Goal: Task Accomplishment & Management: Manage account settings

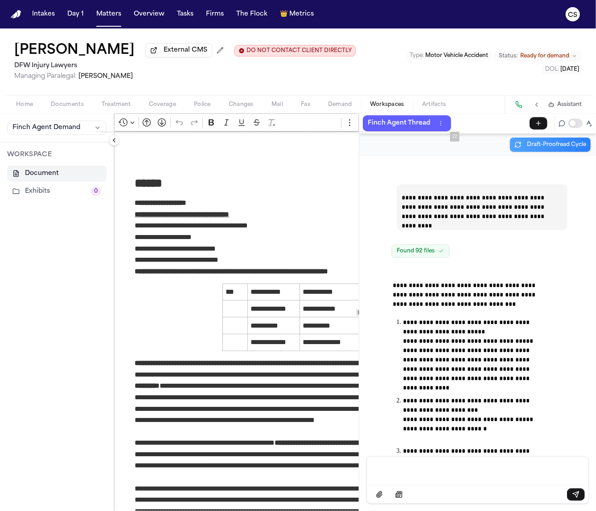
scroll to position [83775, 0]
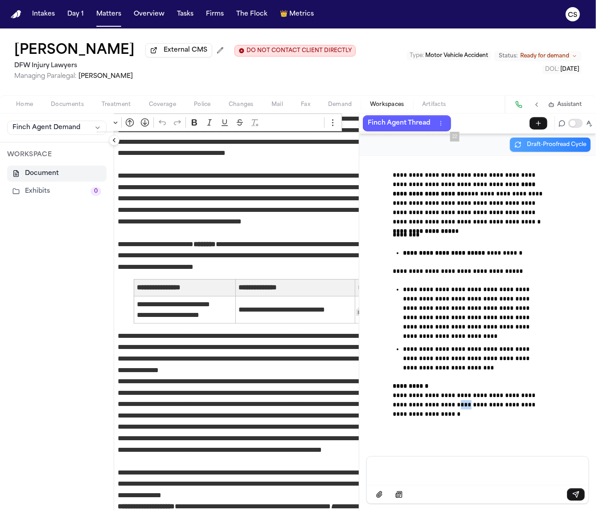
click at [71, 108] on span "Documents" at bounding box center [67, 104] width 33 height 7
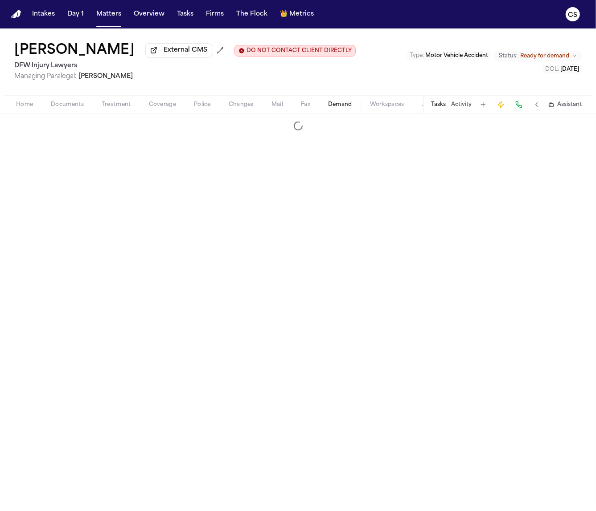
click at [331, 110] on span "button" at bounding box center [340, 109] width 35 height 1
select select "**********"
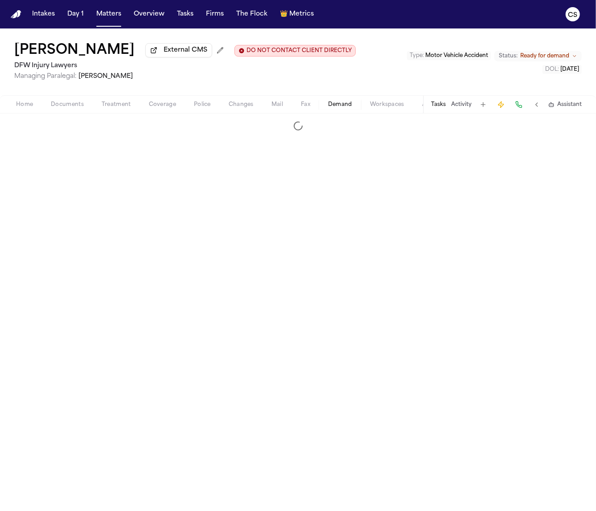
select select "**********"
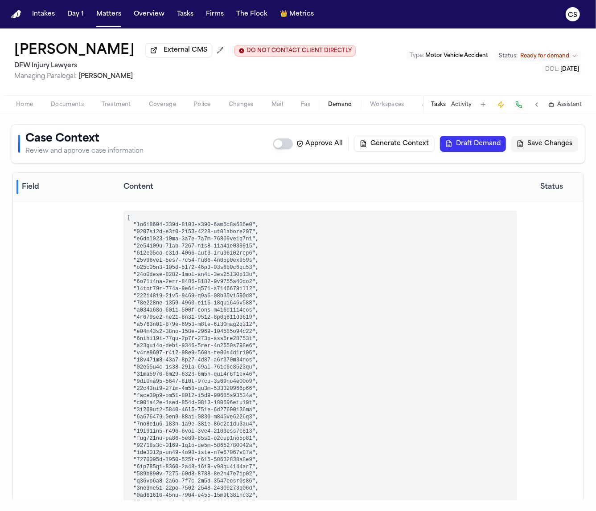
click at [376, 108] on span "Workspaces" at bounding box center [387, 104] width 34 height 7
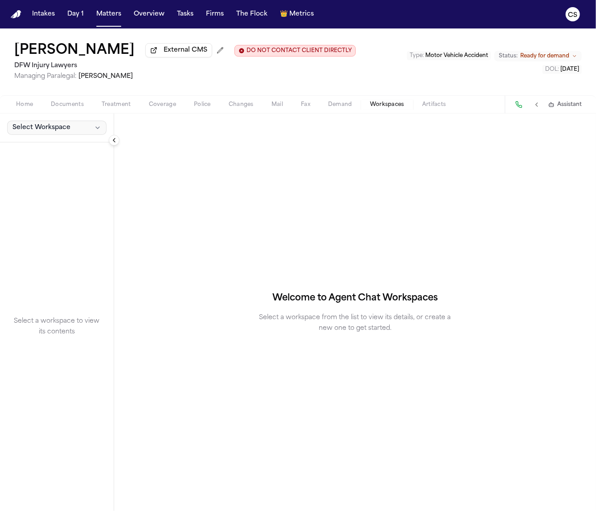
click at [92, 131] on button "Select Workspace" at bounding box center [56, 128] width 99 height 14
click at [74, 168] on button "+ Create New Workspace" at bounding box center [58, 168] width 106 height 16
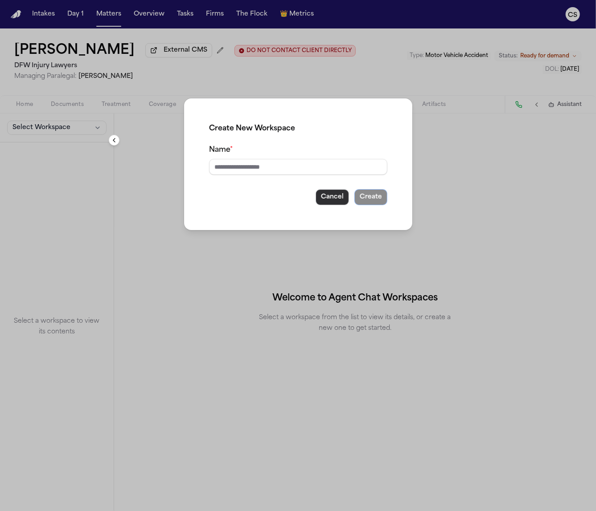
click at [329, 201] on button "Cancel" at bounding box center [331, 197] width 33 height 16
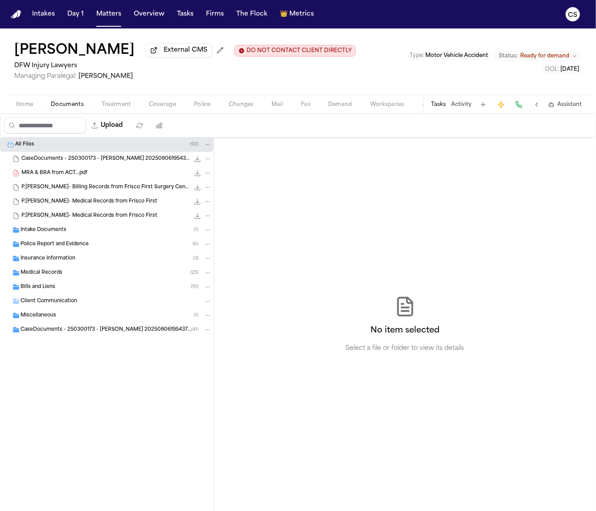
click at [66, 106] on span "Documents" at bounding box center [67, 104] width 33 height 7
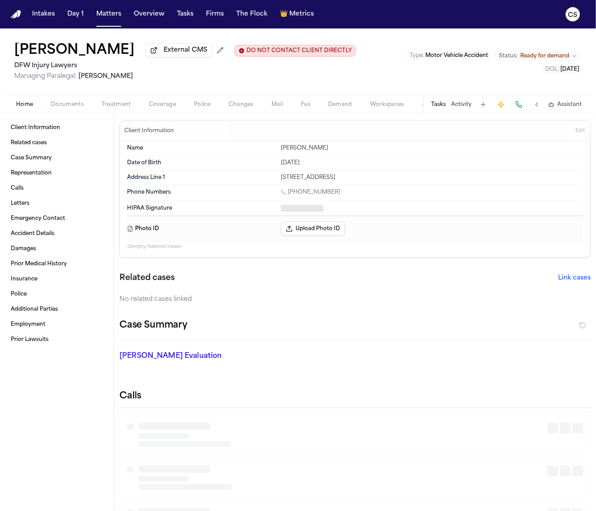
click at [41, 106] on button "Home" at bounding box center [24, 104] width 35 height 11
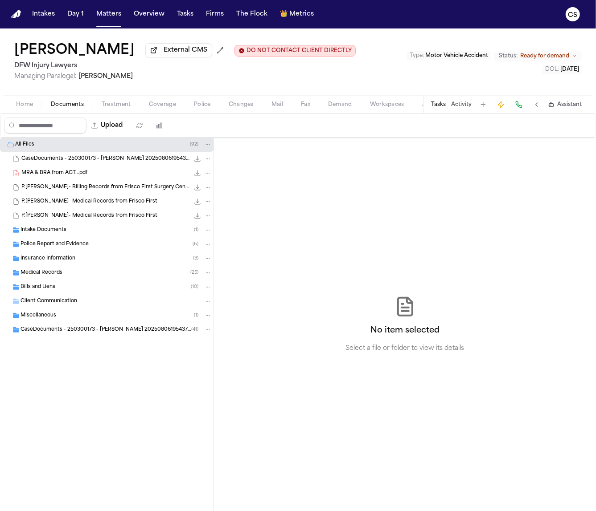
click at [60, 106] on span "Documents" at bounding box center [67, 104] width 33 height 7
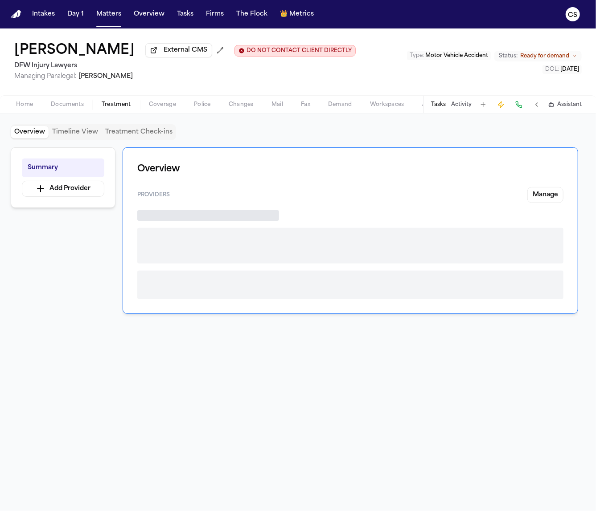
click at [104, 107] on span "Treatment" at bounding box center [116, 104] width 29 height 7
drag, startPoint x: 155, startPoint y: 110, endPoint x: 161, endPoint y: 110, distance: 6.7
click at [155, 108] on span "Coverage" at bounding box center [162, 104] width 27 height 7
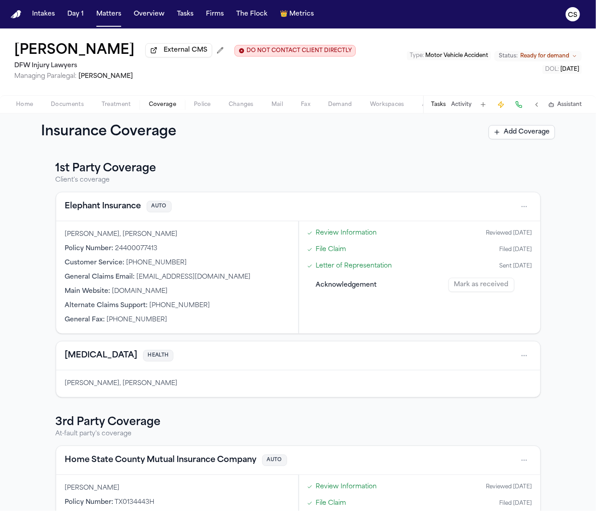
click at [341, 106] on span "Demand" at bounding box center [340, 104] width 24 height 7
select select "**********"
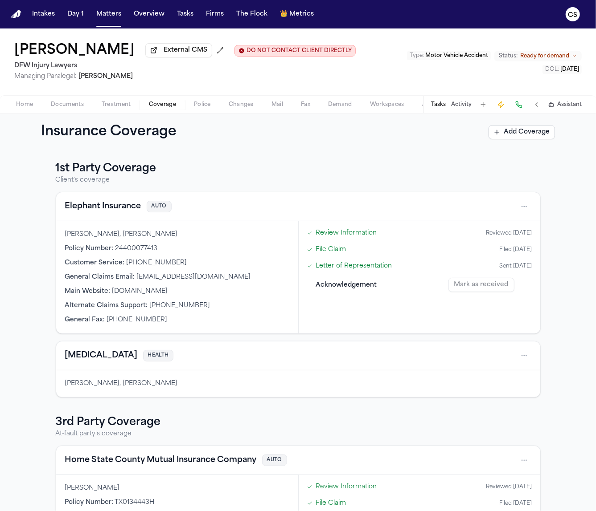
select select "**********"
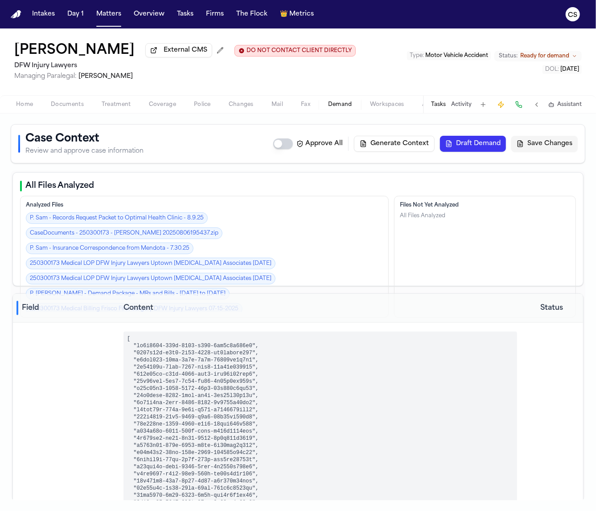
click at [377, 108] on span "Workspaces" at bounding box center [387, 104] width 34 height 7
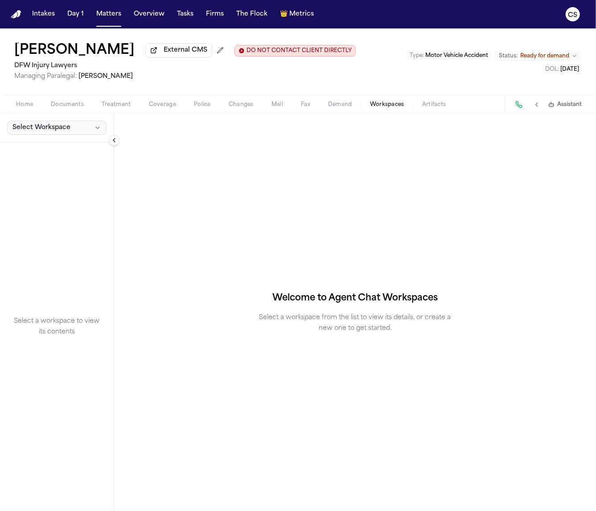
click at [55, 131] on span "Select Workspace" at bounding box center [41, 127] width 58 height 9
click at [57, 172] on button "+ Create New Workspace" at bounding box center [58, 168] width 106 height 16
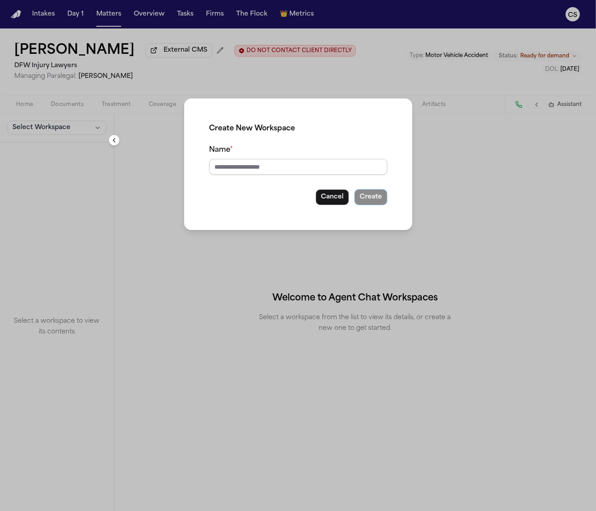
click at [269, 167] on input "Name *" at bounding box center [298, 167] width 178 height 16
type input "********"
click at [354, 189] on button "Create" at bounding box center [370, 197] width 33 height 16
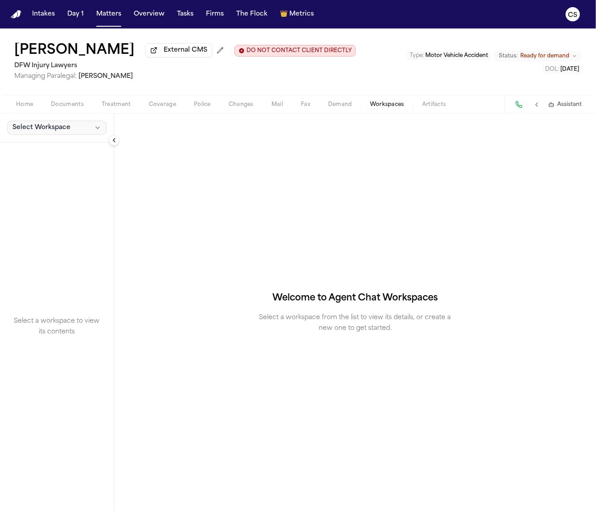
click at [92, 135] on button "Select Workspace" at bounding box center [56, 128] width 99 height 14
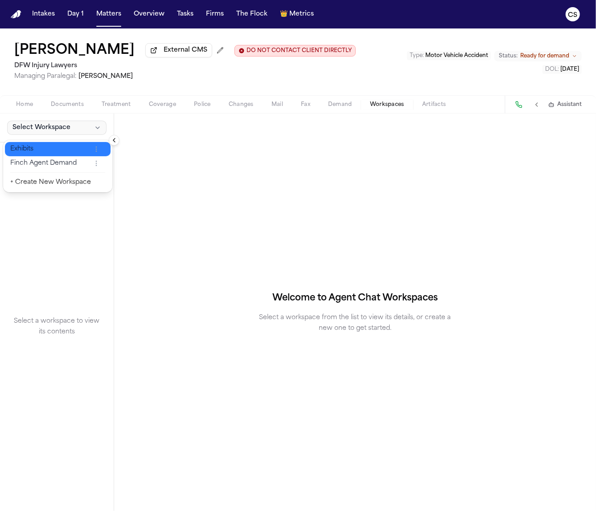
click at [85, 152] on span "Exhibits" at bounding box center [50, 149] width 81 height 9
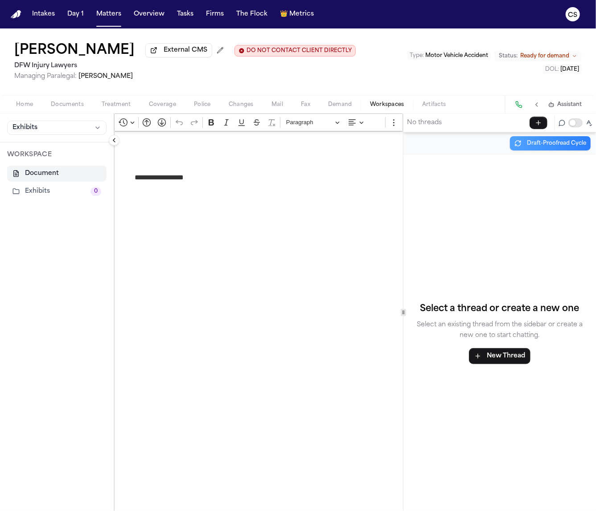
select select "**********"
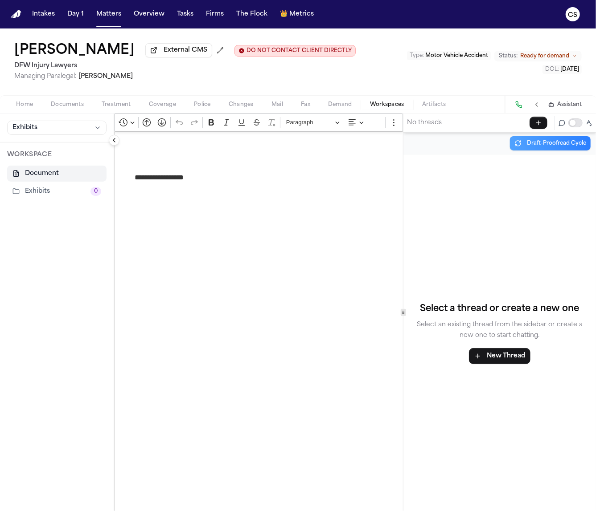
select select "**********"
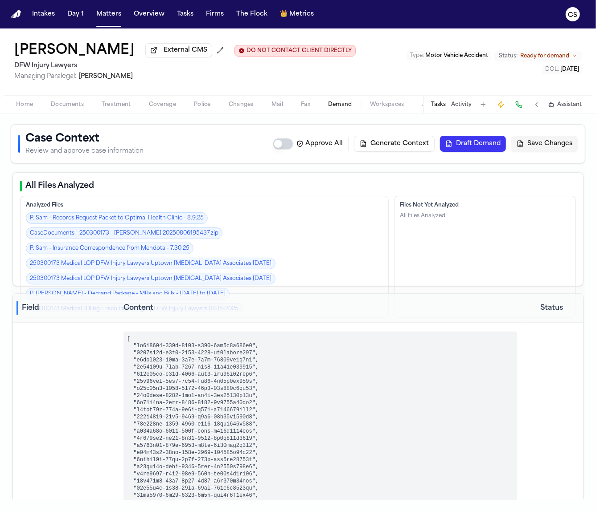
click at [332, 108] on span "Demand" at bounding box center [340, 104] width 24 height 7
click at [306, 108] on span "Fax" at bounding box center [305, 104] width 9 height 7
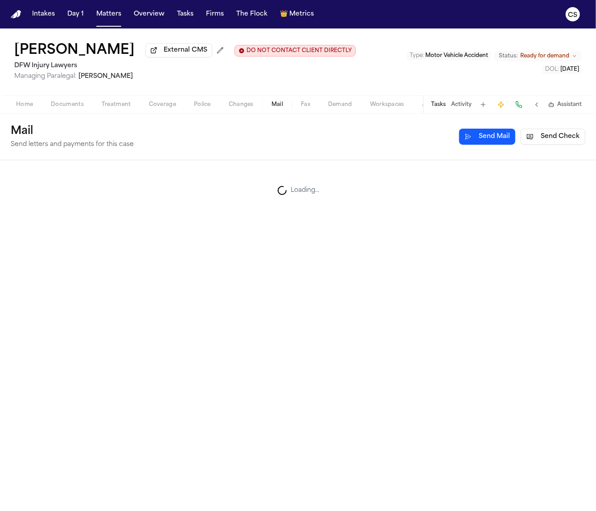
click at [275, 108] on span "Mail" at bounding box center [277, 104] width 12 height 7
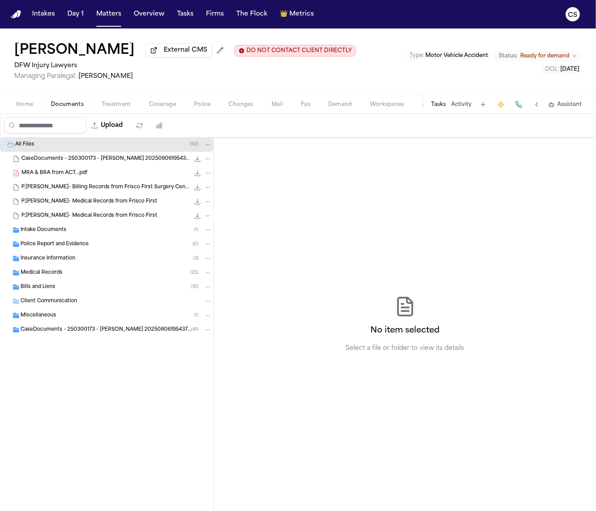
click at [73, 110] on span "button" at bounding box center [67, 109] width 44 height 1
click at [73, 277] on div "Medical Records ( 25 )" at bounding box center [115, 273] width 191 height 8
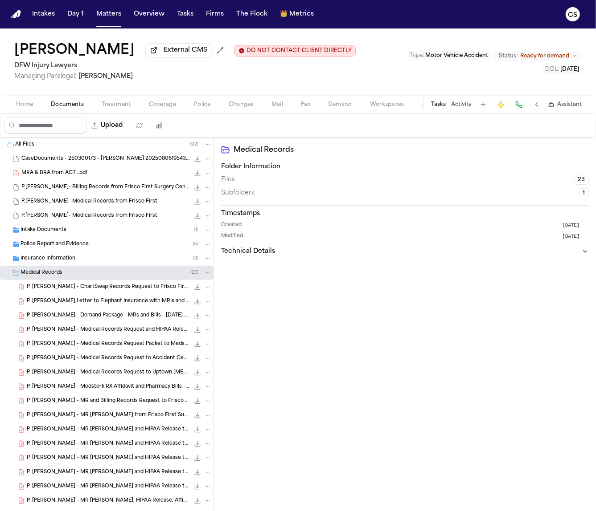
click at [436, 106] on button "Tasks" at bounding box center [438, 104] width 15 height 7
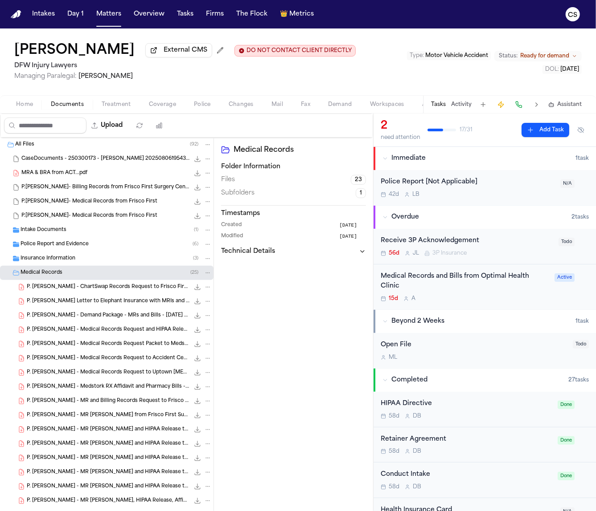
click at [436, 106] on button "Tasks" at bounding box center [438, 104] width 15 height 7
click at [453, 105] on button "Activity" at bounding box center [461, 104] width 20 height 7
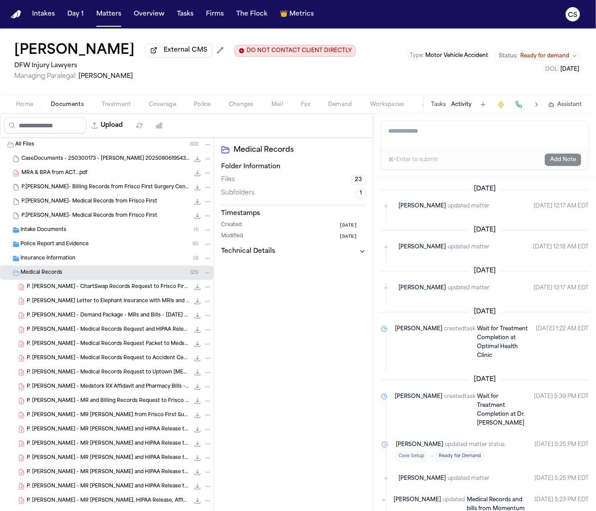
click at [25, 108] on span "Home" at bounding box center [24, 104] width 17 height 7
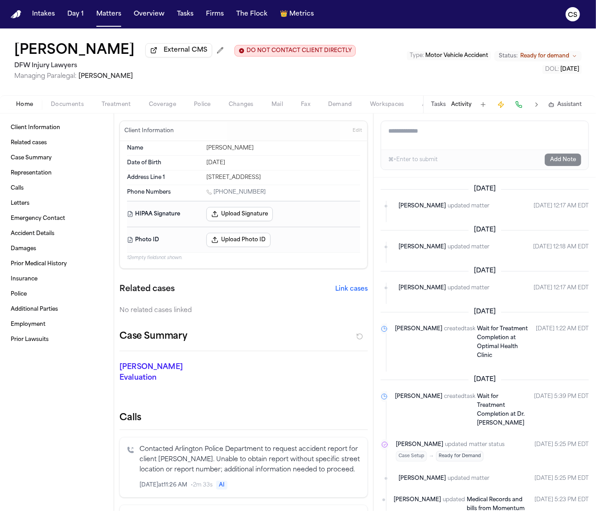
click at [25, 112] on div "Home Documents Treatment Coverage Police Changes Mail Fax Demand Workspaces Art…" at bounding box center [298, 104] width 596 height 18
click at [27, 108] on span "Home" at bounding box center [24, 104] width 17 height 7
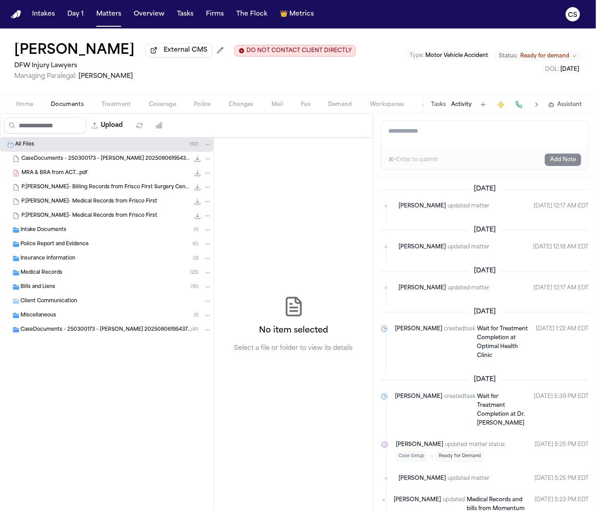
click at [57, 102] on button "Documents" at bounding box center [67, 104] width 51 height 11
click at [56, 245] on span "Police Report and Evidence" at bounding box center [54, 245] width 68 height 8
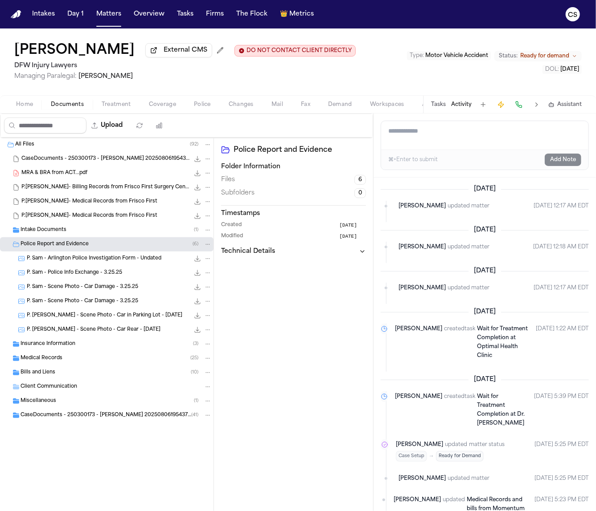
click at [124, 290] on span "P. Sam - Scene Photo - Car Damage - 3.25.25" at bounding box center [82, 288] width 111 height 8
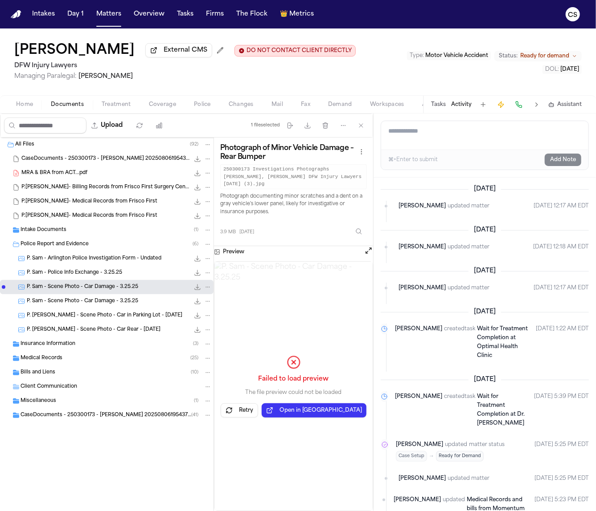
click at [103, 351] on div "Insurance Information ( 3 )" at bounding box center [106, 344] width 213 height 14
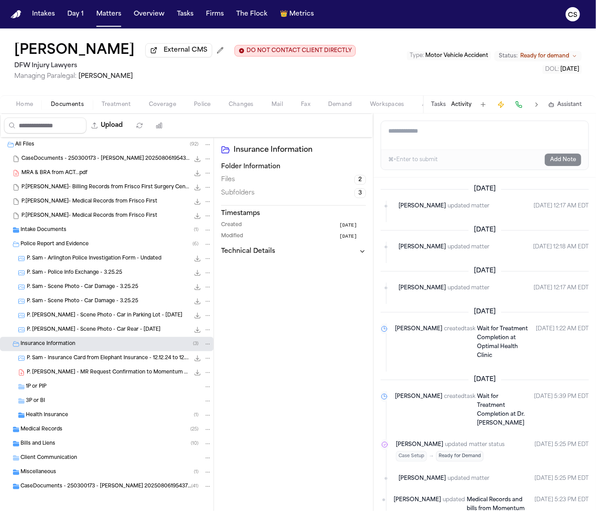
click at [118, 108] on span "Treatment" at bounding box center [116, 104] width 29 height 7
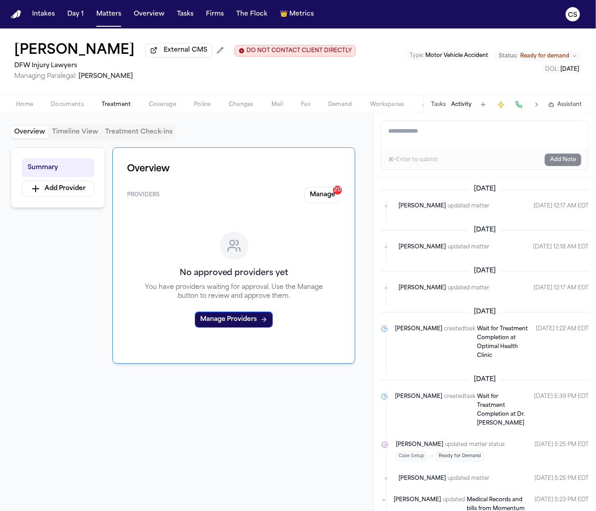
click at [155, 106] on span "Coverage" at bounding box center [162, 104] width 27 height 7
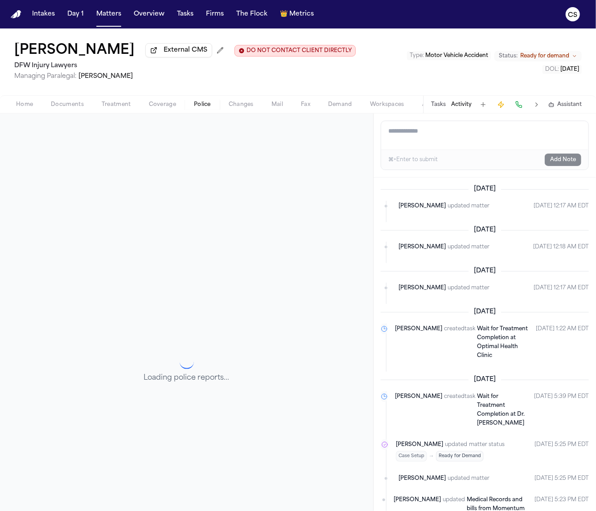
click at [199, 106] on span "Police" at bounding box center [202, 104] width 17 height 7
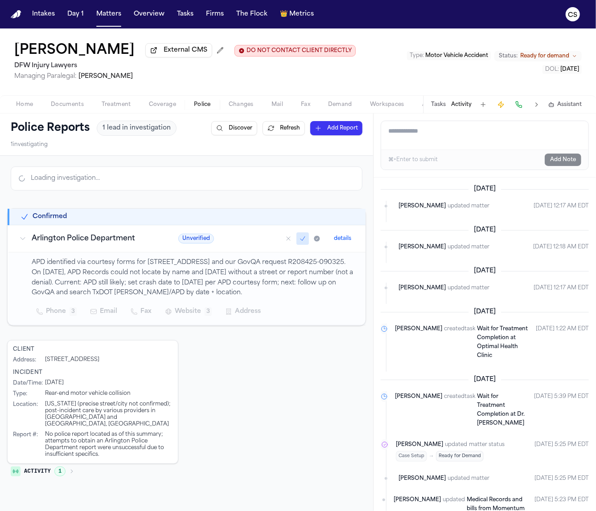
click at [234, 106] on span "Changes" at bounding box center [241, 104] width 25 height 7
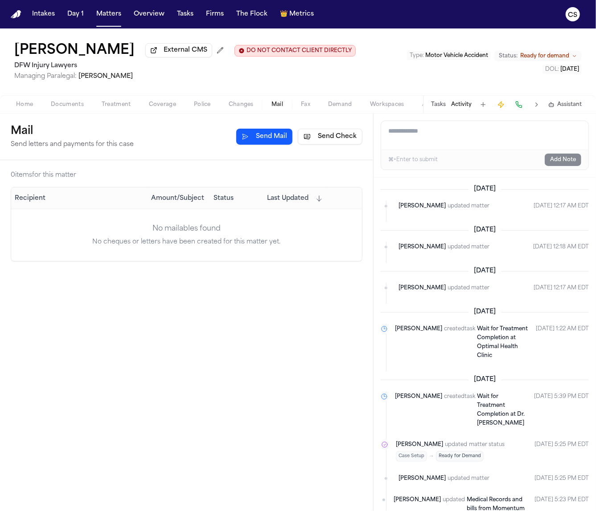
click at [276, 103] on span "Mail" at bounding box center [277, 104] width 12 height 7
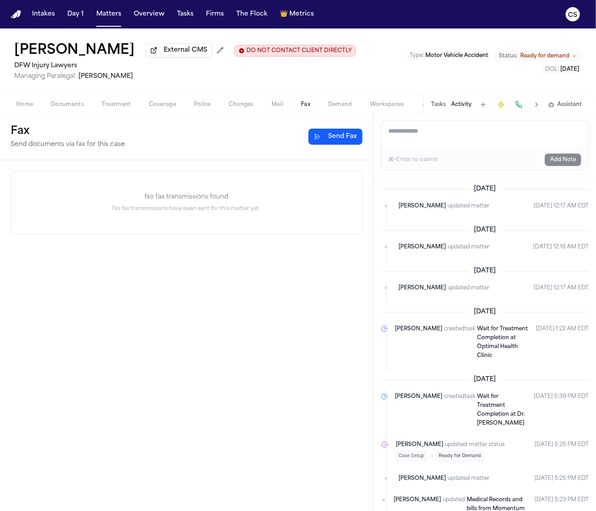
click at [304, 108] on span "Fax" at bounding box center [305, 104] width 9 height 7
click at [333, 108] on span "Demand" at bounding box center [340, 104] width 24 height 7
select select "**********"
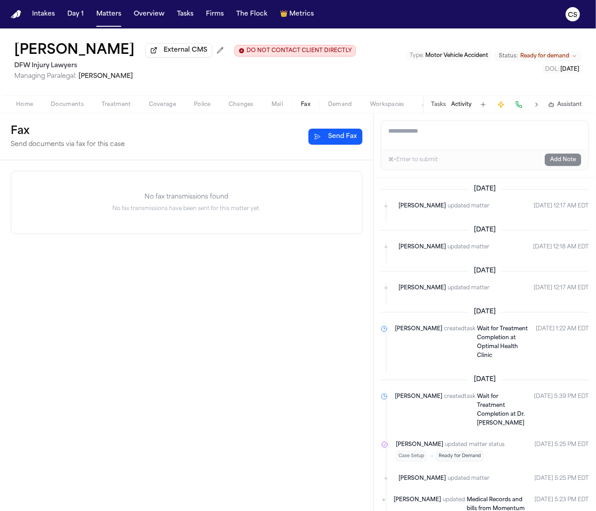
select select "**********"
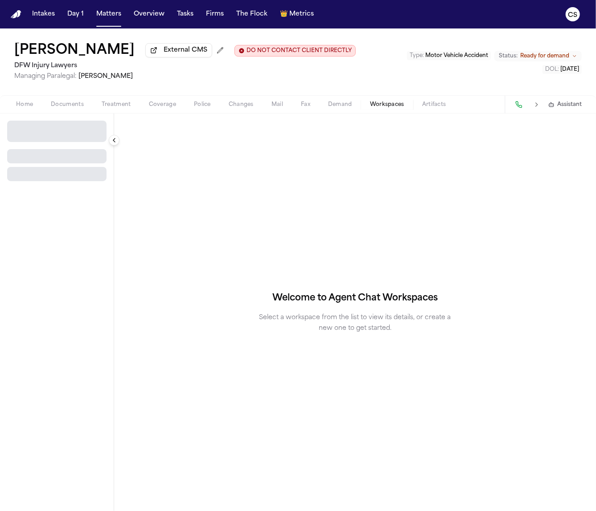
click at [389, 108] on span "Workspaces" at bounding box center [387, 104] width 34 height 7
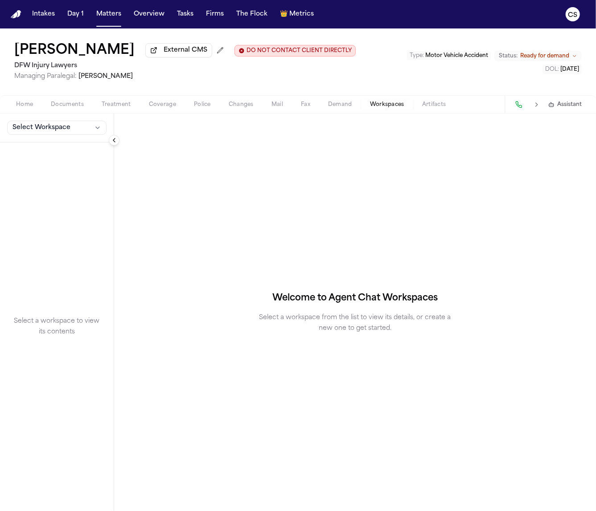
click at [429, 107] on div "Home Documents Treatment Coverage Police Changes Mail Fax Demand Workspaces Art…" at bounding box center [298, 104] width 596 height 18
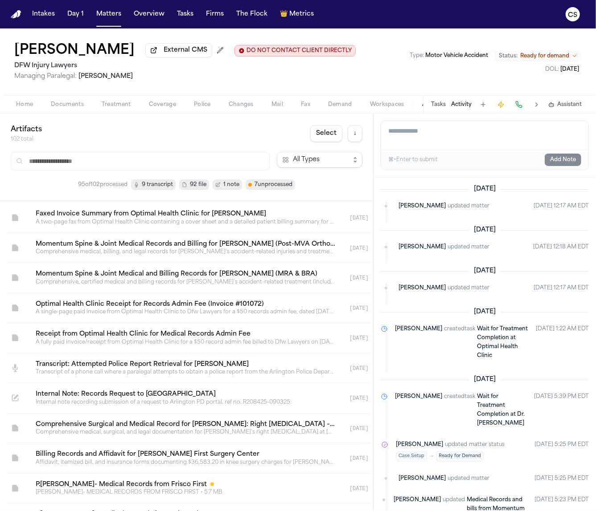
click at [326, 139] on button "Select" at bounding box center [326, 133] width 32 height 17
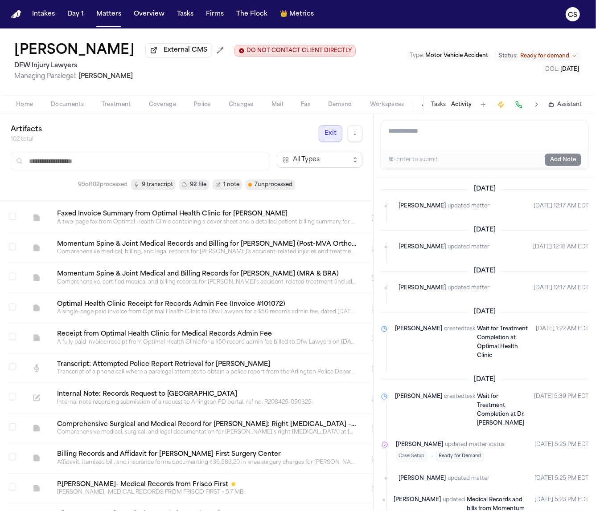
click at [326, 139] on button "Exit" at bounding box center [331, 133] width 24 height 17
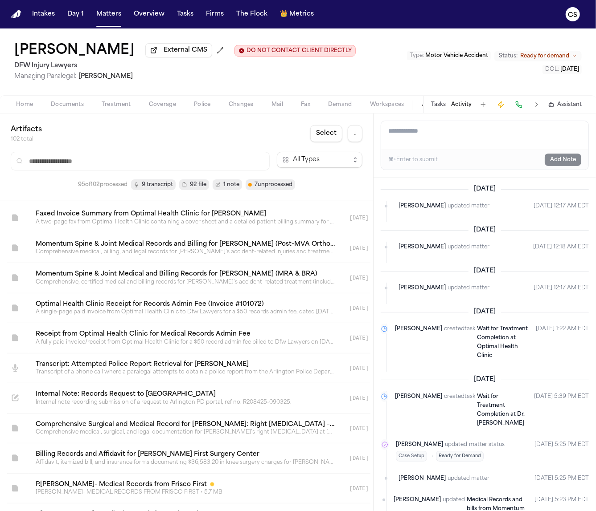
click at [538, 109] on button at bounding box center [536, 104] width 12 height 12
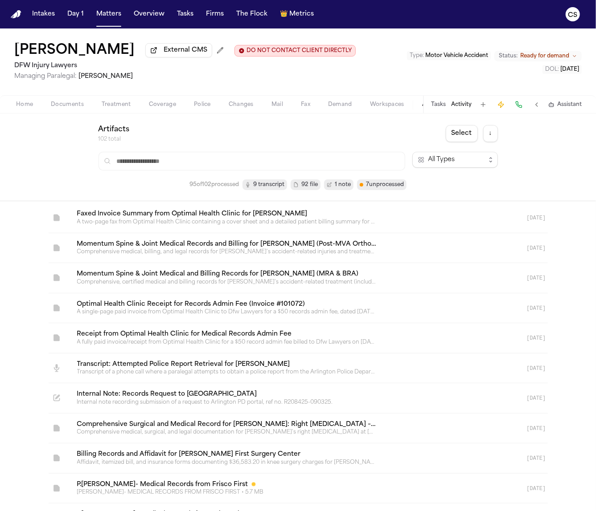
click at [538, 109] on button at bounding box center [536, 104] width 12 height 12
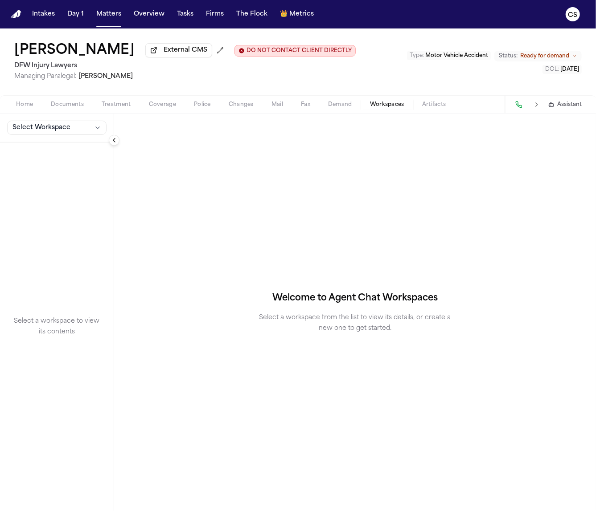
click at [395, 108] on span "Workspaces" at bounding box center [387, 104] width 34 height 7
select select "**********"
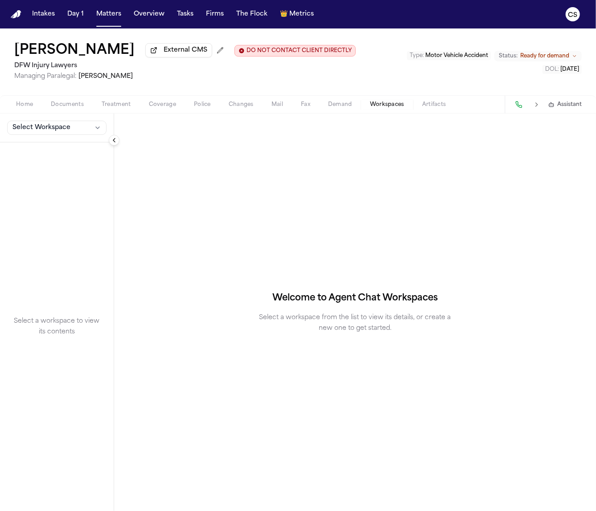
select select "**********"
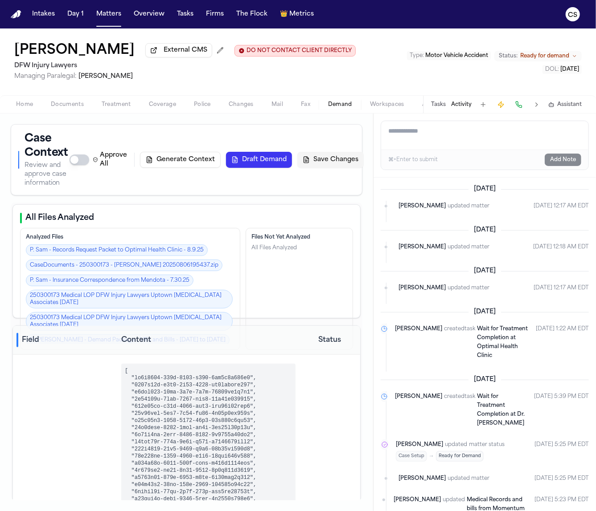
click at [339, 107] on span "Demand" at bounding box center [340, 104] width 24 height 7
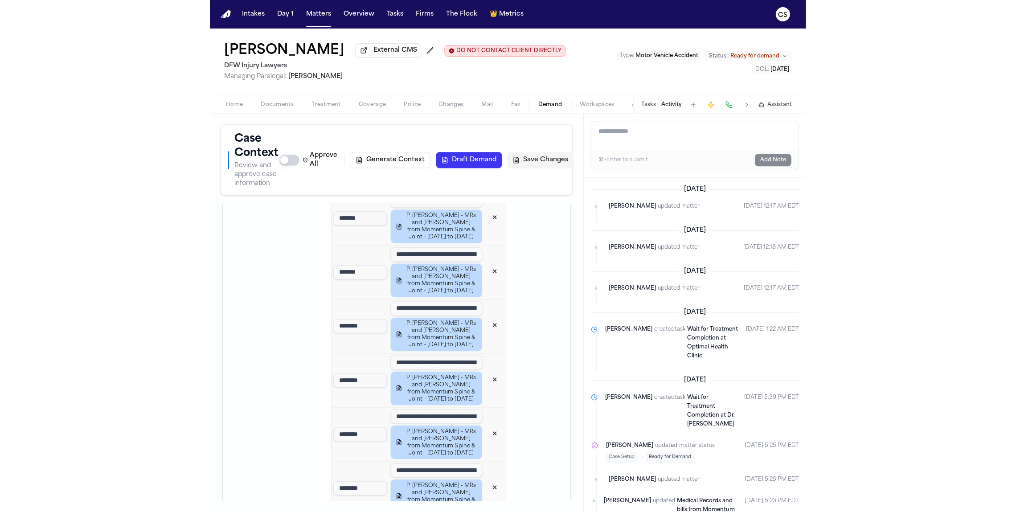
scroll to position [2332, 0]
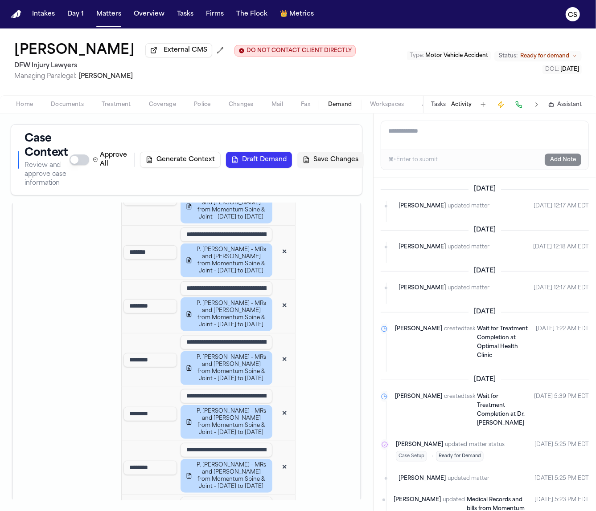
click at [306, 108] on span "Fax" at bounding box center [305, 104] width 9 height 7
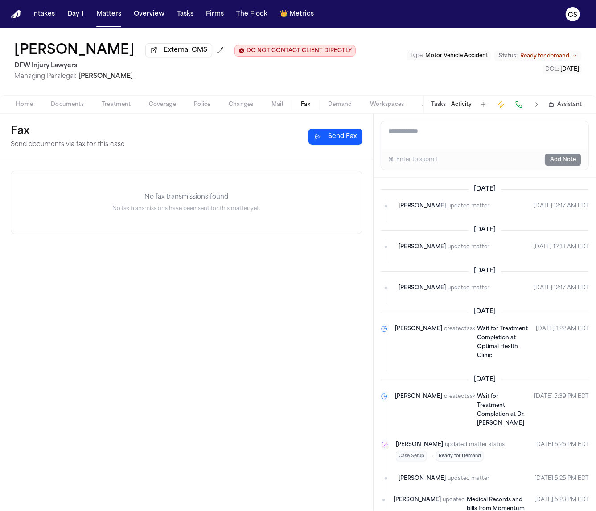
click at [275, 108] on span "Mail" at bounding box center [277, 104] width 12 height 7
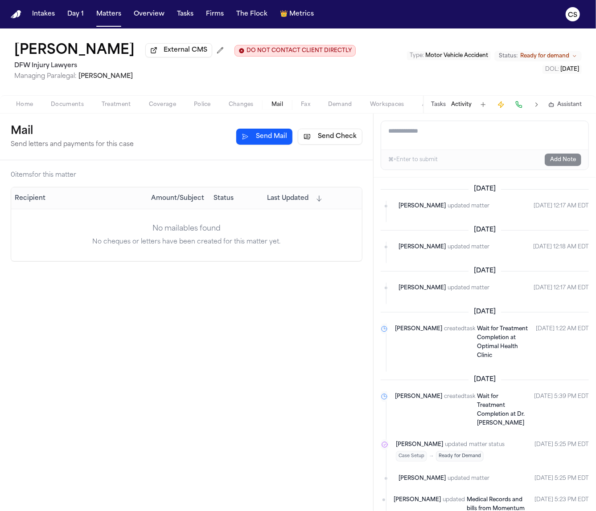
click at [235, 108] on span "Changes" at bounding box center [241, 104] width 25 height 7
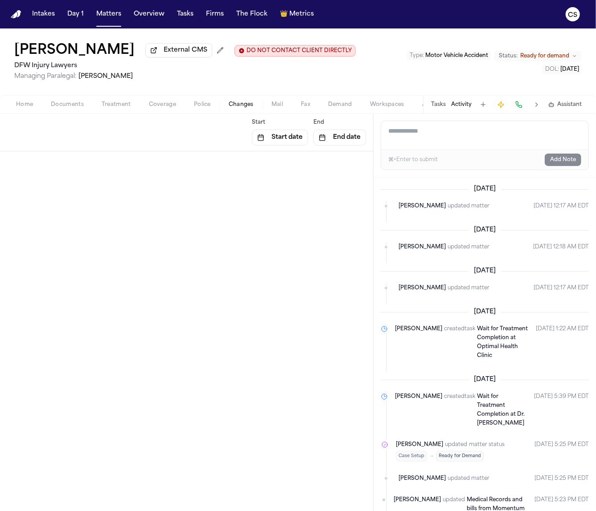
click at [205, 107] on span "Police" at bounding box center [202, 104] width 17 height 7
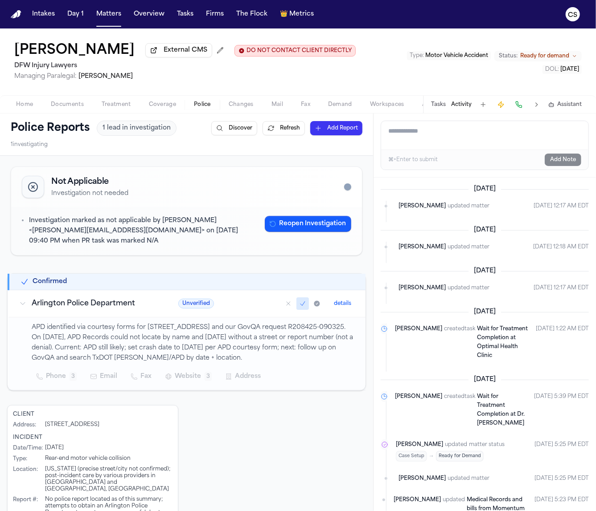
click at [168, 108] on span "Coverage" at bounding box center [162, 104] width 27 height 7
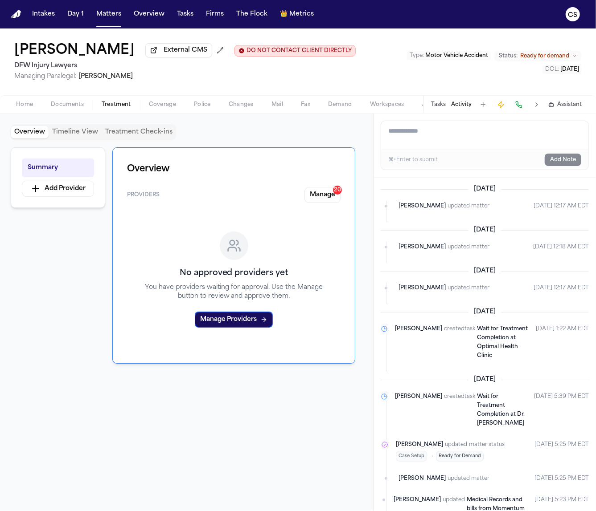
click at [129, 107] on span "Treatment" at bounding box center [116, 104] width 29 height 7
click at [67, 108] on span "Documents" at bounding box center [67, 104] width 33 height 7
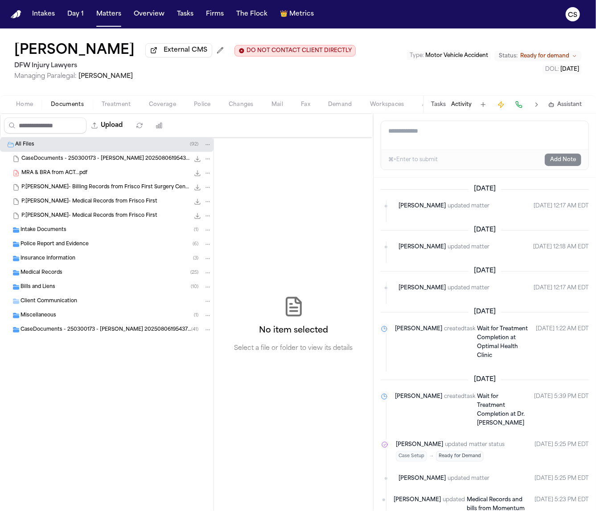
click at [6, 146] on div "All Files ( 92 )" at bounding box center [106, 145] width 213 height 14
click at [11, 147] on icon "Folder: All Files" at bounding box center [10, 144] width 7 height 7
click at [17, 148] on span "All Files" at bounding box center [24, 145] width 19 height 8
click at [566, 104] on span "Assistant" at bounding box center [569, 104] width 25 height 7
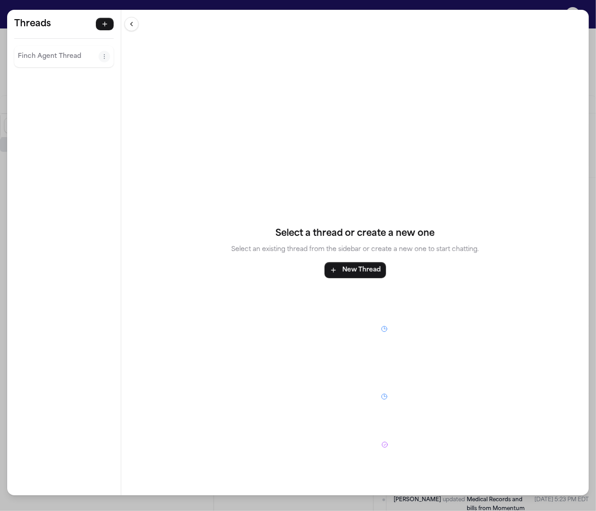
click at [353, 268] on button "New Thread" at bounding box center [354, 271] width 61 height 16
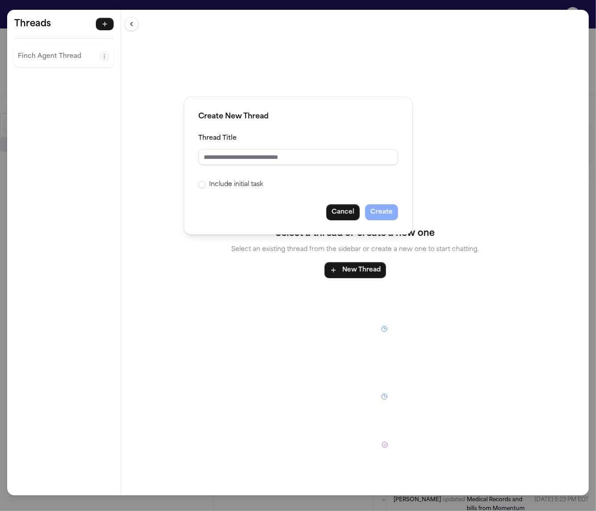
click at [344, 213] on button "Cancel" at bounding box center [342, 212] width 33 height 16
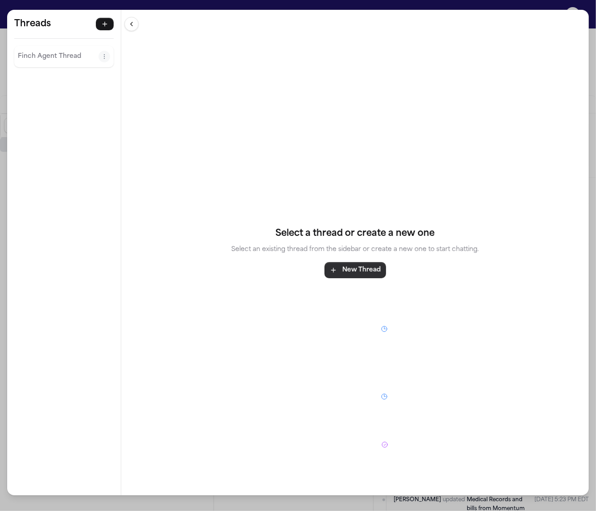
click at [359, 274] on button "New Thread" at bounding box center [354, 271] width 61 height 16
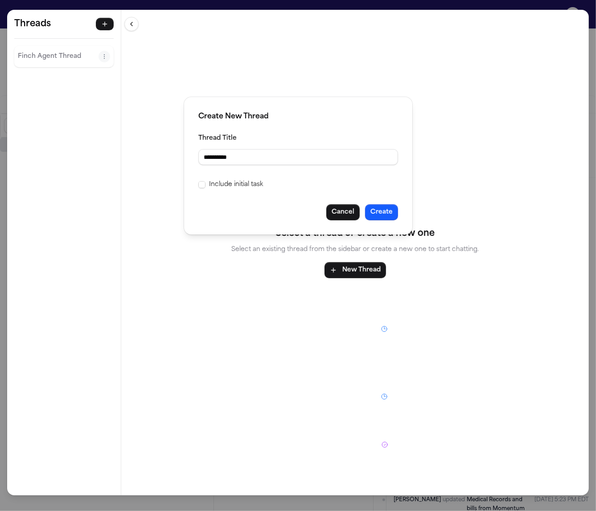
type input "*********"
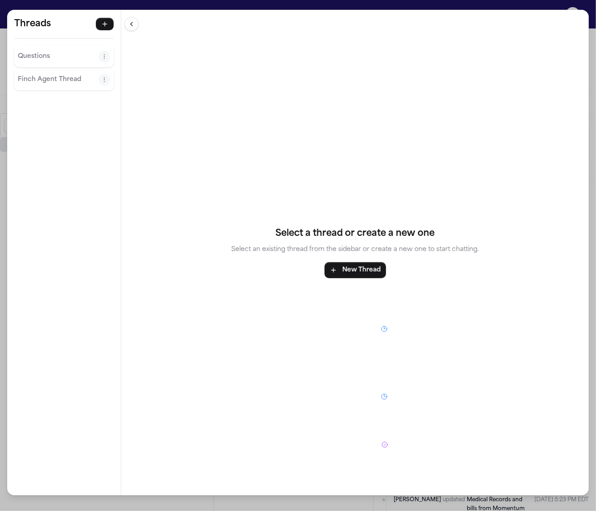
click at [363, 276] on button "New Thread" at bounding box center [354, 271] width 61 height 16
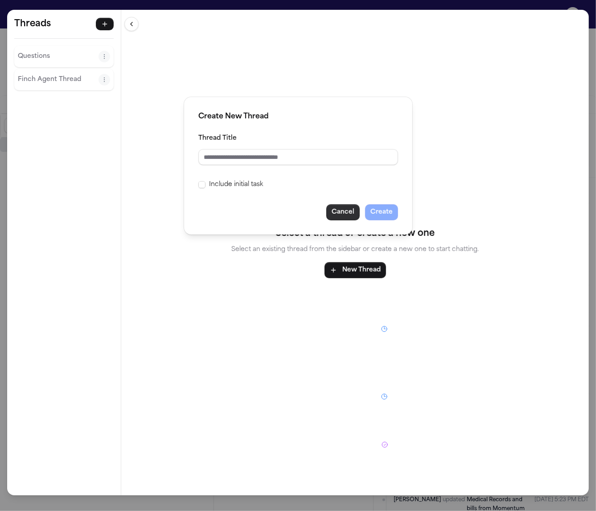
click at [341, 209] on button "Cancel" at bounding box center [342, 212] width 33 height 16
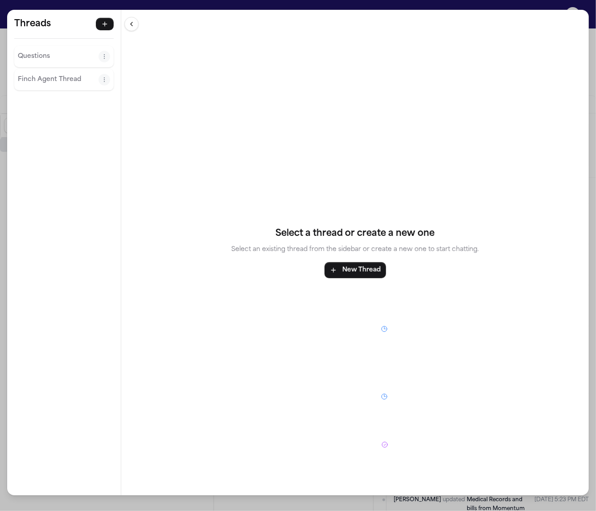
click at [45, 58] on p "Questions" at bounding box center [58, 56] width 81 height 11
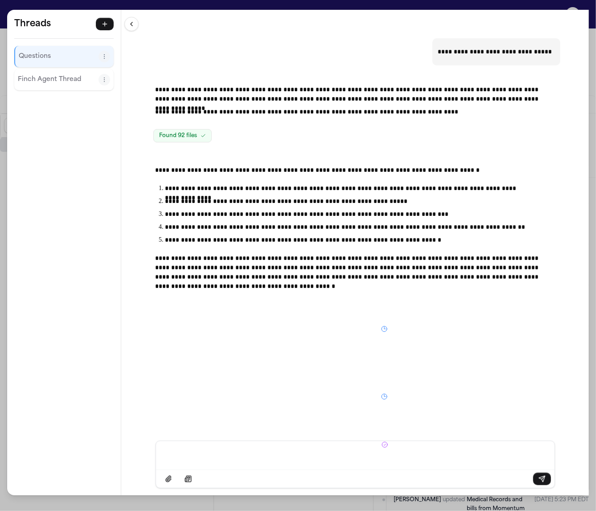
click at [55, 33] on div "Threads Questions Finch Agent Thread" at bounding box center [64, 55] width 114 height 90
click at [41, 4] on div "**********" at bounding box center [298, 255] width 596 height 511
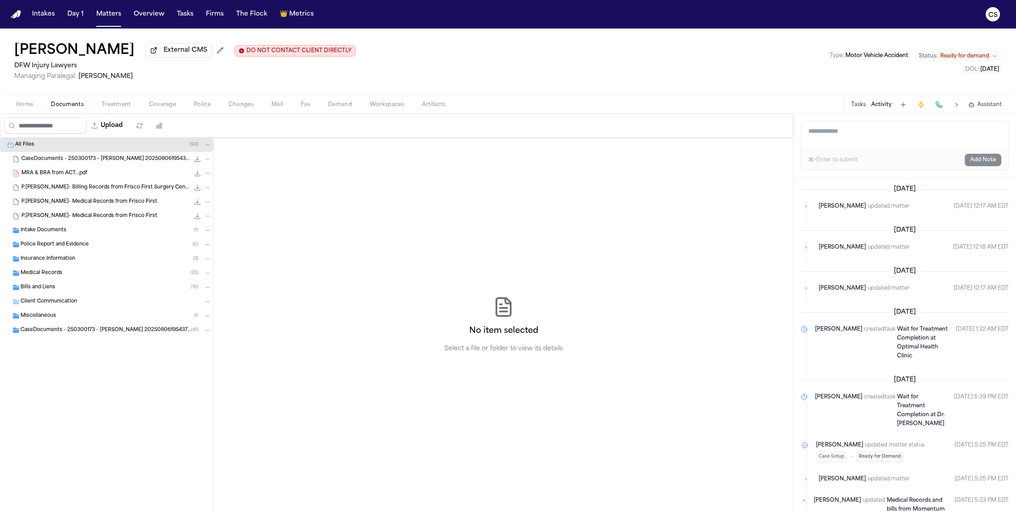
click at [595, 107] on button at bounding box center [903, 104] width 12 height 12
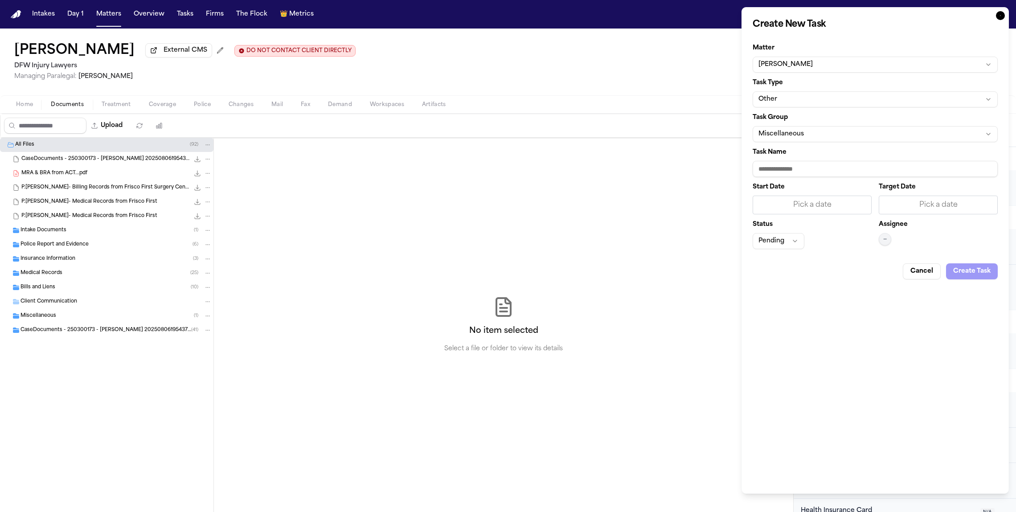
click at [595, 16] on icon "button" at bounding box center [1000, 15] width 9 height 9
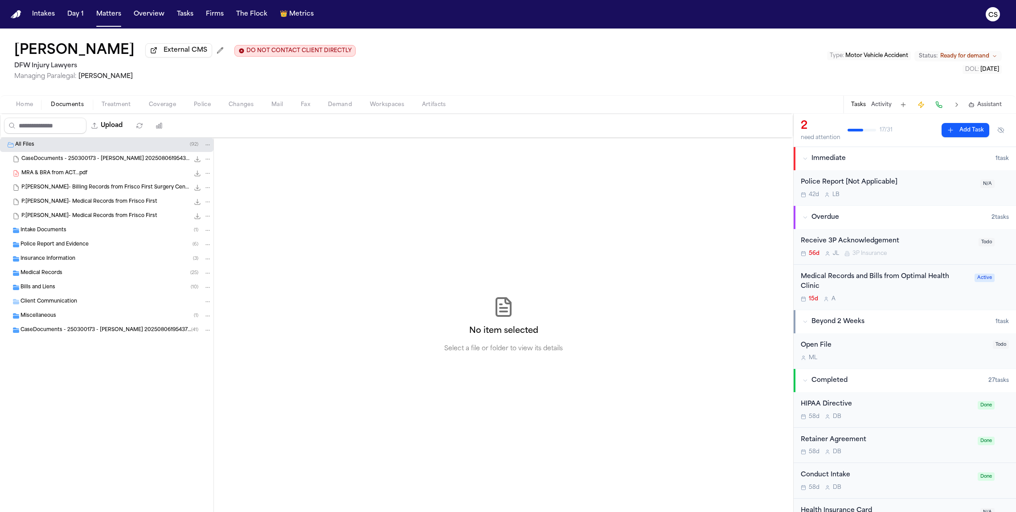
click at [595, 107] on button at bounding box center [956, 104] width 12 height 12
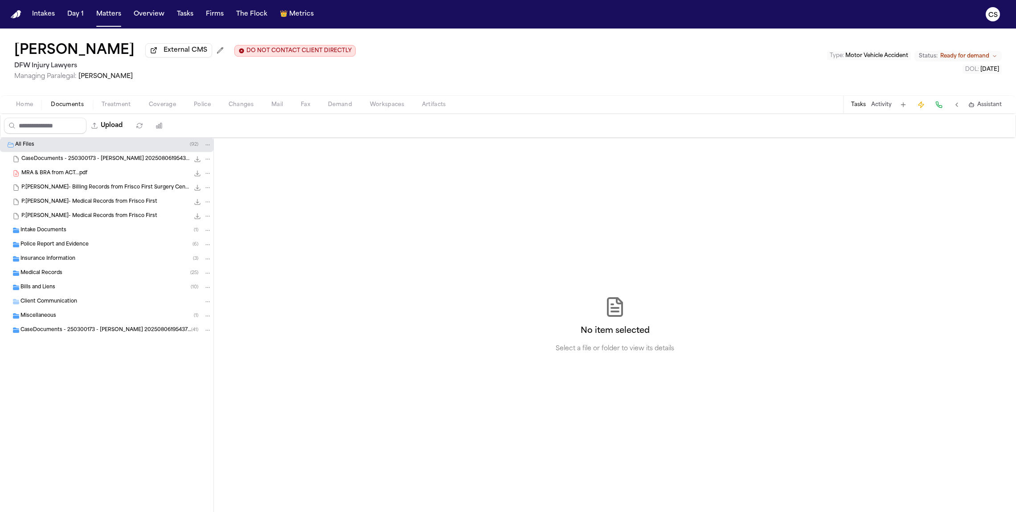
click at [595, 107] on button at bounding box center [956, 104] width 12 height 12
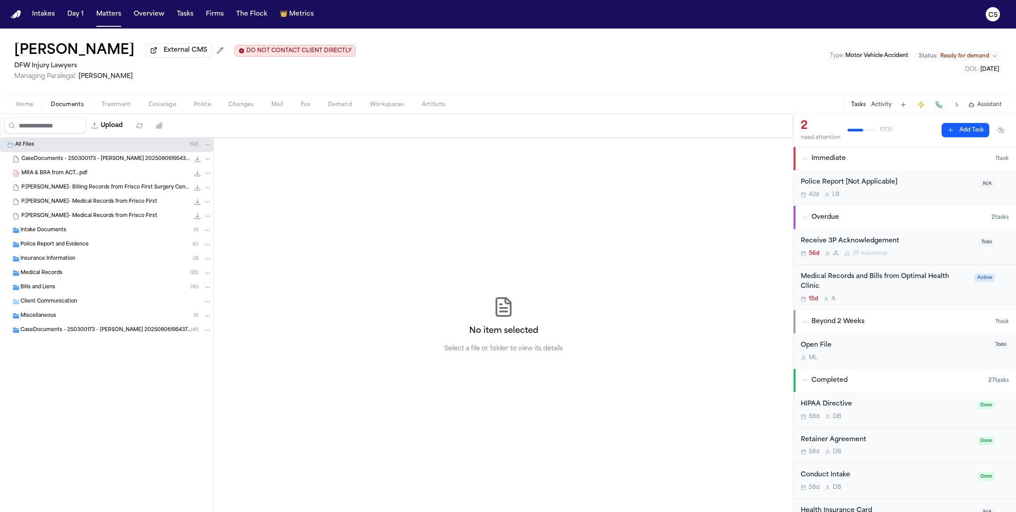
click at [95, 234] on div "Intake Documents ( 1 )" at bounding box center [115, 230] width 191 height 8
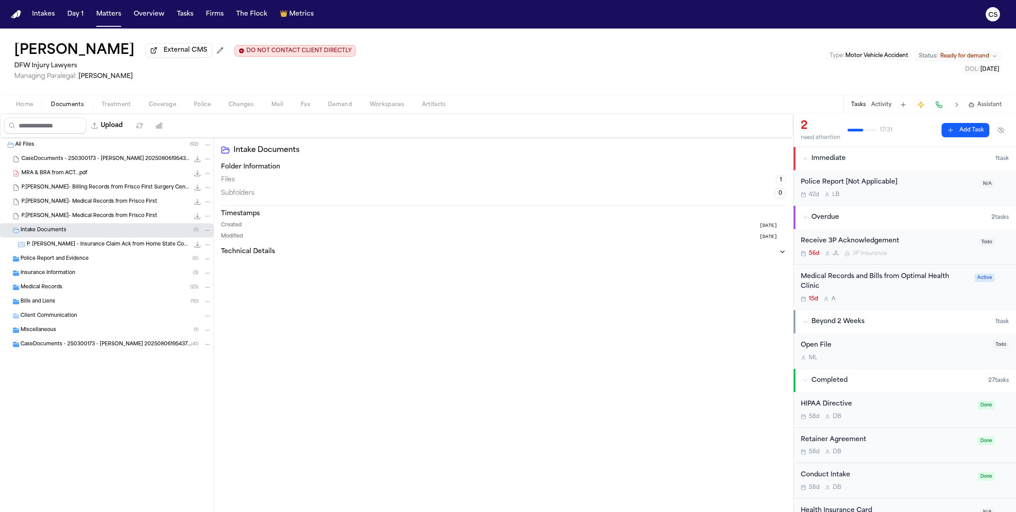
click at [86, 265] on div "Police Report and Evidence ( 6 )" at bounding box center [106, 259] width 213 height 14
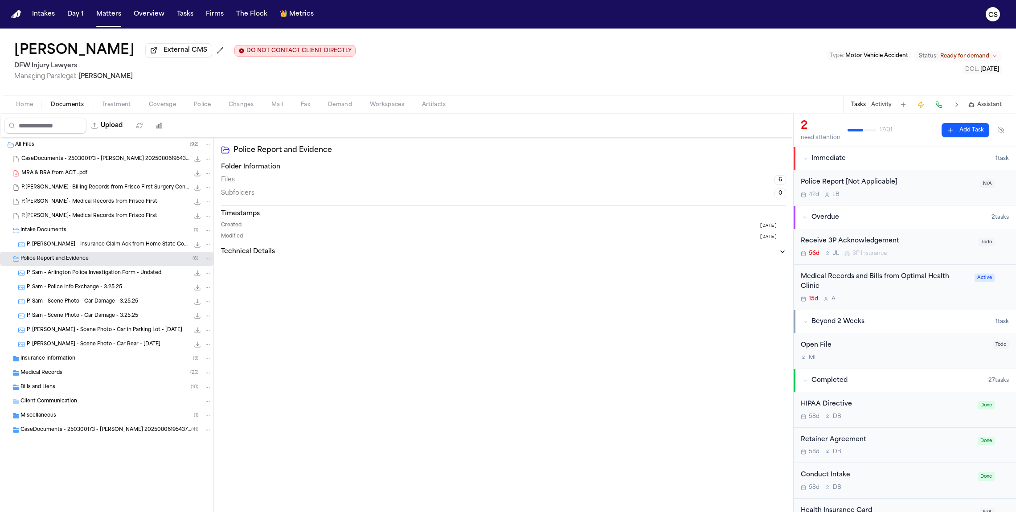
click at [85, 277] on span "P. Sam - Arlington Police Investigation Form - Undated" at bounding box center [94, 274] width 135 height 8
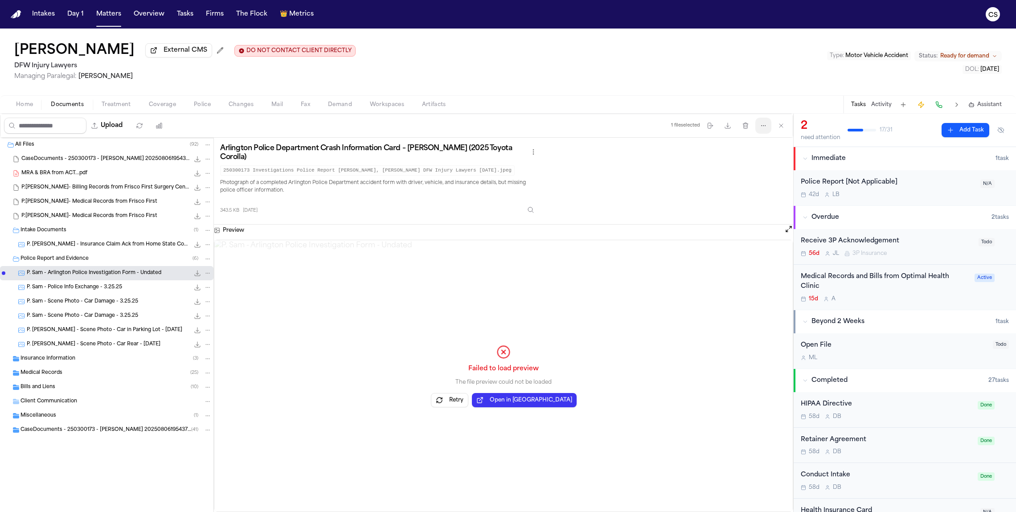
click at [595, 131] on button "More actions" at bounding box center [763, 126] width 16 height 16
click at [595, 170] on div "Upload 1 file selected Move files Download files Delete files More actions Clea…" at bounding box center [396, 313] width 793 height 398
click at [31, 273] on span "P. Sam - Arlington Police Investigation Form - Undated" at bounding box center [94, 274] width 135 height 8
click at [12, 275] on div "P. Sam - Arlington Police Investigation Form - Undated 343.5 KB • JPEG" at bounding box center [106, 273] width 213 height 14
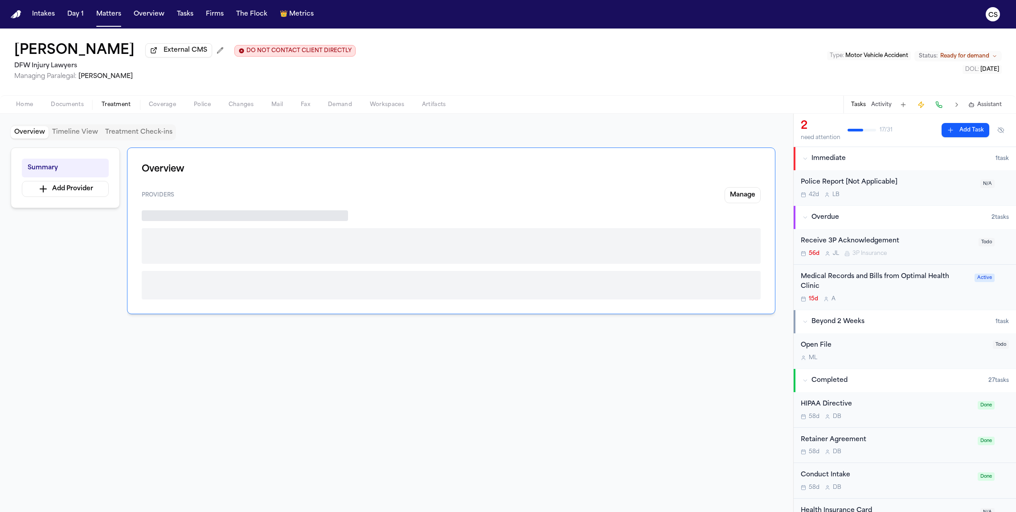
click at [123, 106] on span "Treatment" at bounding box center [116, 104] width 29 height 7
click at [149, 106] on span "Coverage" at bounding box center [162, 104] width 27 height 7
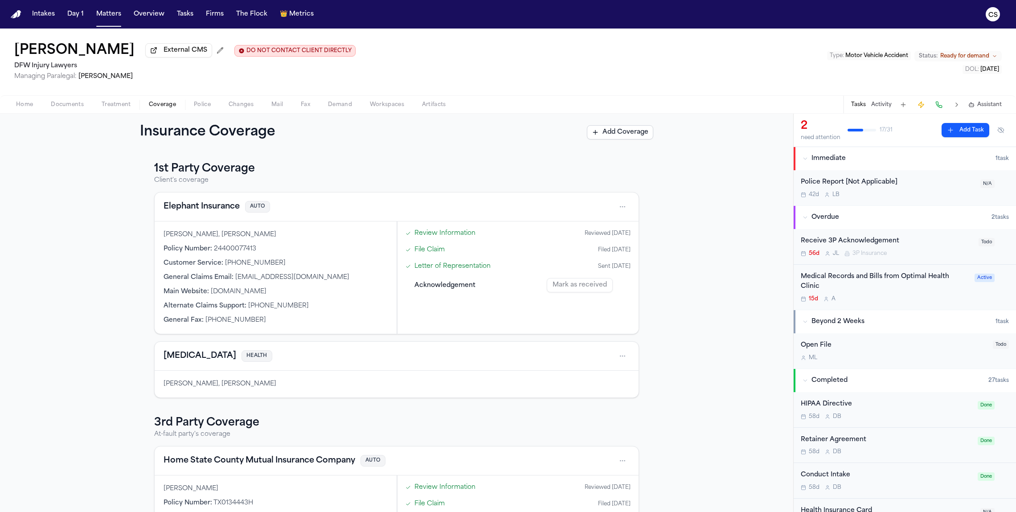
click at [196, 106] on span "Police" at bounding box center [202, 104] width 17 height 7
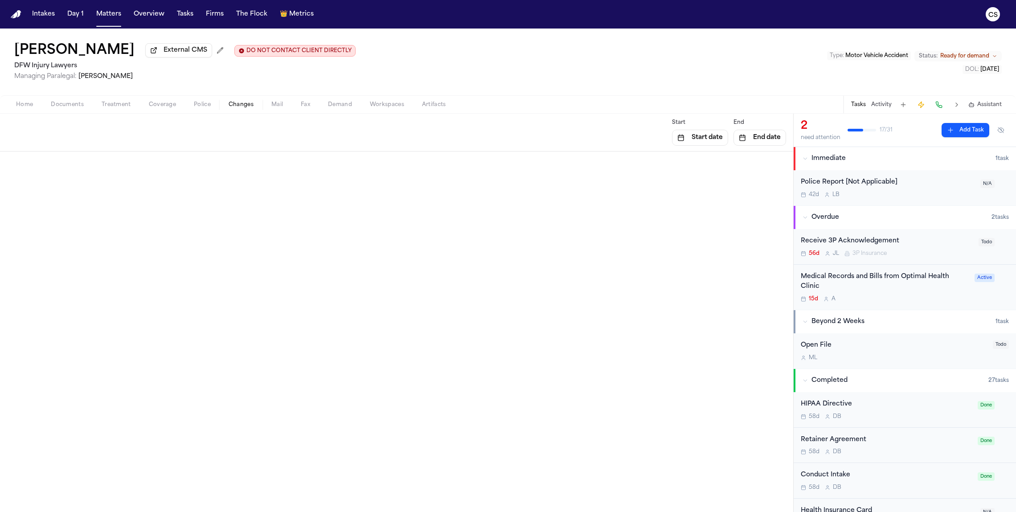
click at [241, 104] on span "Changes" at bounding box center [241, 104] width 25 height 7
click at [387, 108] on span "Workspaces" at bounding box center [387, 104] width 34 height 7
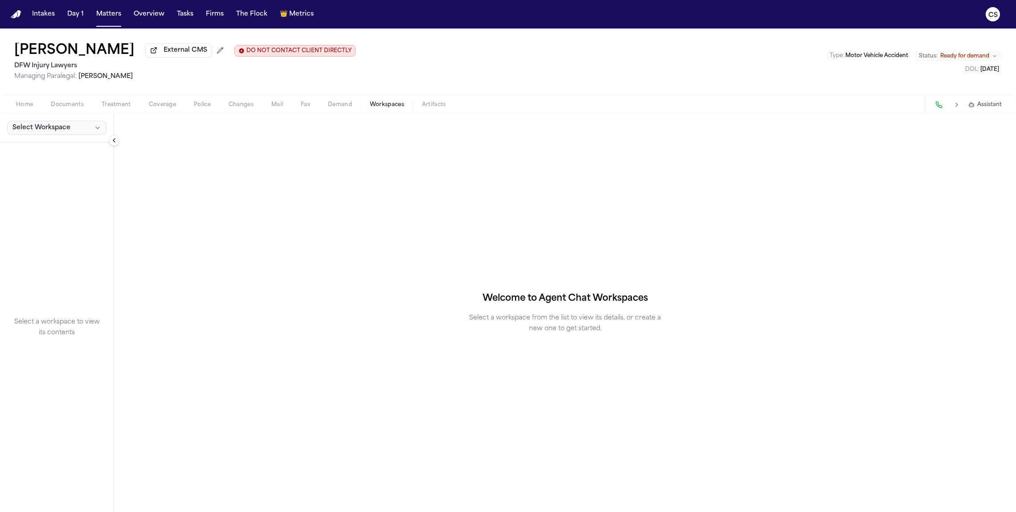
click at [63, 128] on span "Select Workspace" at bounding box center [41, 127] width 58 height 9
click at [61, 154] on button "Exhibits" at bounding box center [58, 149] width 106 height 14
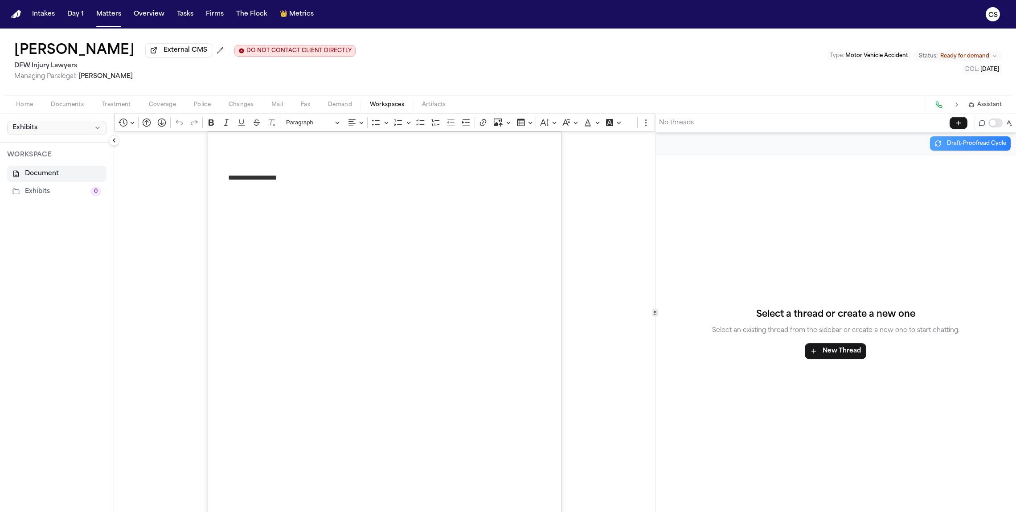
click at [59, 132] on button "Exhibits" at bounding box center [56, 128] width 99 height 14
click at [54, 159] on span "Finch Agent Demand" at bounding box center [50, 163] width 81 height 9
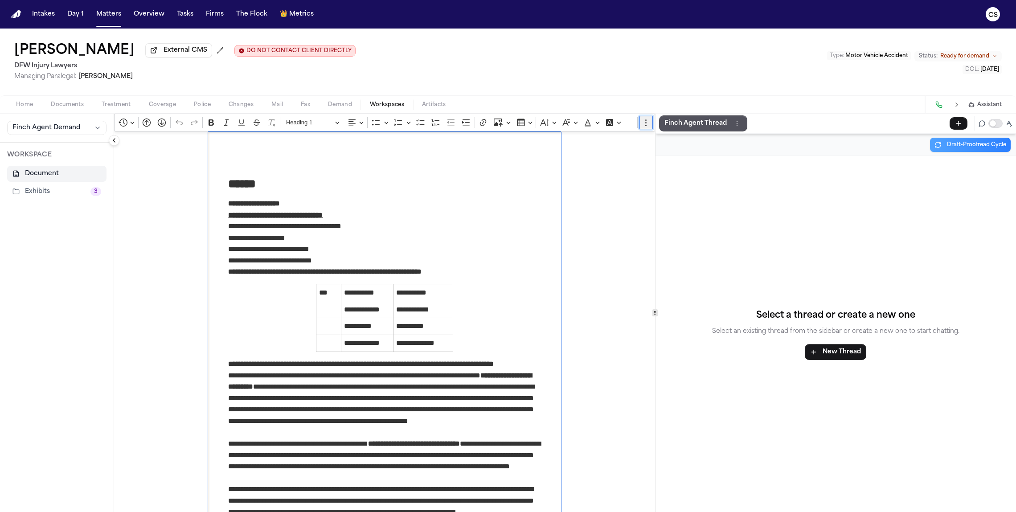
click at [595, 123] on button "Show more items" at bounding box center [645, 122] width 13 height 13
click at [595, 125] on p "Finch Agent Thread" at bounding box center [695, 123] width 62 height 11
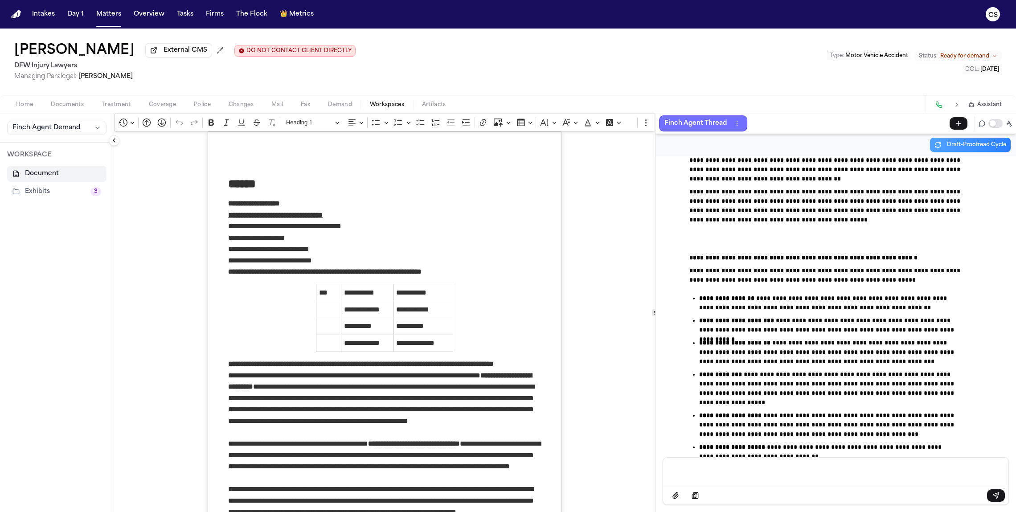
scroll to position [53293, 0]
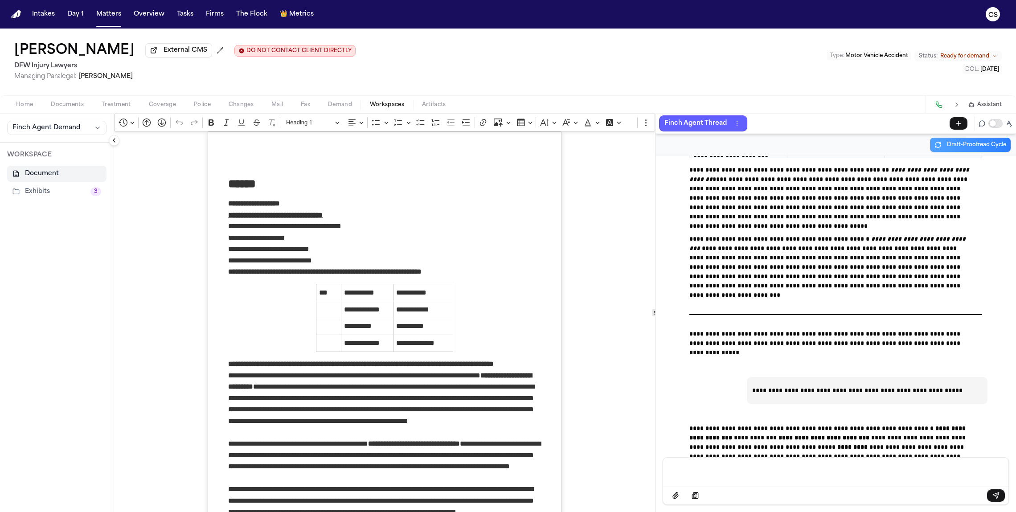
click at [595, 108] on button at bounding box center [956, 104] width 12 height 12
click at [337, 106] on span "Demand" at bounding box center [340, 104] width 24 height 7
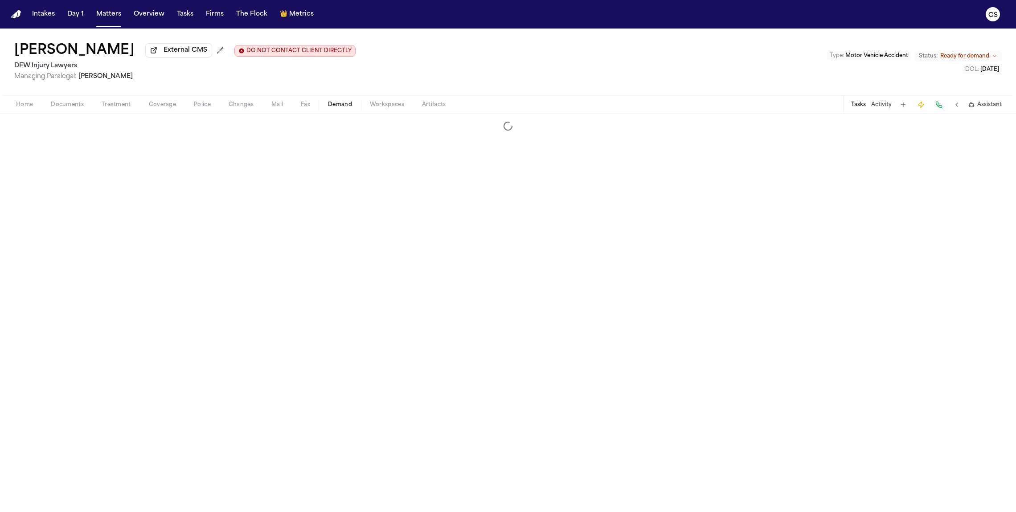
select select "**********"
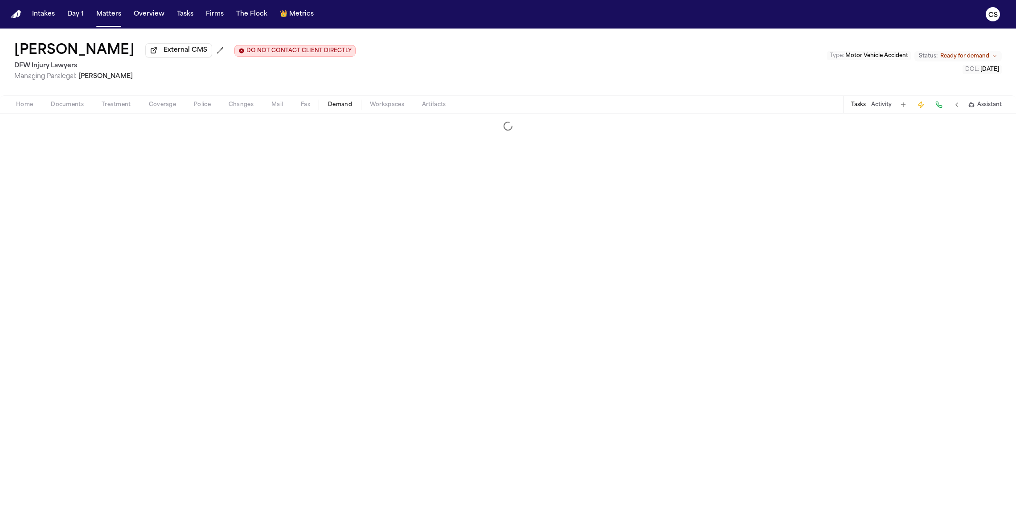
select select "**********"
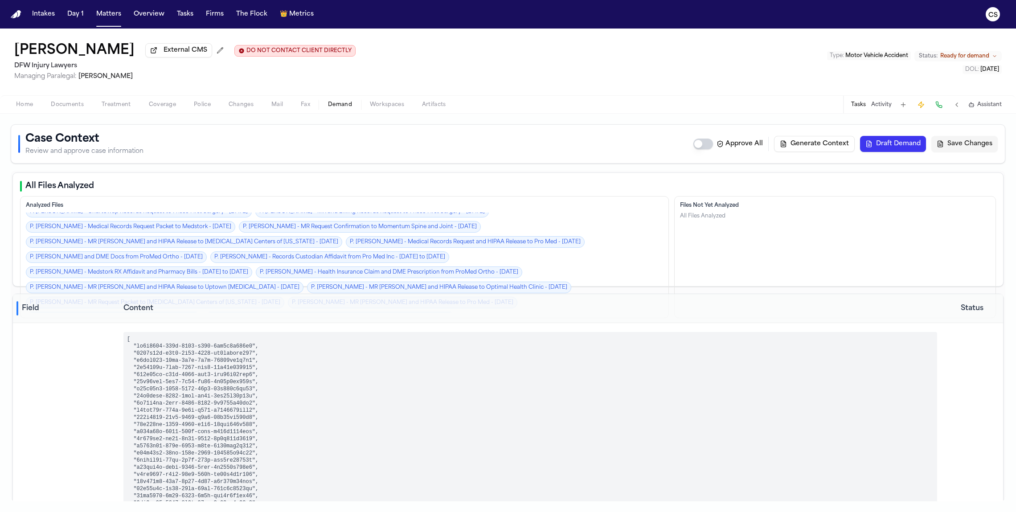
click at [308, 108] on span "Fax" at bounding box center [305, 104] width 9 height 7
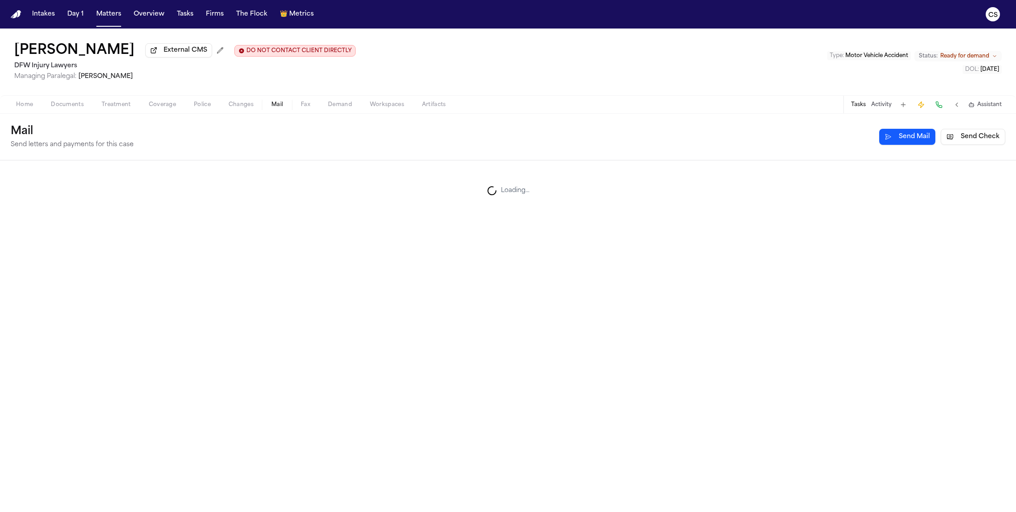
click at [281, 102] on span "Mail" at bounding box center [277, 104] width 12 height 7
click at [227, 106] on button "Changes" at bounding box center [241, 104] width 43 height 11
click at [200, 103] on span "Police" at bounding box center [202, 104] width 17 height 7
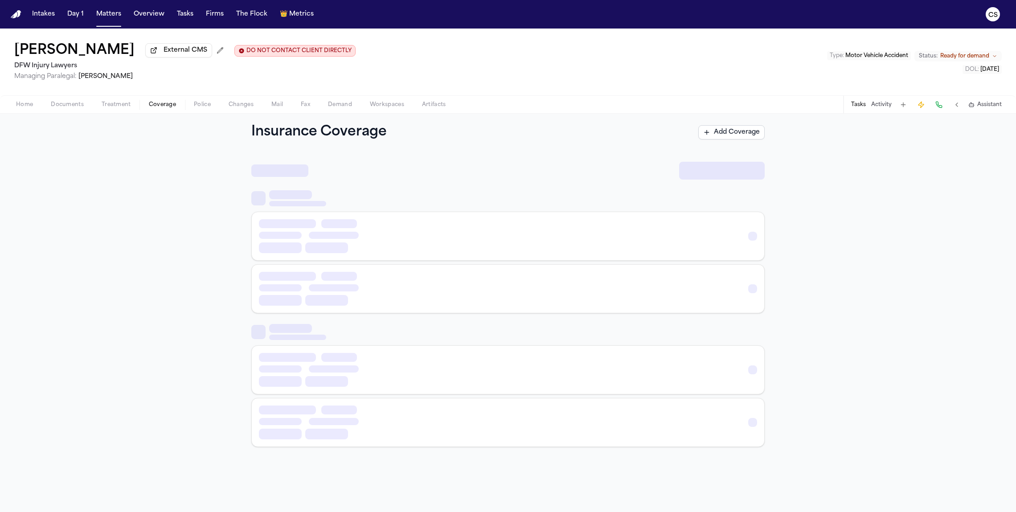
click at [149, 103] on span "Coverage" at bounding box center [162, 104] width 27 height 7
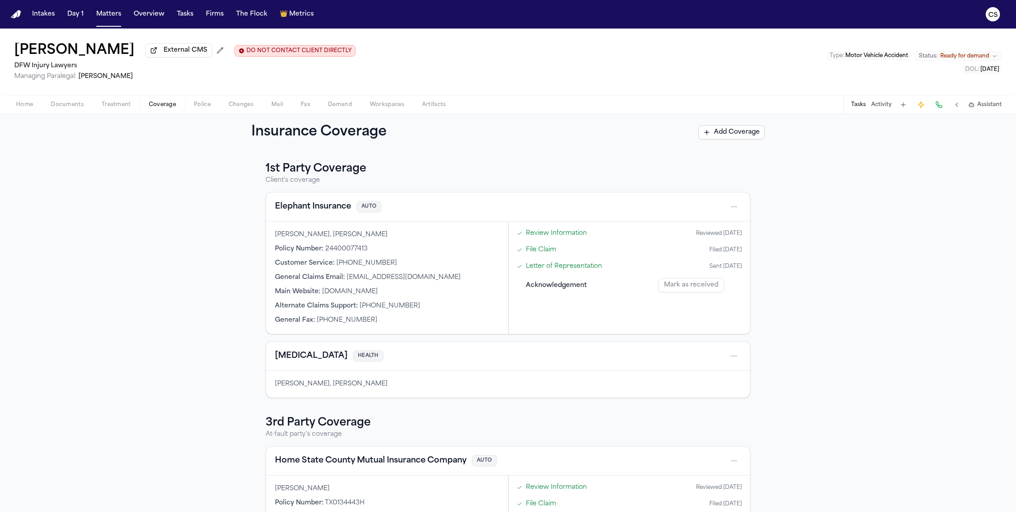
click at [123, 102] on span "Treatment" at bounding box center [116, 104] width 29 height 7
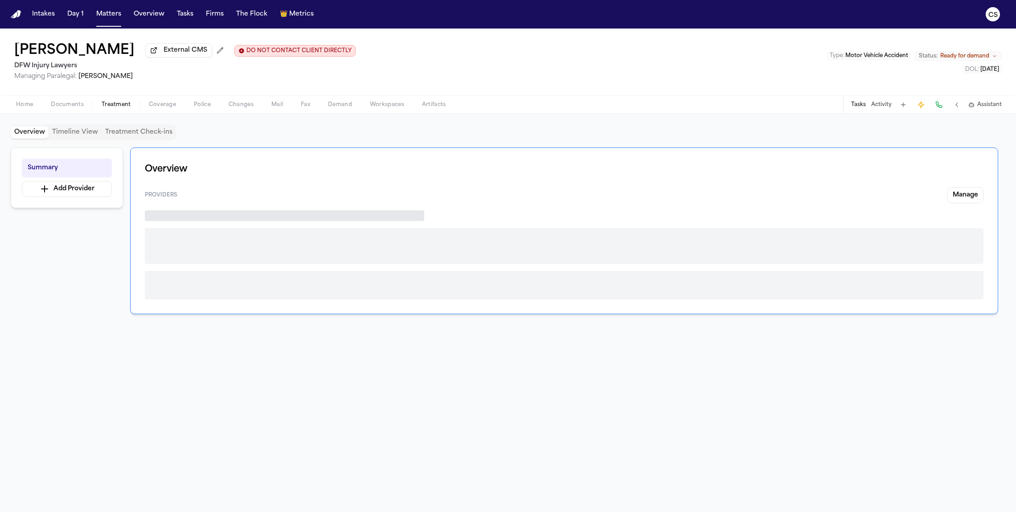
click at [79, 115] on div "Overview Timeline View Treatment Check-ins Summary Add Provider Overview Provid…" at bounding box center [508, 313] width 1016 height 398
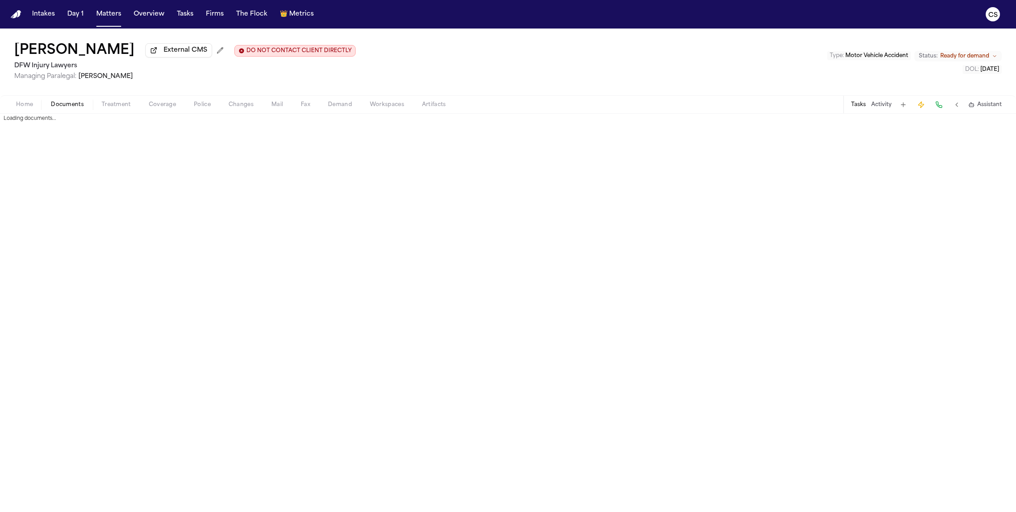
click at [75, 108] on span "Documents" at bounding box center [67, 104] width 33 height 7
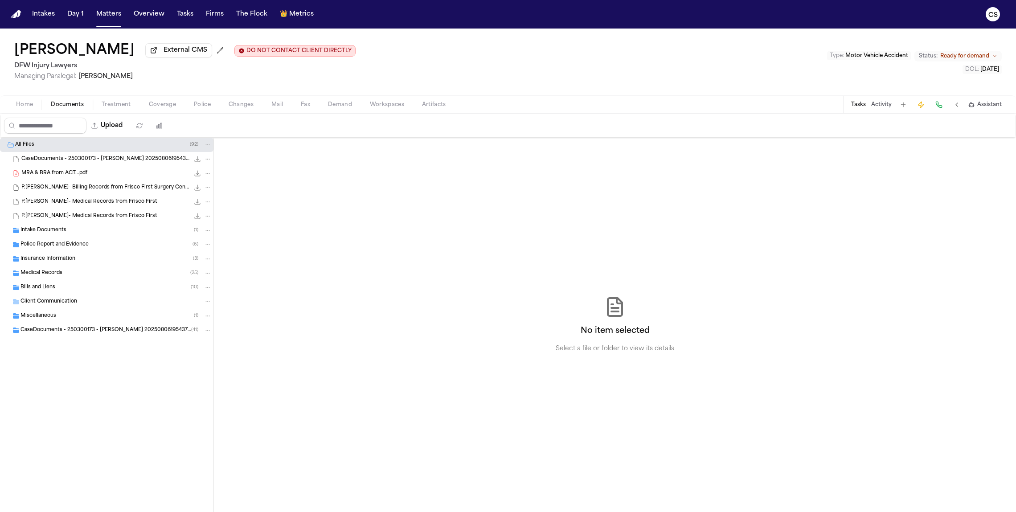
click at [19, 112] on div "Home Documents Treatment Coverage Police Changes Mail Fax Demand Workspaces Art…" at bounding box center [508, 104] width 1016 height 18
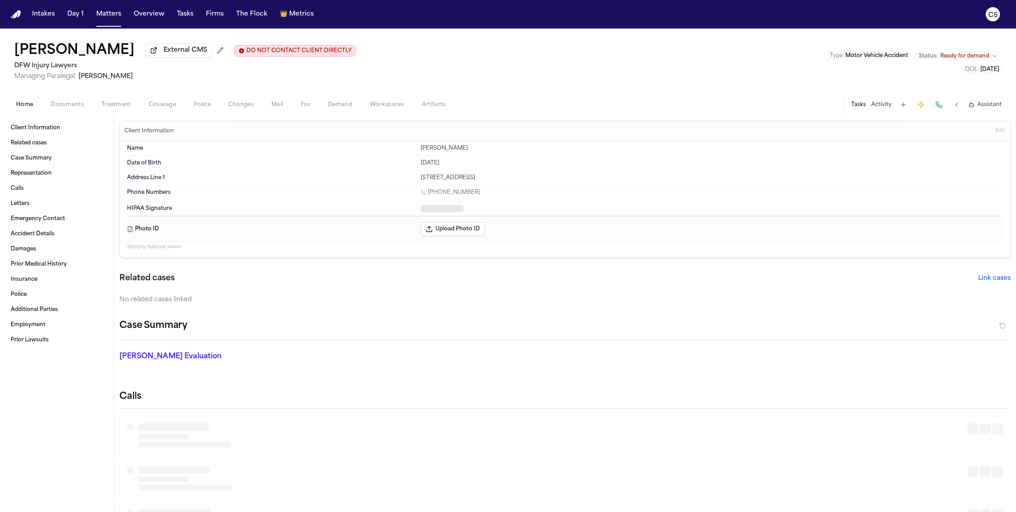
click at [16, 108] on span "Home" at bounding box center [24, 104] width 17 height 7
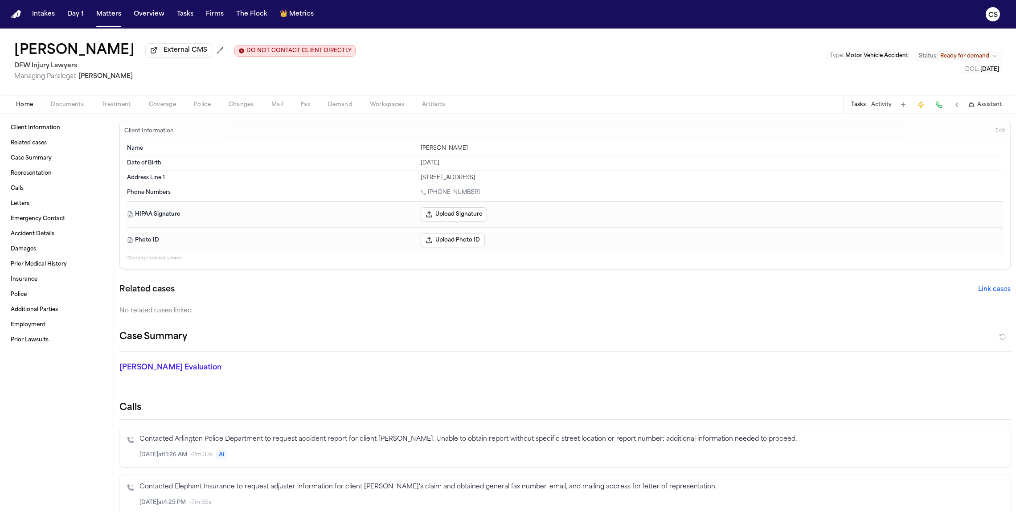
click at [67, 105] on span "Documents" at bounding box center [67, 104] width 33 height 7
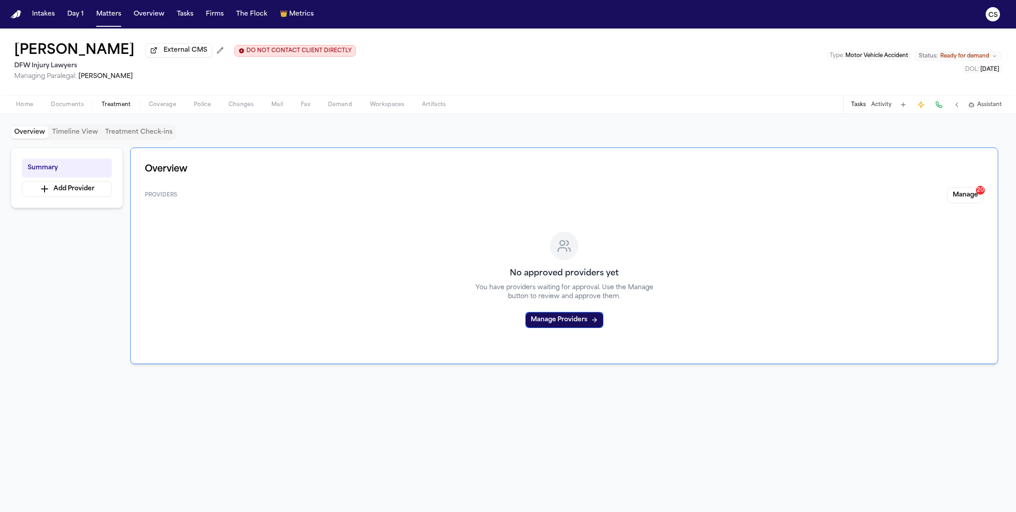
click at [105, 108] on span "Treatment" at bounding box center [116, 104] width 29 height 7
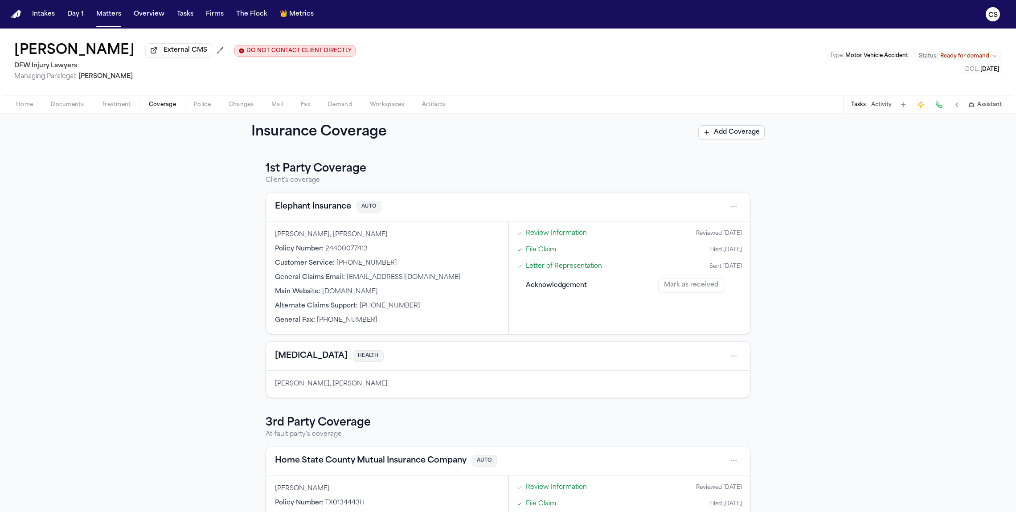
click at [149, 105] on span "Coverage" at bounding box center [162, 104] width 27 height 7
click at [199, 106] on span "Police" at bounding box center [202, 104] width 17 height 7
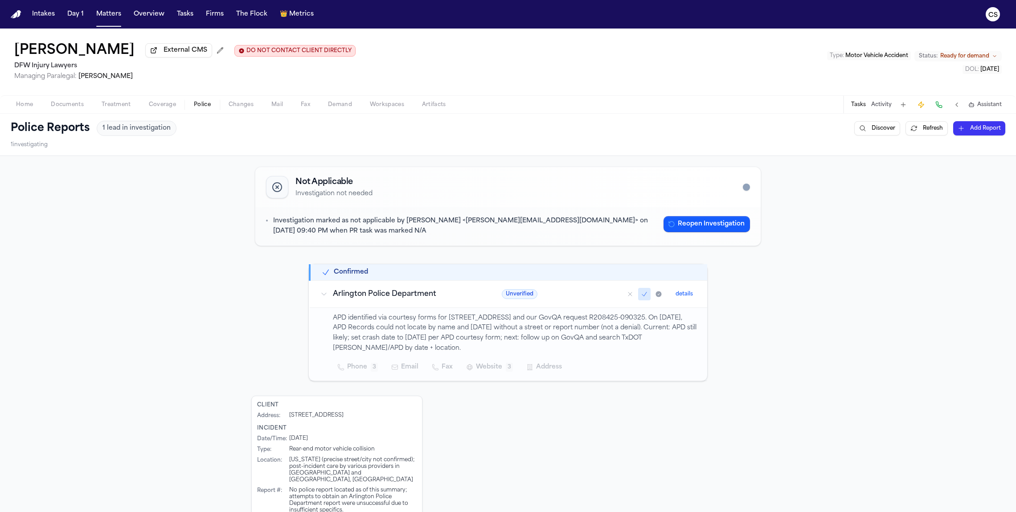
click at [222, 105] on button "Changes" at bounding box center [241, 104] width 43 height 11
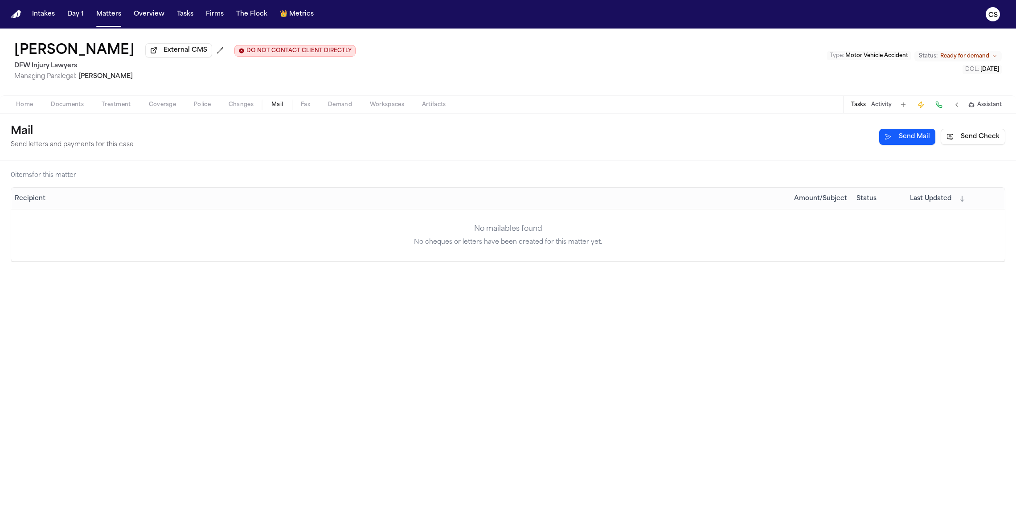
click at [281, 106] on span "Mail" at bounding box center [277, 104] width 12 height 7
click at [319, 106] on button "Demand" at bounding box center [340, 104] width 42 height 11
select select "**********"
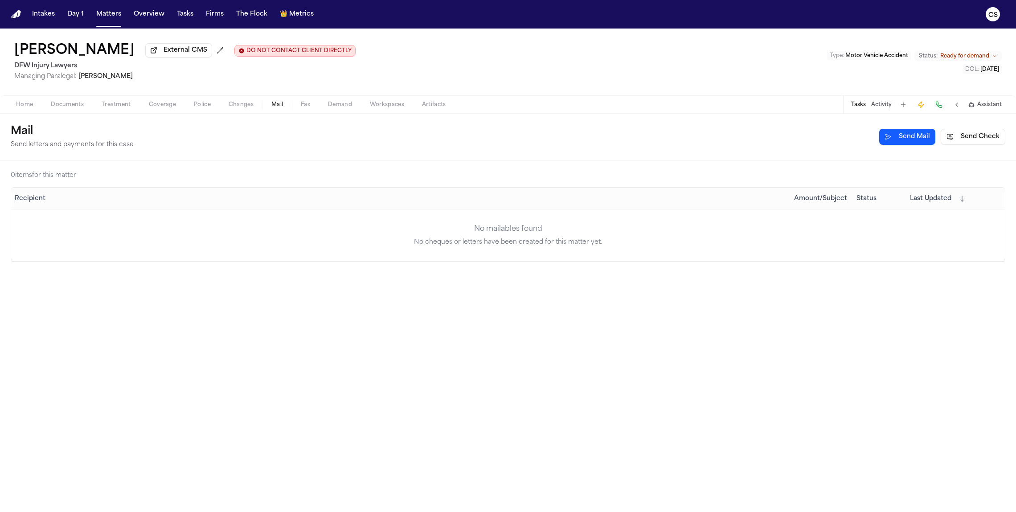
select select "**********"
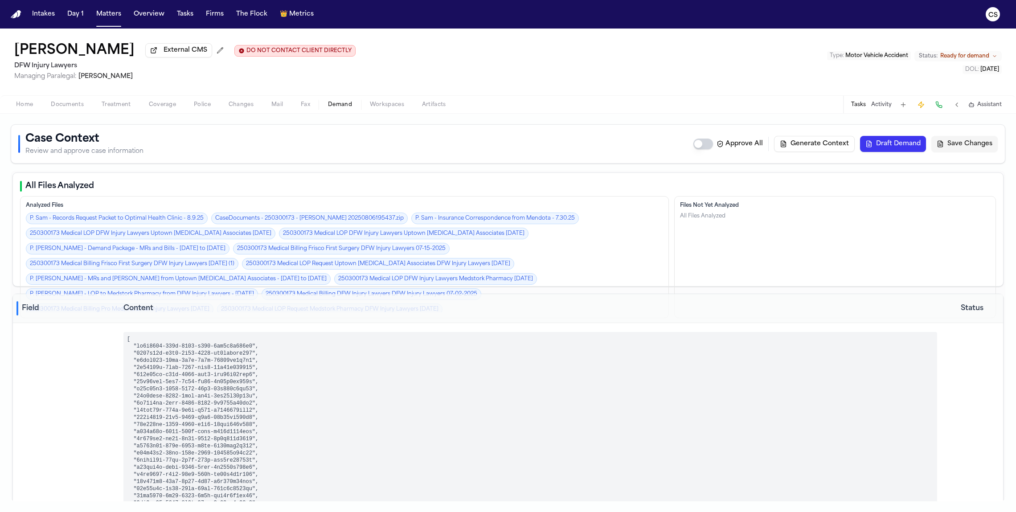
click at [323, 106] on button "Demand" at bounding box center [340, 104] width 42 height 11
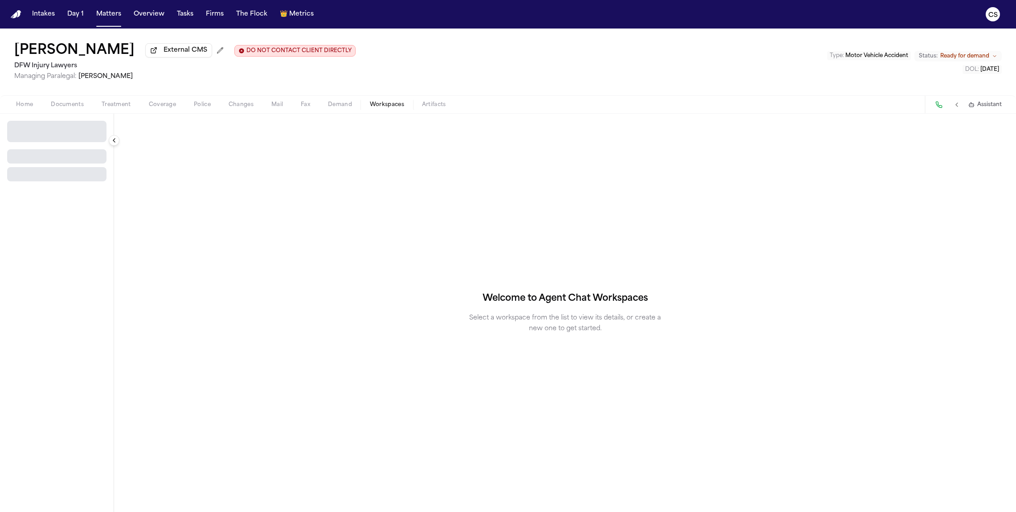
click at [407, 109] on button "Workspaces" at bounding box center [387, 104] width 52 height 11
select select "**********"
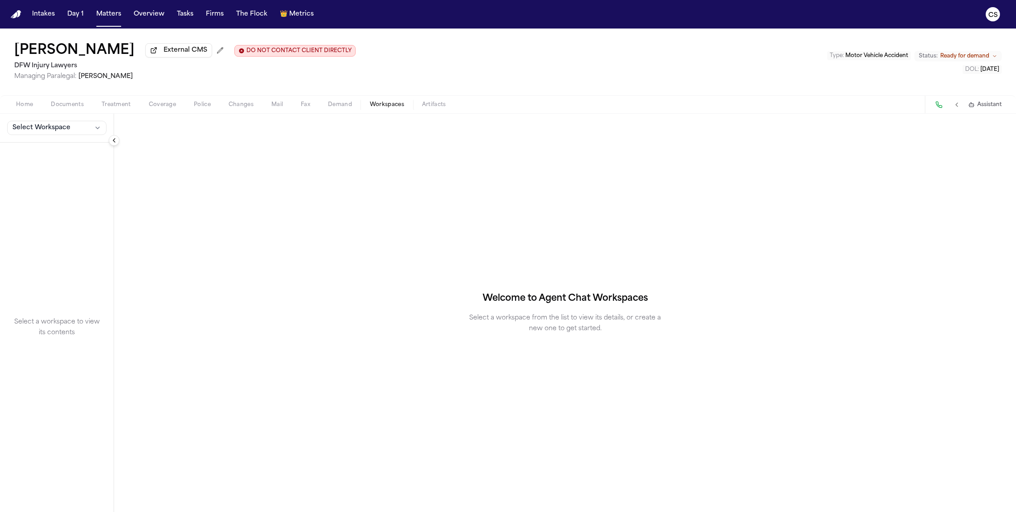
select select "**********"
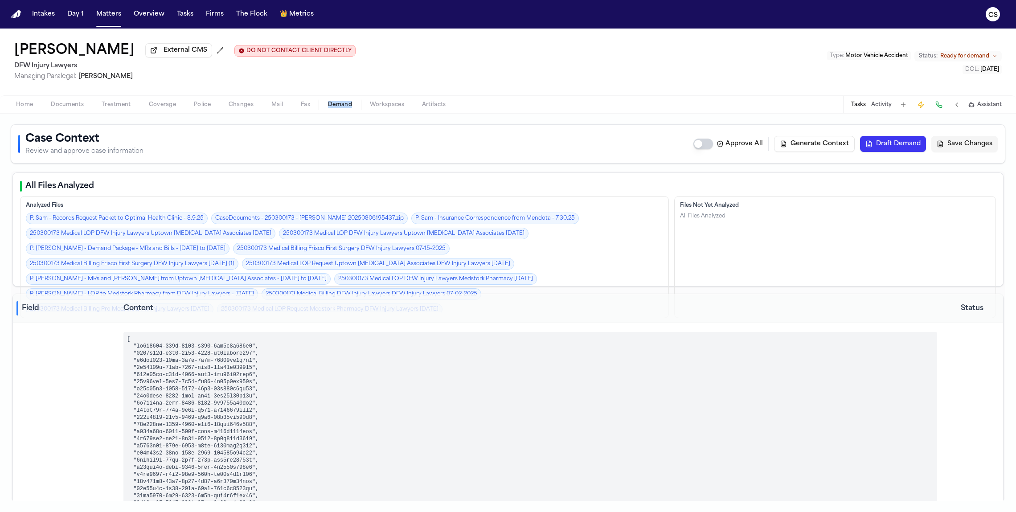
click at [595, 110] on button at bounding box center [903, 104] width 12 height 12
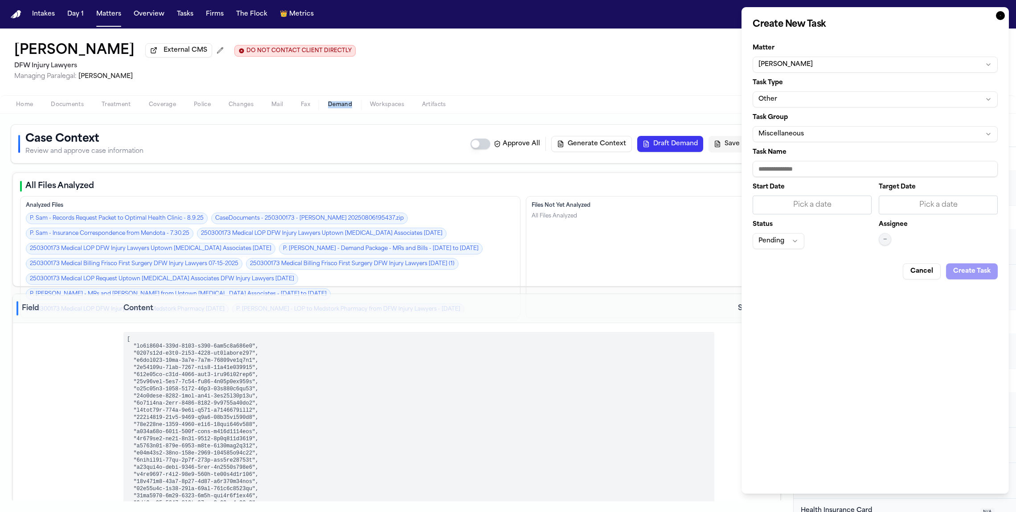
click at [595, 139] on button "Miscellaneous" at bounding box center [874, 134] width 245 height 16
click at [595, 17] on body "Intakes Day 1 Matters Overview Tasks Firms The Flock 👑 Metrics CS Phillip Sam E…" at bounding box center [508, 256] width 1016 height 512
click at [595, 15] on icon "button" at bounding box center [1000, 15] width 9 height 9
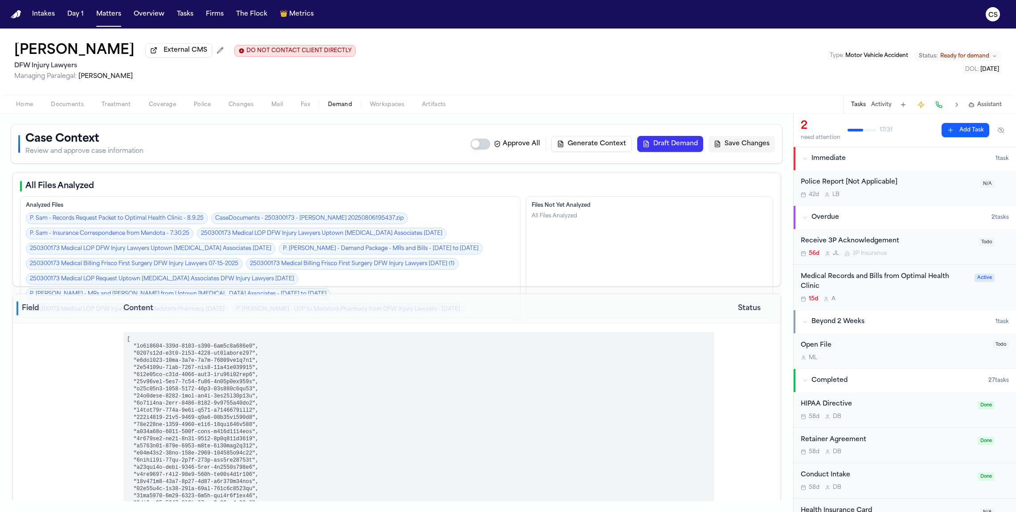
click at [372, 106] on span "Workspaces" at bounding box center [387, 104] width 34 height 7
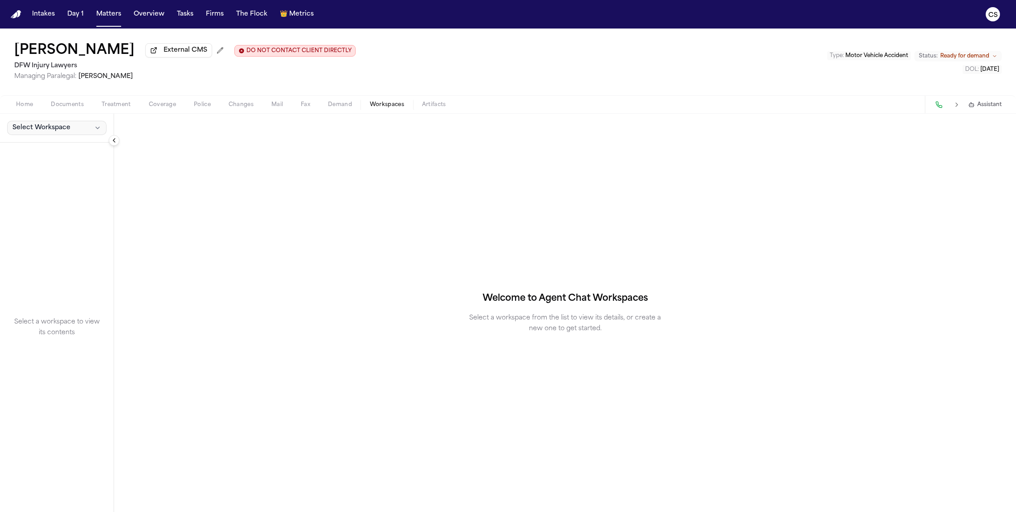
click at [79, 131] on button "Select Workspace" at bounding box center [56, 128] width 99 height 14
click at [78, 161] on span "Finch Agent Demand" at bounding box center [50, 163] width 81 height 9
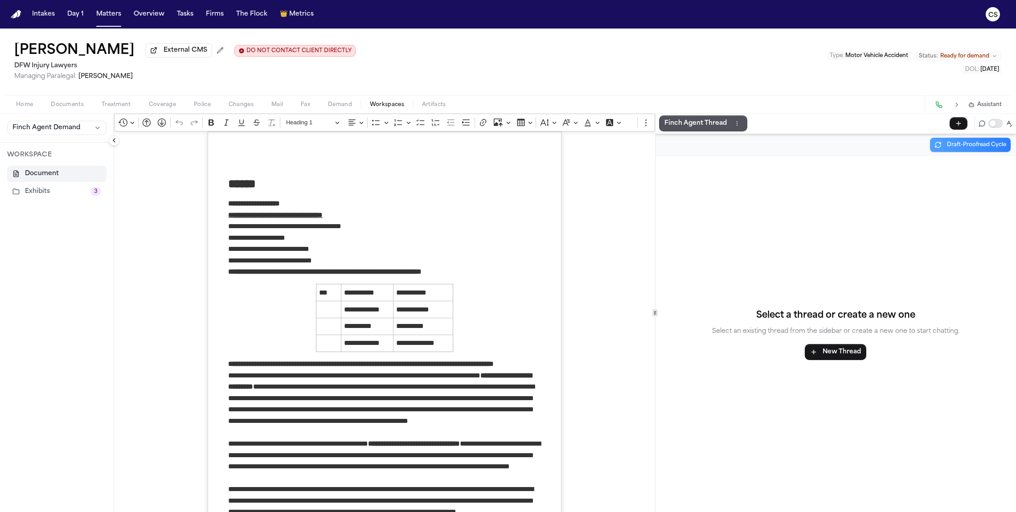
click at [88, 192] on button "Exhibits 3" at bounding box center [56, 192] width 99 height 16
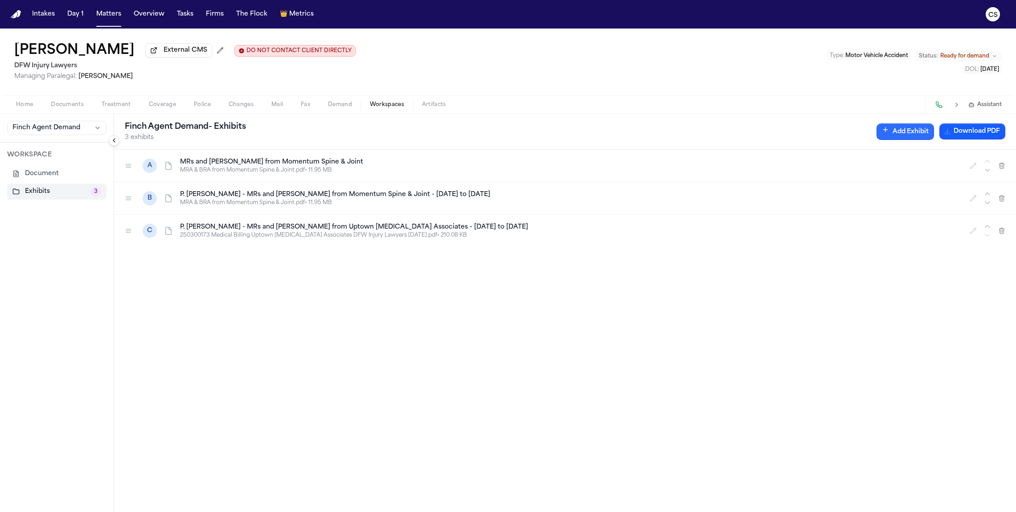
click at [595, 132] on button "Add Exhibit" at bounding box center [904, 131] width 57 height 16
click at [595, 171] on input "Document" at bounding box center [721, 176] width 84 height 16
click at [595, 179] on icon "button" at bounding box center [756, 179] width 2 height 1
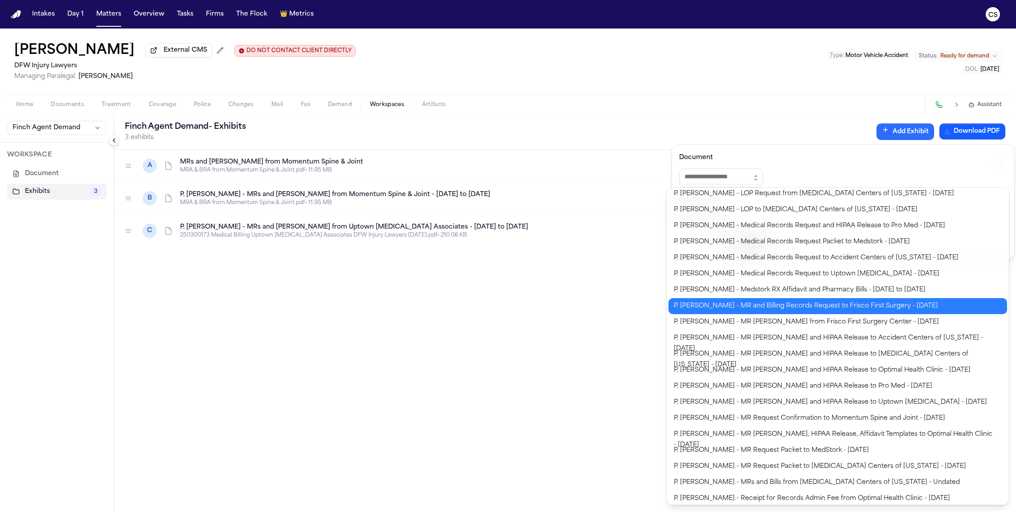
scroll to position [750, 0]
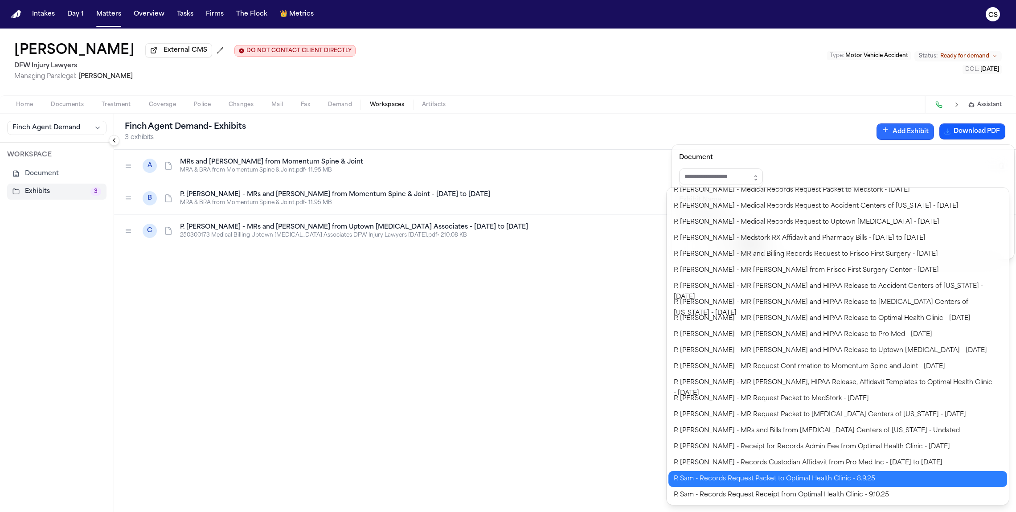
type input "**********"
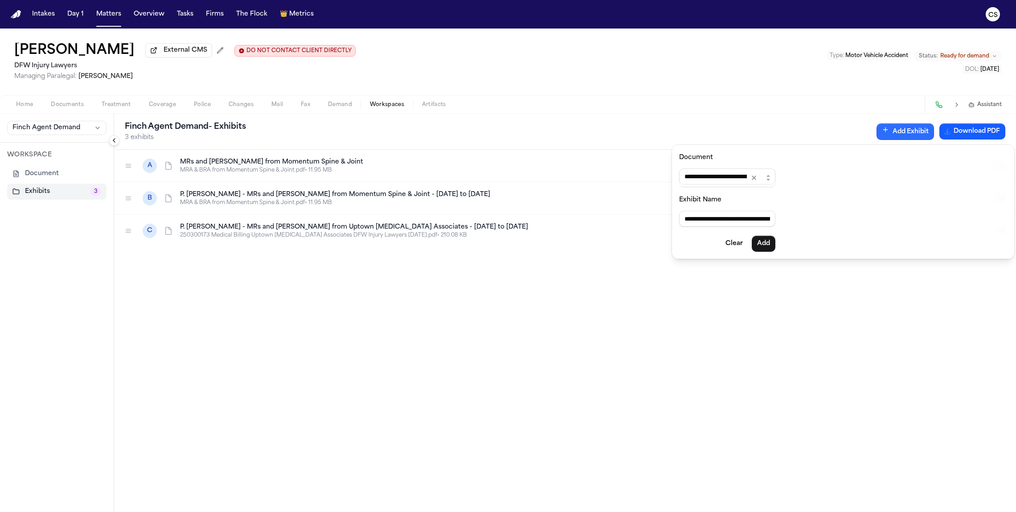
click at [595, 472] on body "**********" at bounding box center [508, 256] width 1016 height 512
click at [595, 168] on input "**********" at bounding box center [727, 176] width 96 height 16
drag, startPoint x: 684, startPoint y: 175, endPoint x: 671, endPoint y: 178, distance: 13.7
click at [595, 178] on body "**********" at bounding box center [508, 256] width 1016 height 512
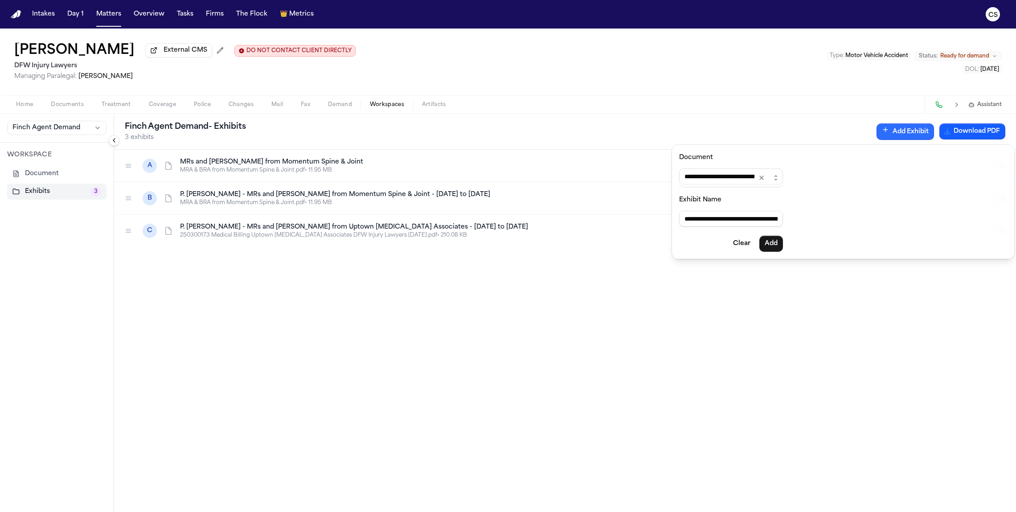
click at [595, 178] on icon "Clear selection" at bounding box center [761, 177] width 7 height 7
click at [595, 177] on icon "button" at bounding box center [775, 177] width 7 height 7
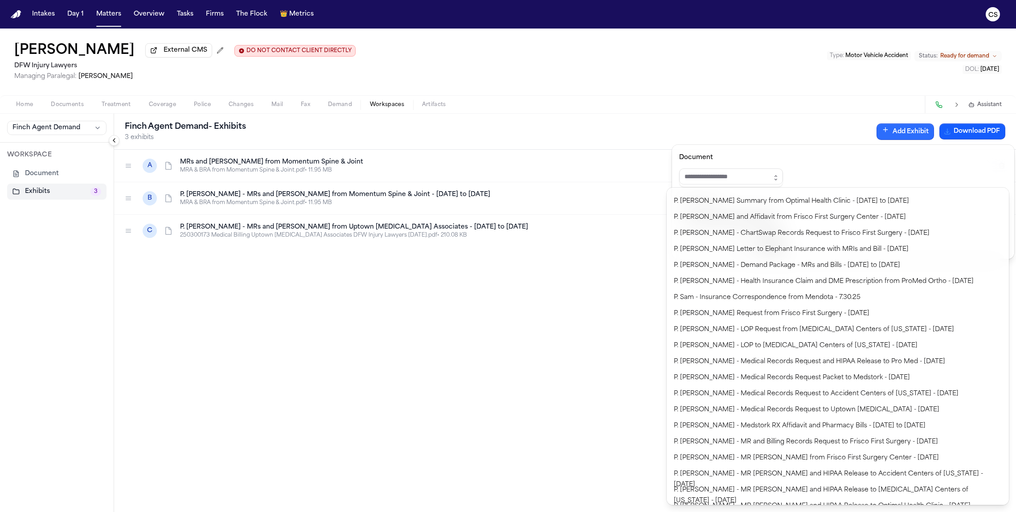
scroll to position [750, 0]
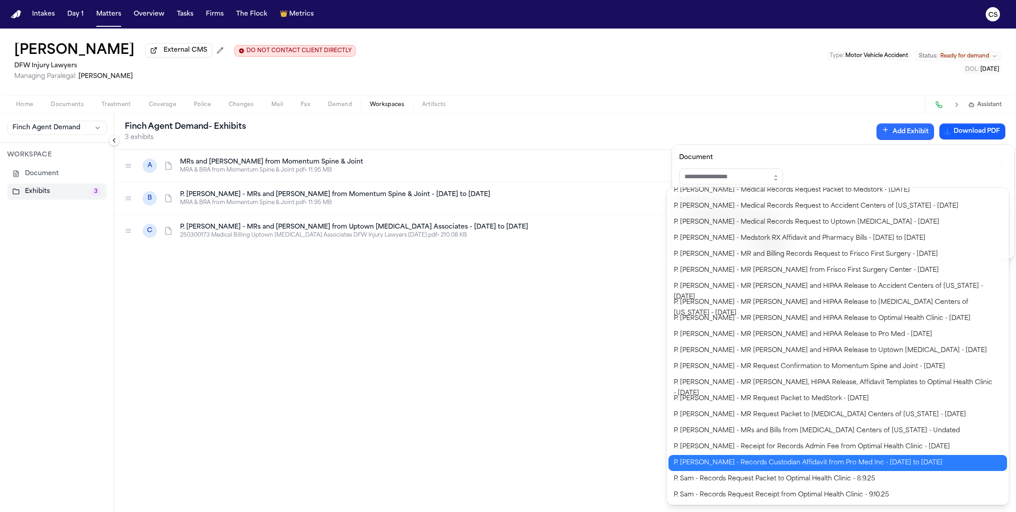
type input "**********"
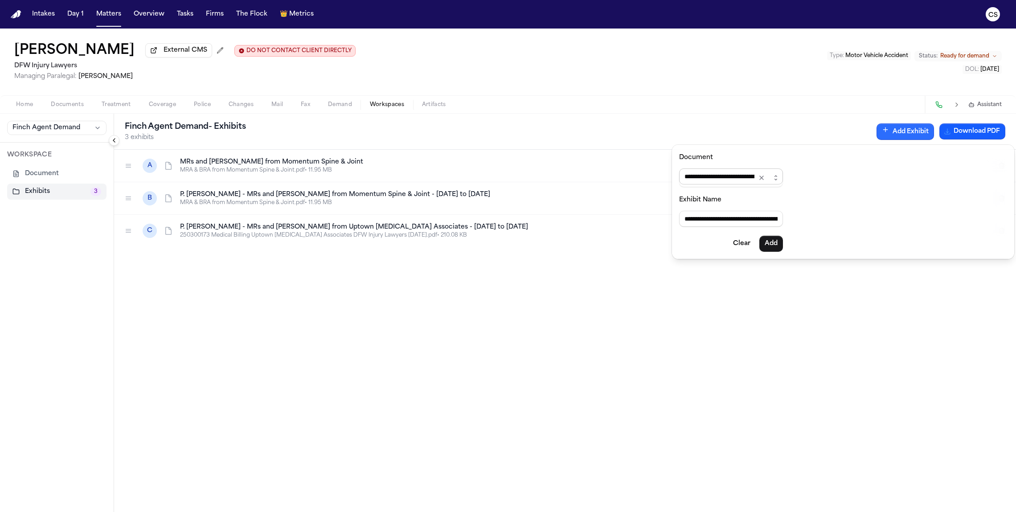
click at [595, 176] on input "**********" at bounding box center [731, 176] width 104 height 16
drag, startPoint x: 753, startPoint y: 174, endPoint x: 658, endPoint y: 171, distance: 94.5
click at [595, 171] on body "**********" at bounding box center [508, 256] width 1016 height 512
drag, startPoint x: 685, startPoint y: 176, endPoint x: 700, endPoint y: 177, distance: 15.2
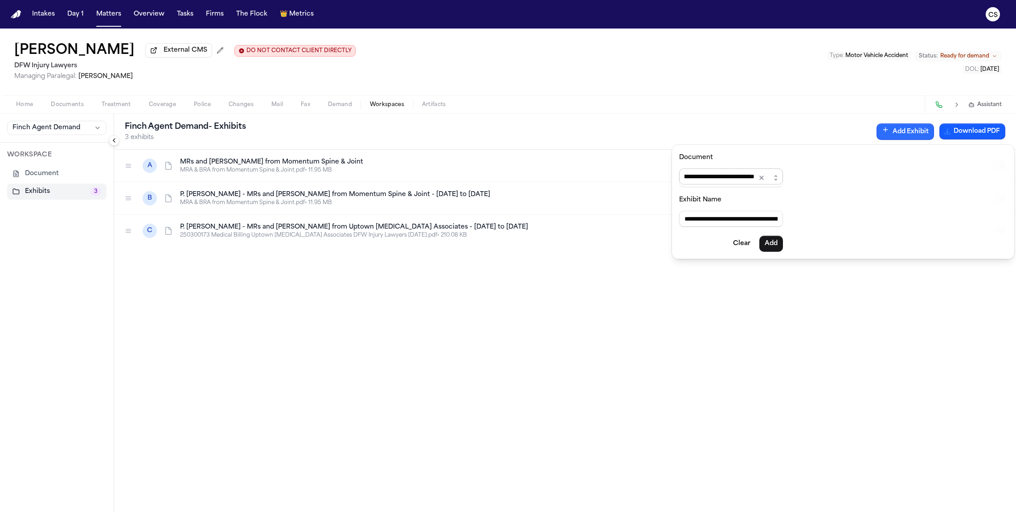
click at [595, 177] on input "**********" at bounding box center [731, 176] width 104 height 16
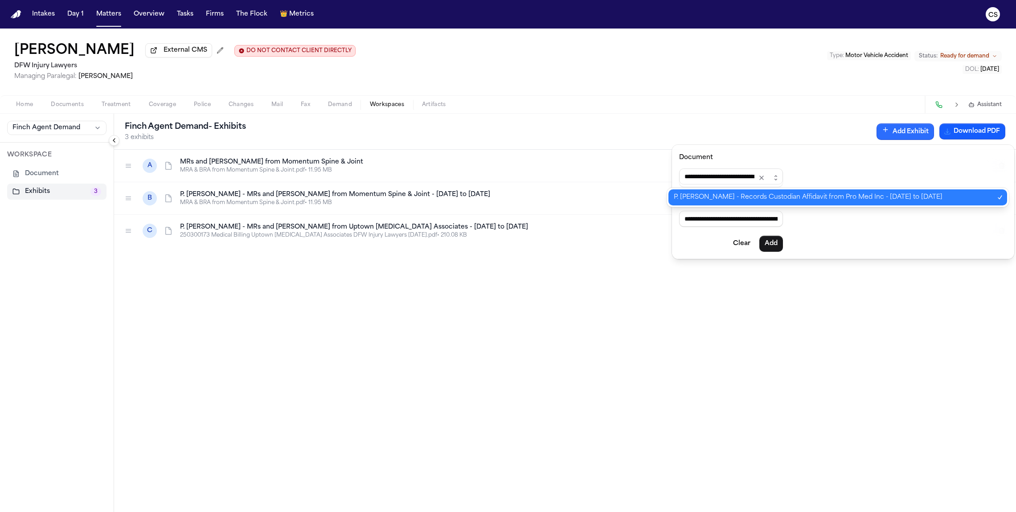
scroll to position [0, 24]
drag, startPoint x: 723, startPoint y: 176, endPoint x: 882, endPoint y: 178, distance: 158.6
click at [595, 178] on div "**********" at bounding box center [843, 202] width 342 height 114
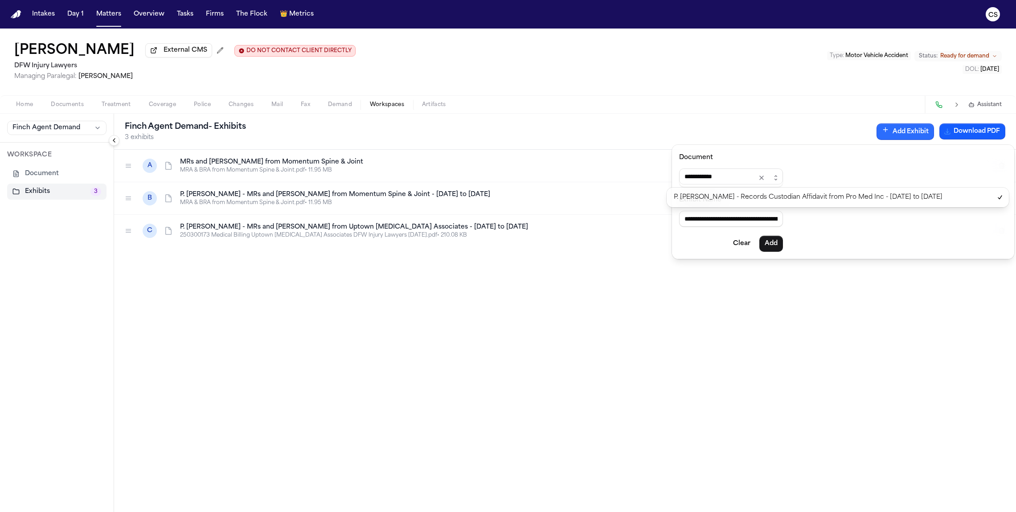
type input "**********"
click at [595, 245] on form "**********" at bounding box center [731, 202] width 104 height 100
drag, startPoint x: 780, startPoint y: 218, endPoint x: 650, endPoint y: 213, distance: 129.3
click at [595, 213] on body "**********" at bounding box center [508, 256] width 1016 height 512
type input "**********"
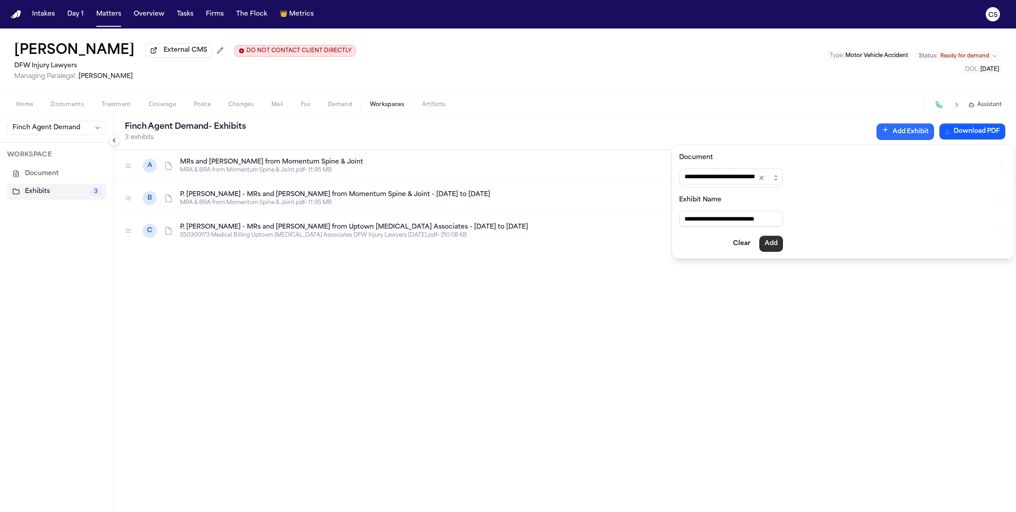
click at [595, 245] on button "Add" at bounding box center [771, 244] width 24 height 16
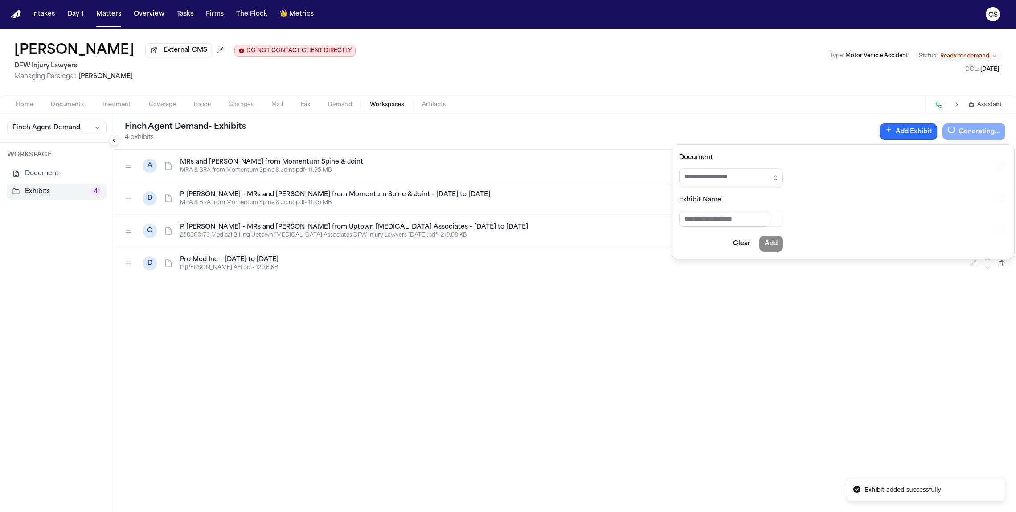
click at [595, 129] on button "Add Exhibit" at bounding box center [907, 131] width 57 height 16
click at [595, 131] on button "Add Exhibit" at bounding box center [907, 131] width 57 height 16
click at [595, 176] on input "Document" at bounding box center [721, 176] width 84 height 16
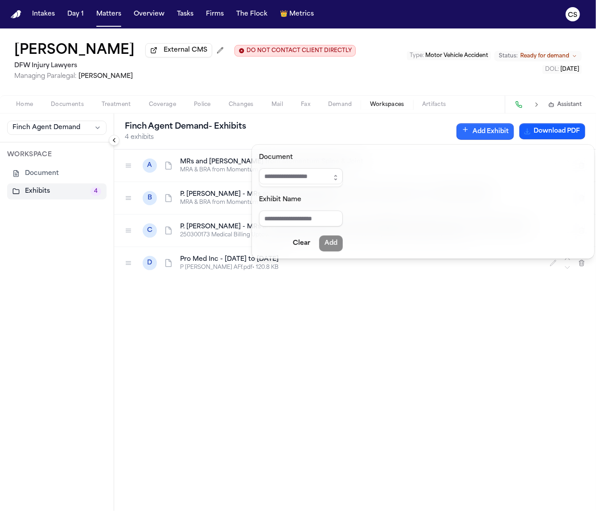
click at [498, 136] on button "Add Exhibit" at bounding box center [484, 131] width 57 height 16
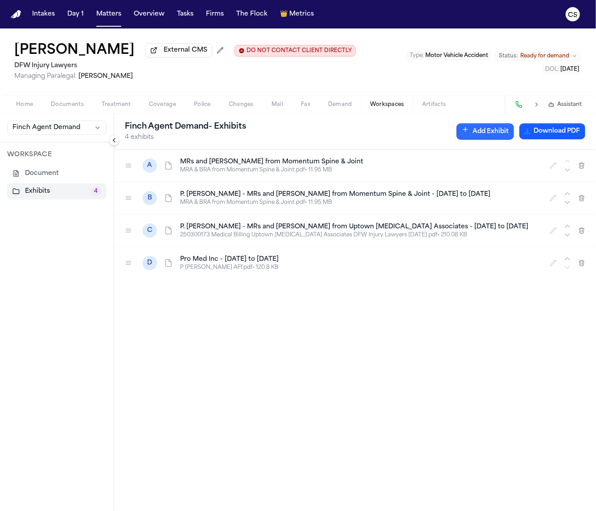
click at [498, 136] on button "Add Exhibit" at bounding box center [484, 131] width 57 height 16
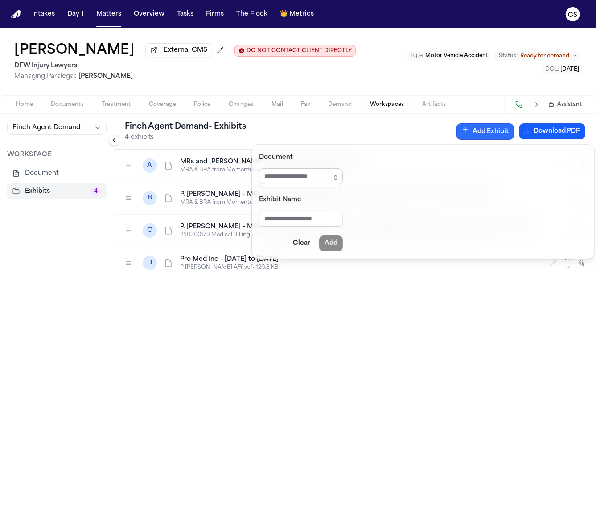
click at [307, 178] on input "Document" at bounding box center [301, 176] width 84 height 16
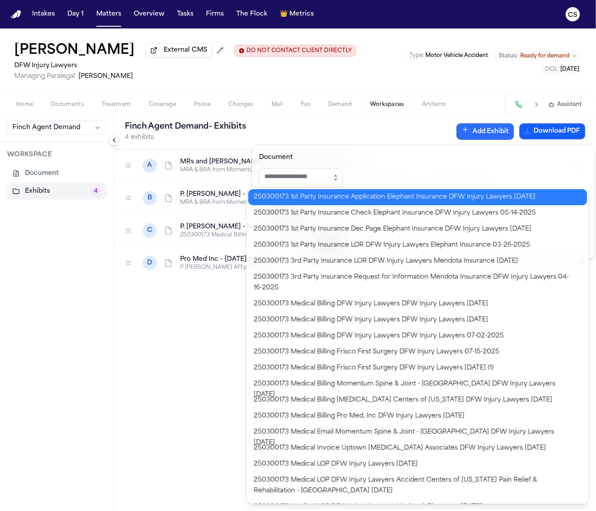
click at [343, 181] on button "button" at bounding box center [335, 177] width 14 height 19
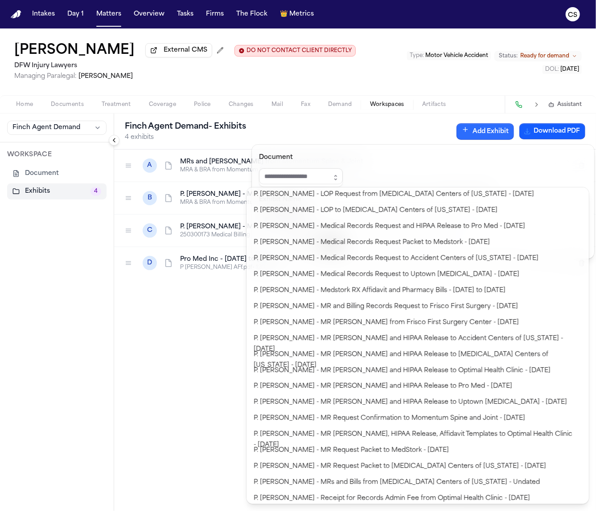
scroll to position [734, 0]
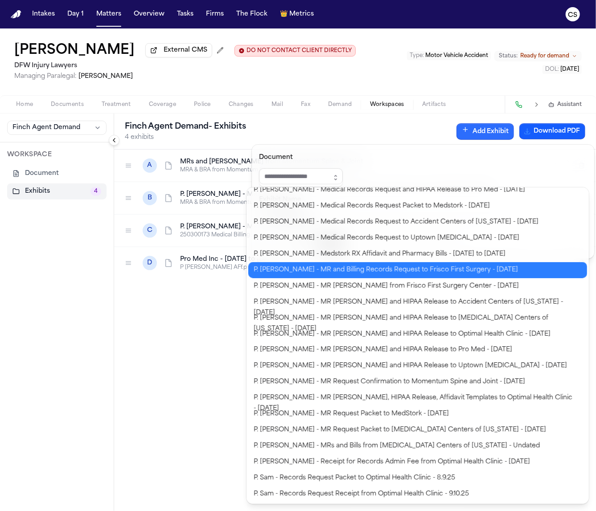
type input "**********"
click at [459, 270] on body "**********" at bounding box center [298, 255] width 596 height 511
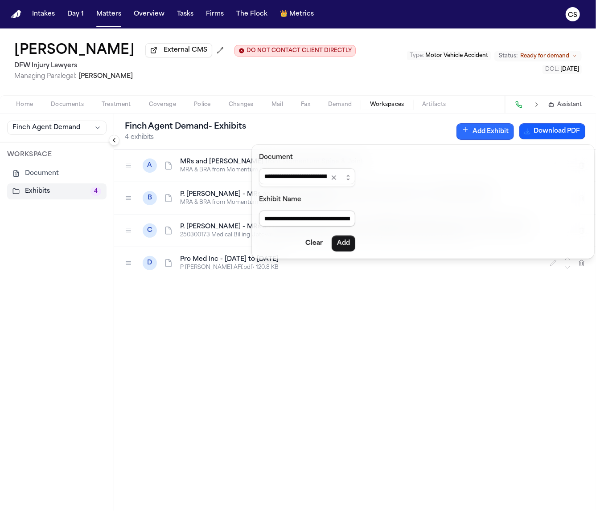
click at [308, 221] on input "**********" at bounding box center [307, 219] width 96 height 16
click at [364, 220] on div "**********" at bounding box center [423, 202] width 342 height 114
drag, startPoint x: 289, startPoint y: 219, endPoint x: 148, endPoint y: 218, distance: 141.2
click at [167, 217] on body "**********" at bounding box center [298, 255] width 596 height 511
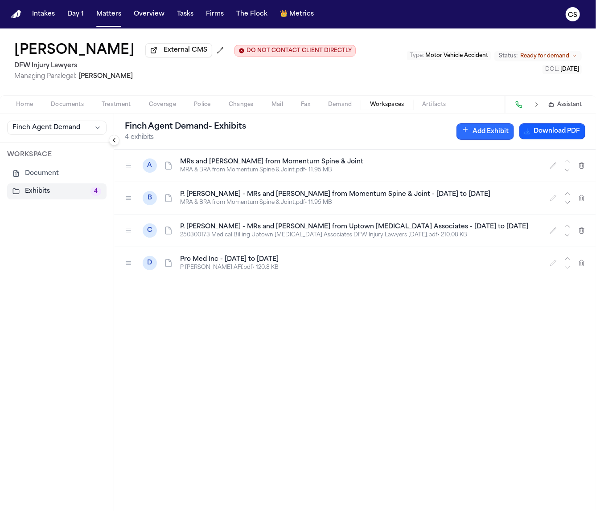
click at [484, 138] on button "Add Exhibit" at bounding box center [484, 131] width 57 height 16
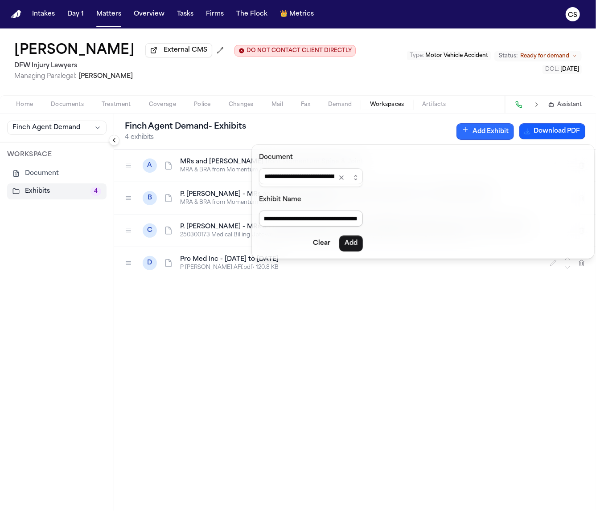
scroll to position [0, 94]
drag, startPoint x: 261, startPoint y: 218, endPoint x: 304, endPoint y: 221, distance: 42.9
click at [304, 221] on input "**********" at bounding box center [311, 219] width 104 height 16
type input "**********"
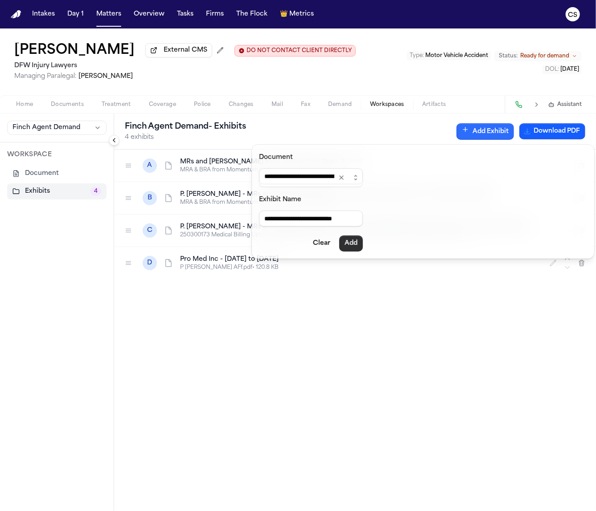
click at [350, 245] on button "Add" at bounding box center [351, 244] width 24 height 16
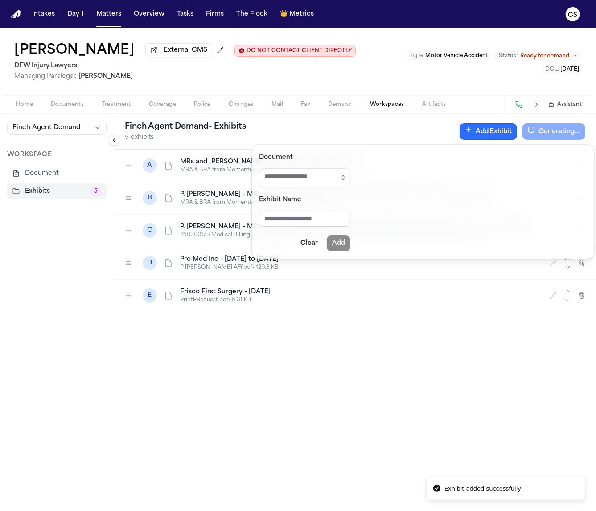
click at [488, 130] on button "Add Exhibit" at bounding box center [487, 131] width 57 height 16
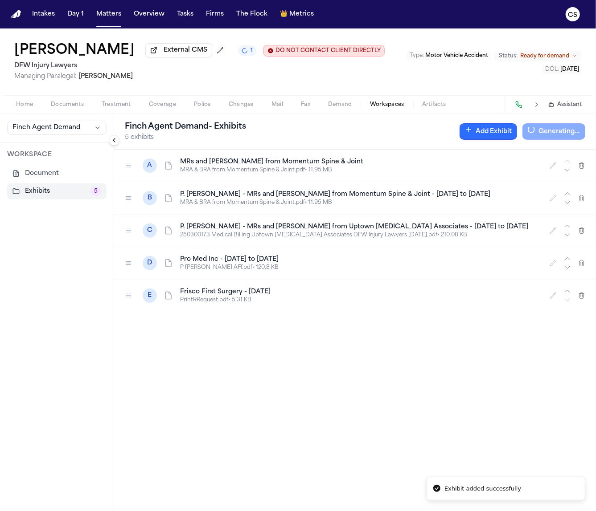
click at [489, 132] on button "Add Exhibit" at bounding box center [487, 131] width 57 height 16
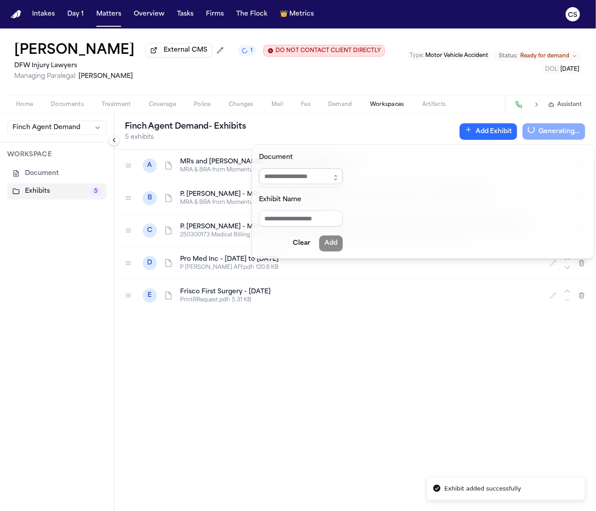
click at [329, 177] on input "Document" at bounding box center [301, 176] width 84 height 16
click at [343, 179] on button "button" at bounding box center [335, 177] width 14 height 19
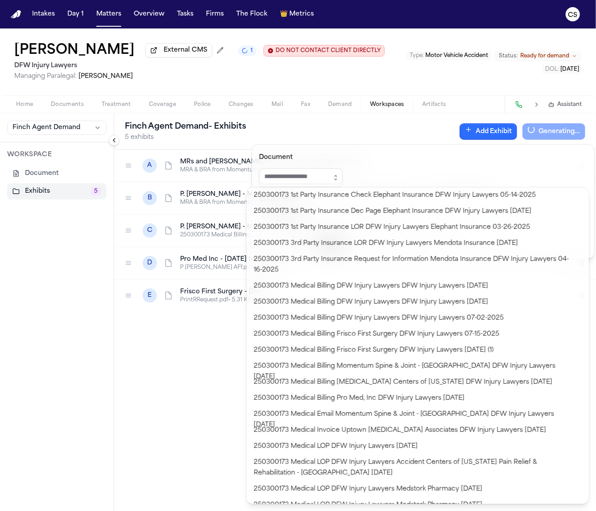
scroll to position [18, 0]
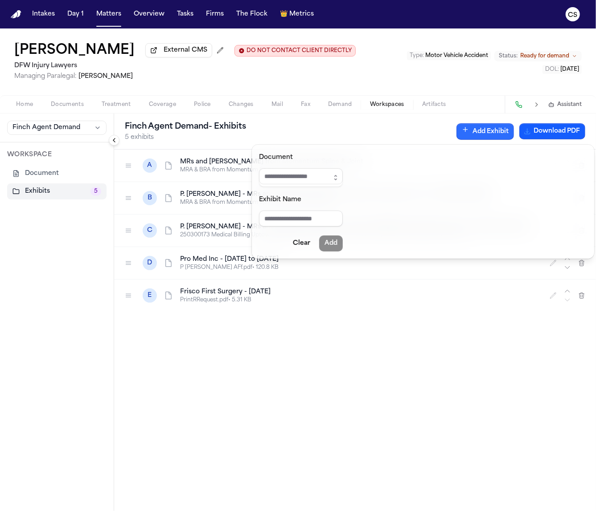
click at [416, 140] on div "Finch Agent Demand - Exhibits 5 exhibits Add Exhibit Download PDF" at bounding box center [355, 132] width 482 height 36
click at [314, 247] on button "Clear" at bounding box center [301, 244] width 28 height 16
click at [312, 245] on button "Clear" at bounding box center [301, 244] width 28 height 16
click at [393, 336] on div "Finch Agent Demand - Exhibits 5 exhibits Add Exhibit Download PDF A MRs and Bil…" at bounding box center [355, 313] width 482 height 398
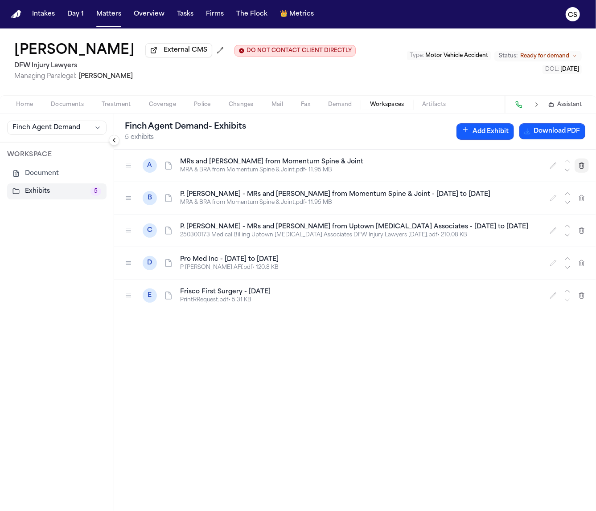
click at [581, 168] on icon "button" at bounding box center [581, 165] width 7 height 7
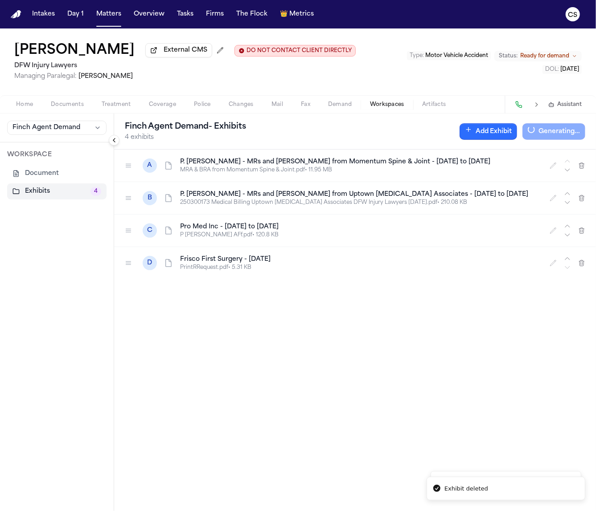
click at [498, 137] on button "Add Exhibit" at bounding box center [487, 131] width 57 height 16
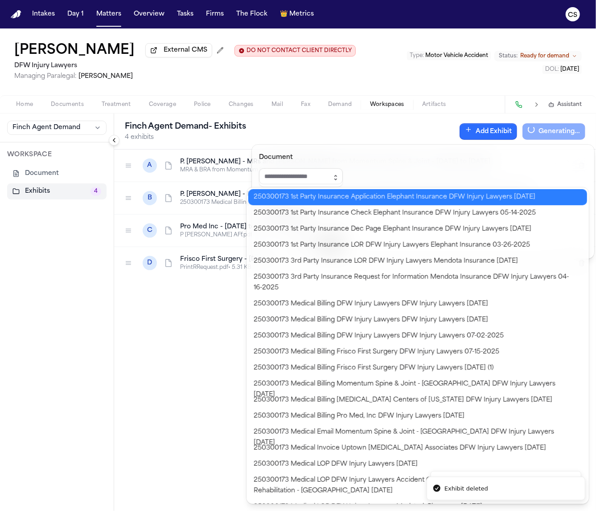
click at [339, 178] on icon "button" at bounding box center [335, 177] width 7 height 7
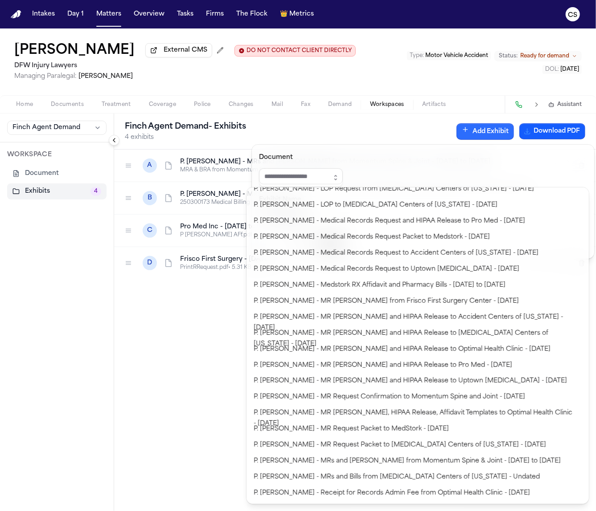
scroll to position [686, 0]
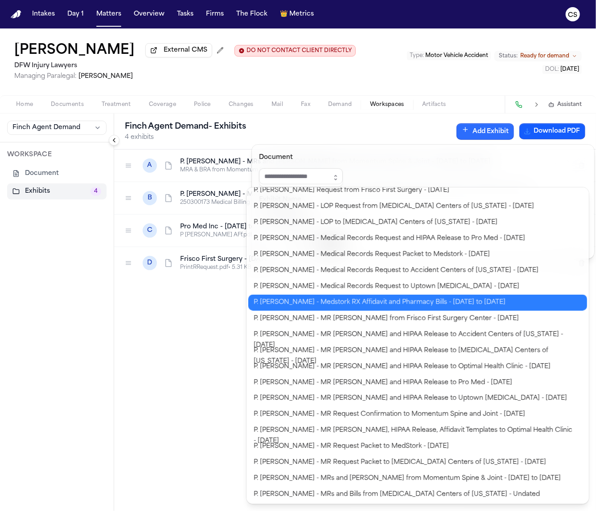
type input "**********"
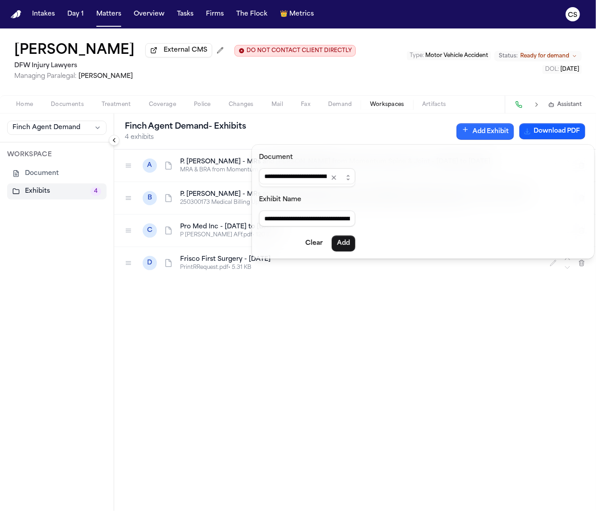
click at [405, 307] on body "**********" at bounding box center [298, 255] width 596 height 511
click at [344, 240] on button "Add" at bounding box center [343, 244] width 24 height 16
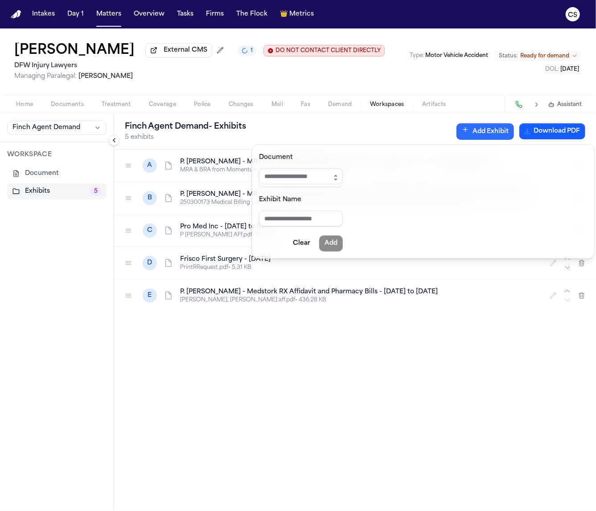
click at [343, 182] on button "button" at bounding box center [335, 177] width 14 height 19
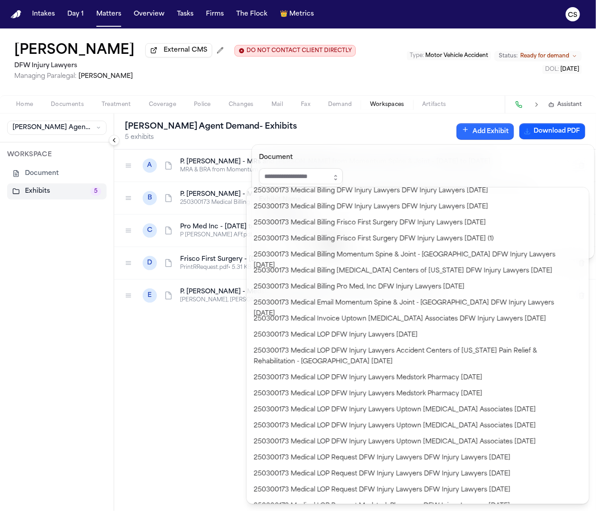
scroll to position [131, 0]
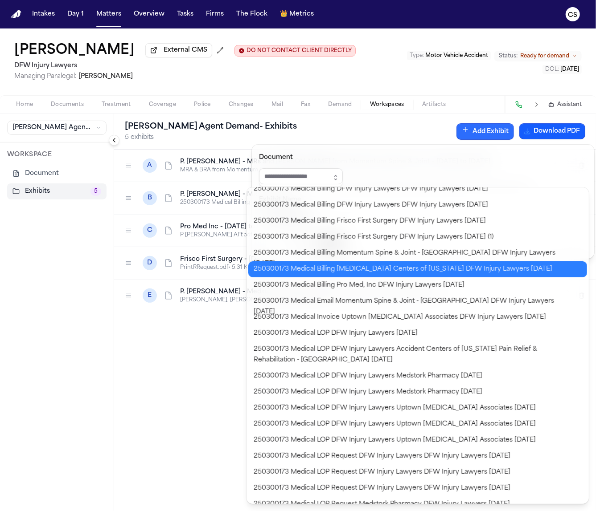
click at [357, 274] on body "**********" at bounding box center [298, 255] width 596 height 511
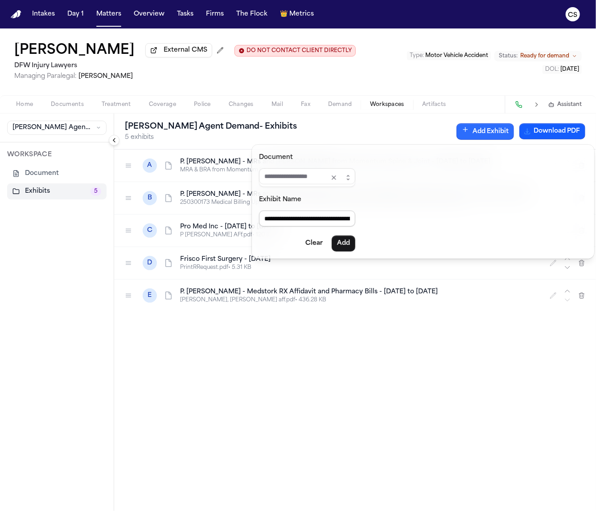
drag, startPoint x: 348, startPoint y: 220, endPoint x: 198, endPoint y: 221, distance: 150.6
click at [198, 221] on body "**********" at bounding box center [298, 255] width 596 height 511
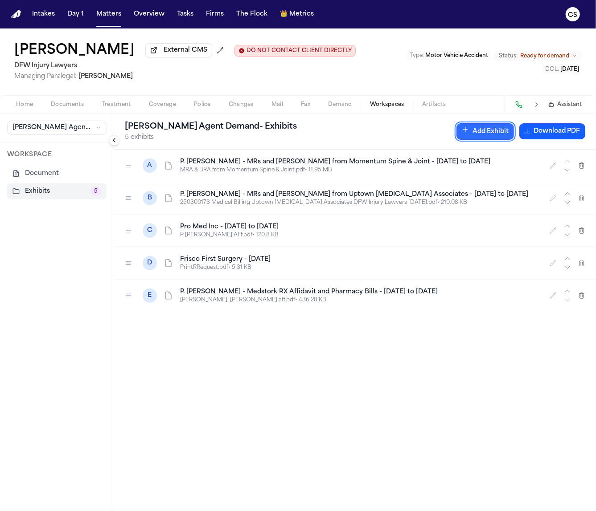
click at [476, 134] on button "Add Exhibit" at bounding box center [484, 131] width 57 height 16
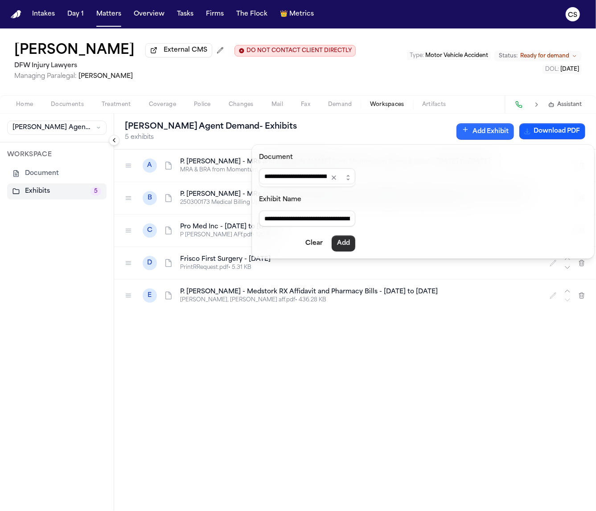
click at [347, 242] on button "Add" at bounding box center [343, 244] width 24 height 16
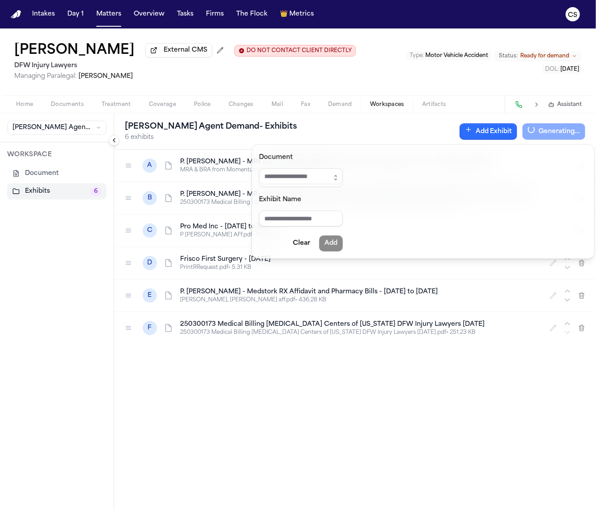
click at [366, 329] on div "Finch Agent Demand - Exhibits 6 exhibits Add Exhibit Generating... A P. Sam - M…" at bounding box center [355, 313] width 482 height 398
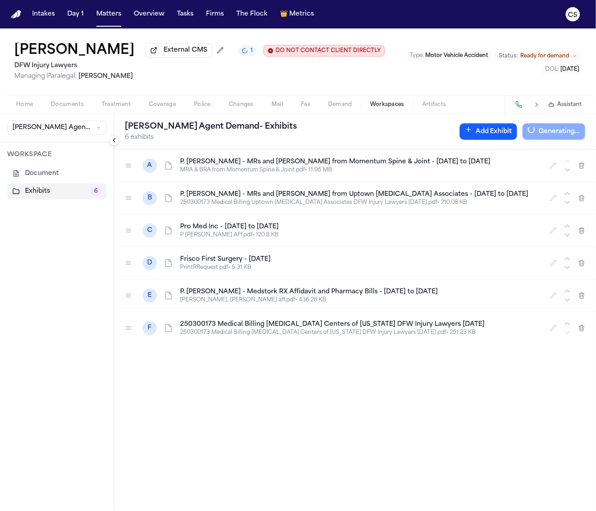
click at [312, 330] on p "250300173 Medical Billing MRI Centers of Texas DFW Injury Lawyers 04-08-2025.pd…" at bounding box center [359, 332] width 359 height 7
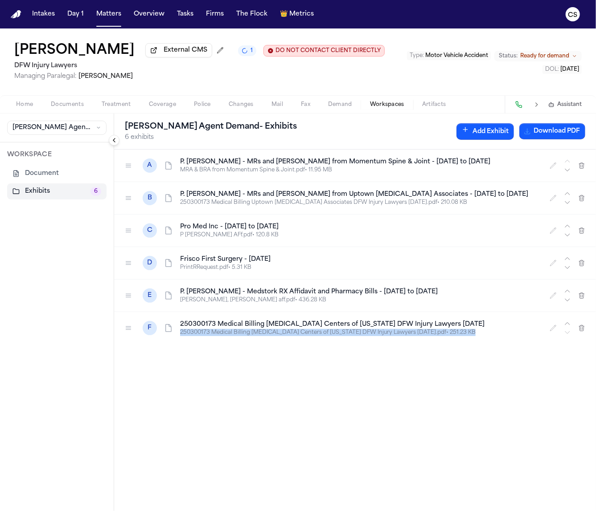
click at [312, 330] on p "250300173 Medical Billing MRI Centers of Texas DFW Injury Lawyers 04-08-2025.pd…" at bounding box center [359, 332] width 359 height 7
click at [557, 329] on button "button" at bounding box center [553, 328] width 14 height 14
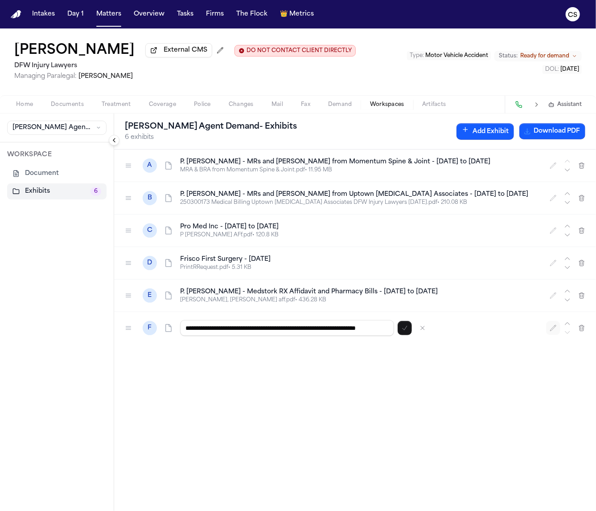
scroll to position [0, 0]
click at [556, 329] on button "button" at bounding box center [553, 328] width 14 height 14
click at [517, 367] on div "**********" at bounding box center [355, 331] width 482 height 362
click at [567, 324] on icon "button" at bounding box center [567, 323] width 7 height 7
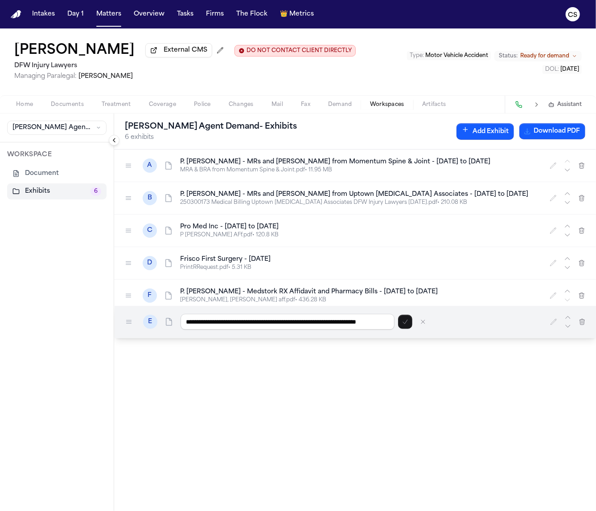
drag, startPoint x: 128, startPoint y: 302, endPoint x: 129, endPoint y: 327, distance: 24.1
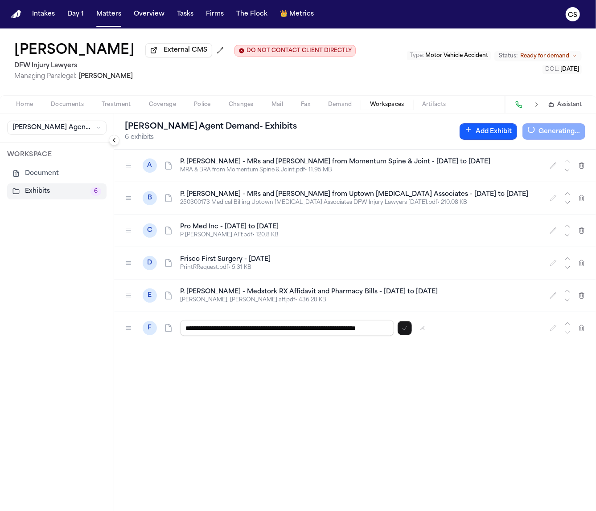
click at [169, 327] on icon at bounding box center [169, 328] width 6 height 7
click at [168, 327] on icon at bounding box center [169, 328] width 6 height 7
click at [154, 329] on div "F" at bounding box center [150, 328] width 14 height 14
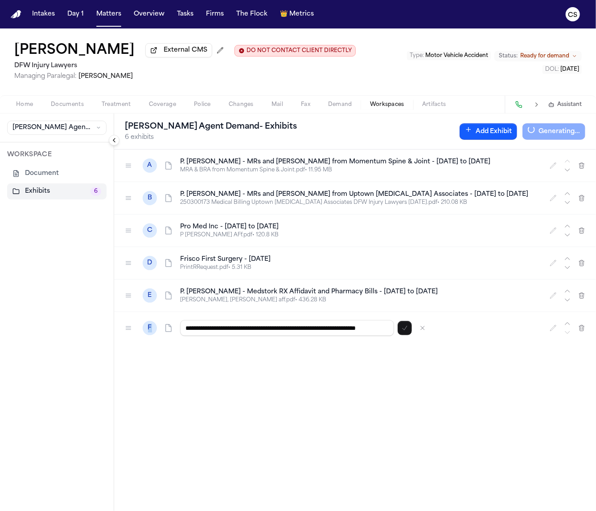
click at [154, 329] on div "F" at bounding box center [150, 328] width 14 height 14
click at [296, 374] on div "**********" at bounding box center [355, 331] width 482 height 362
click at [578, 233] on icon "button" at bounding box center [581, 230] width 7 height 7
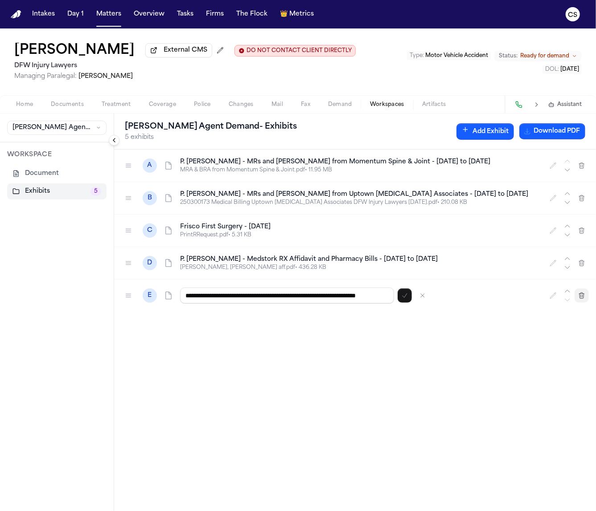
click at [580, 298] on icon "button" at bounding box center [581, 296] width 5 height 6
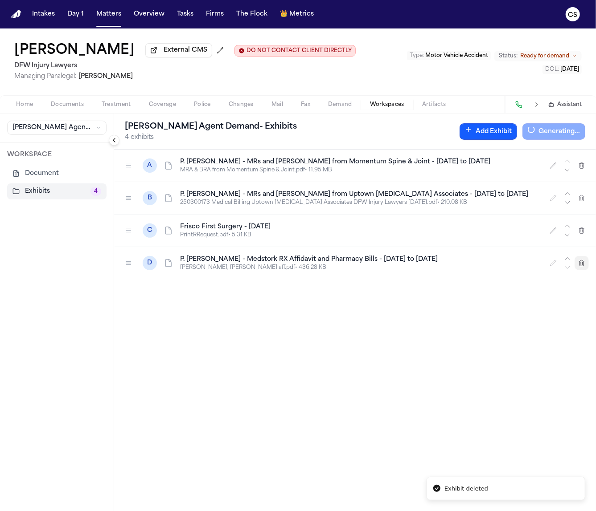
click at [580, 266] on icon "button" at bounding box center [581, 263] width 5 height 6
click at [581, 237] on button "button" at bounding box center [581, 231] width 14 height 14
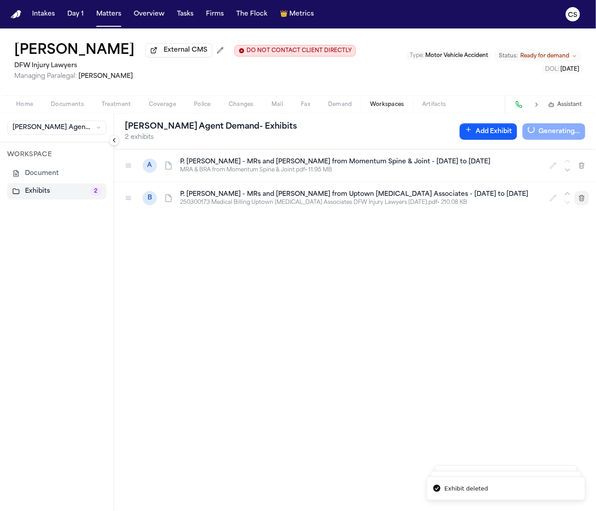
drag, startPoint x: 583, startPoint y: 201, endPoint x: 583, endPoint y: 196, distance: 4.9
click at [583, 200] on icon "button" at bounding box center [581, 198] width 7 height 7
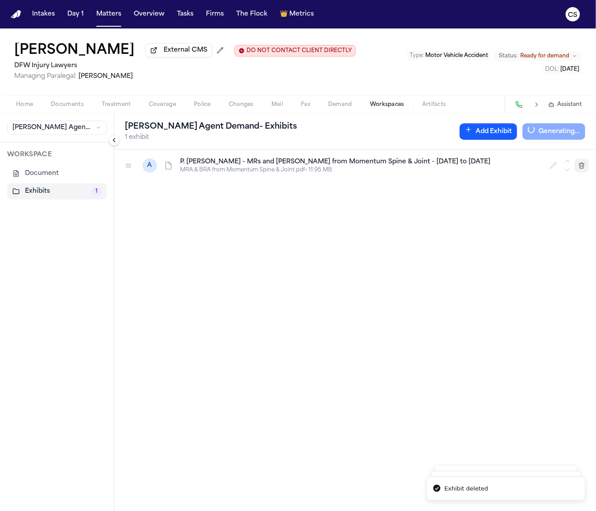
click at [581, 166] on icon "button" at bounding box center [581, 165] width 7 height 7
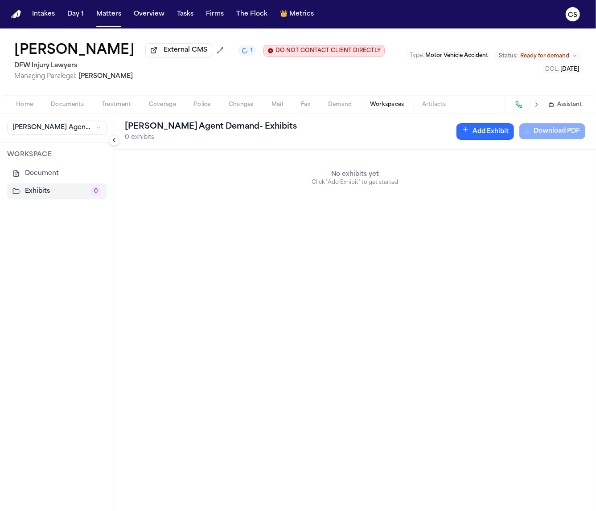
click at [485, 135] on button "Add Exhibit" at bounding box center [484, 131] width 57 height 16
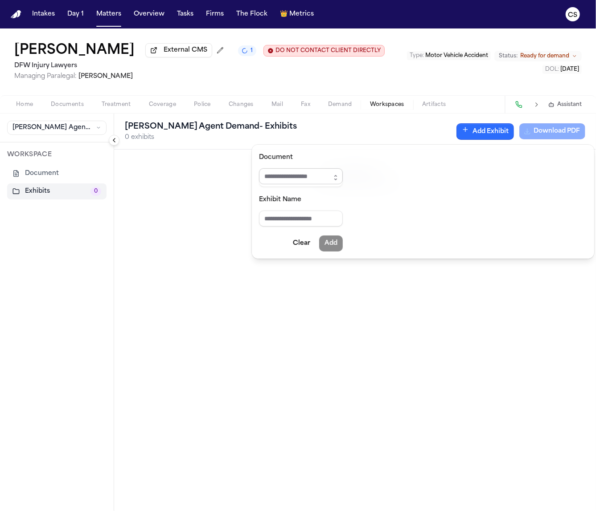
click at [320, 177] on input "Document" at bounding box center [301, 176] width 84 height 16
paste input "**********"
type input "**********"
click at [343, 180] on icon "button" at bounding box center [343, 179] width 2 height 1
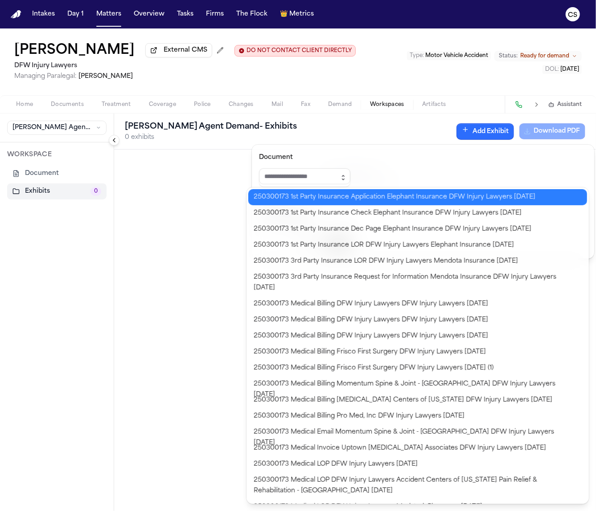
click at [345, 183] on button "button" at bounding box center [343, 177] width 14 height 19
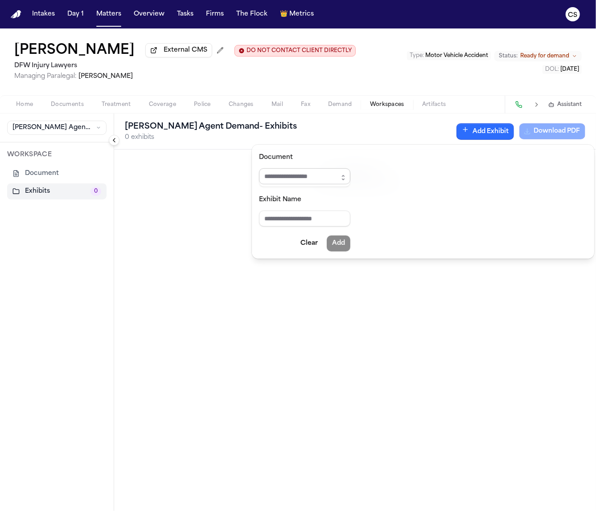
click at [331, 180] on input "Document" at bounding box center [304, 176] width 91 height 16
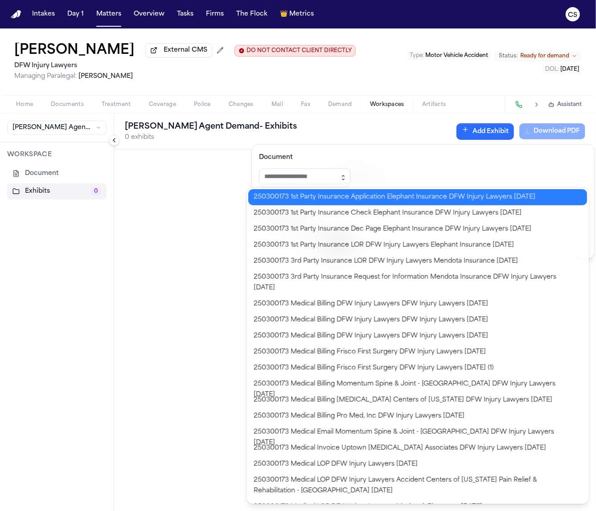
click at [345, 181] on button "button" at bounding box center [343, 177] width 14 height 19
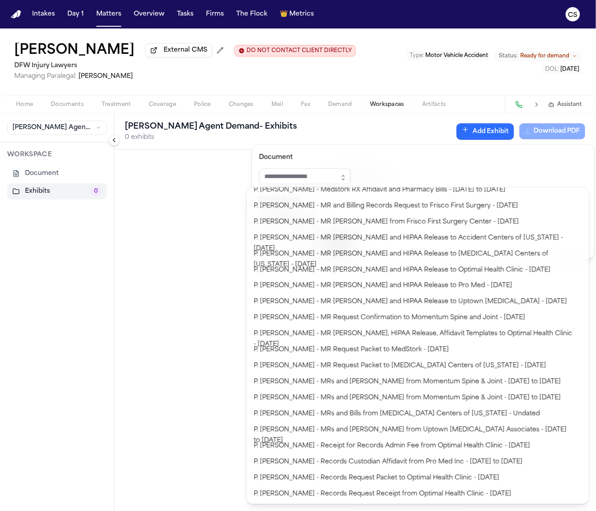
scroll to position [798, 0]
paste input "**********"
type input "**********"
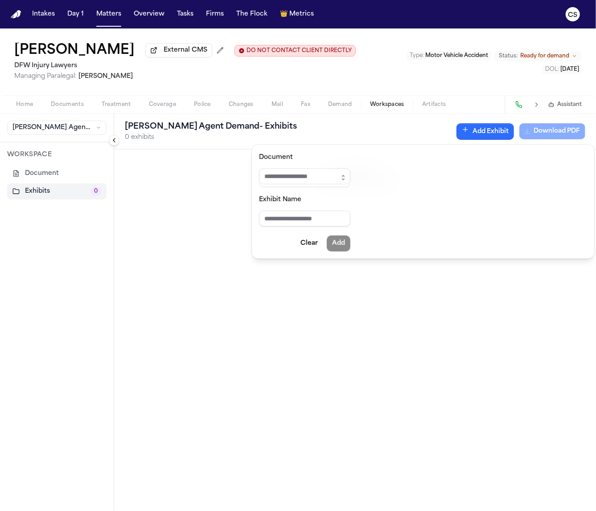
scroll to position [0, 0]
paste input "**********"
type input "**********"
paste input "**********"
type input "**********"
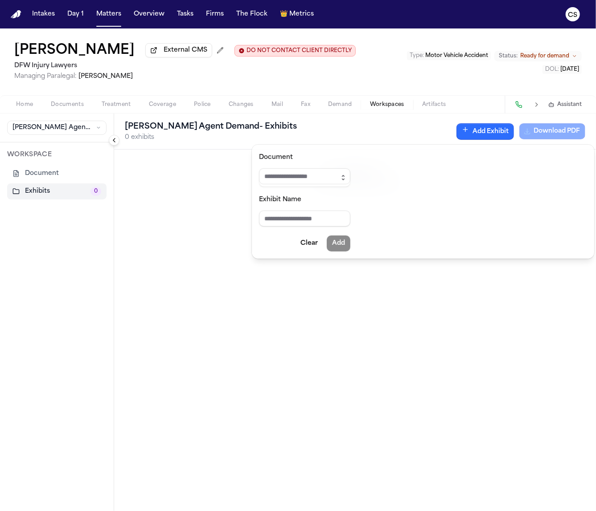
click at [347, 180] on button "button" at bounding box center [343, 177] width 14 height 19
click at [331, 174] on input "Document" at bounding box center [304, 176] width 91 height 16
click at [341, 178] on icon "button" at bounding box center [342, 177] width 7 height 7
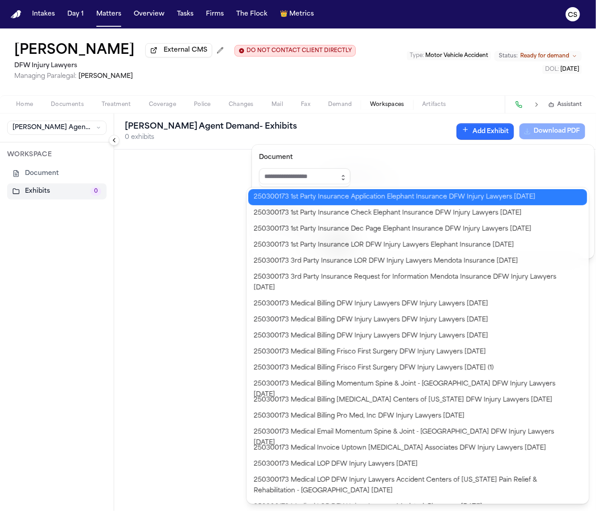
click at [344, 177] on icon "button" at bounding box center [342, 177] width 7 height 7
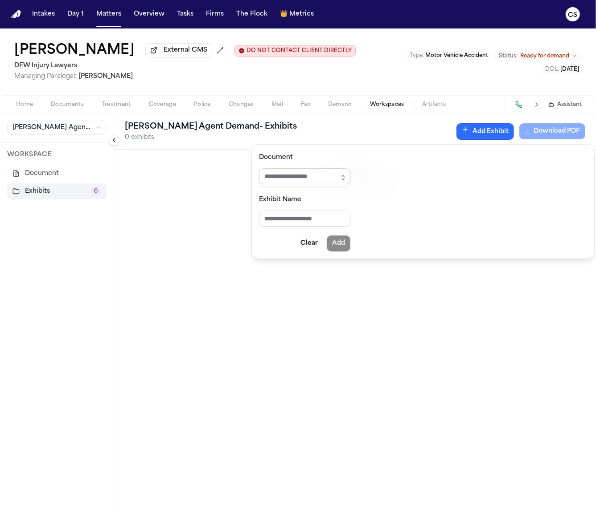
click at [306, 178] on input "Document" at bounding box center [304, 176] width 91 height 16
click at [345, 180] on icon "button" at bounding box center [342, 177] width 7 height 7
drag, startPoint x: 333, startPoint y: 175, endPoint x: 338, endPoint y: 177, distance: 5.2
click at [333, 175] on input "Document" at bounding box center [304, 176] width 91 height 16
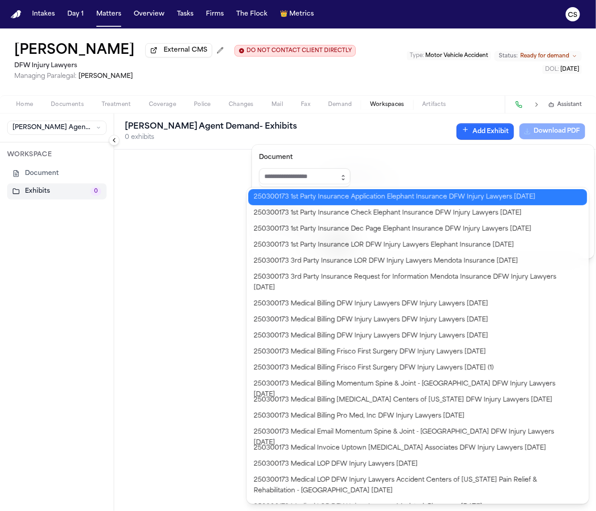
click at [345, 180] on button "button" at bounding box center [343, 177] width 14 height 19
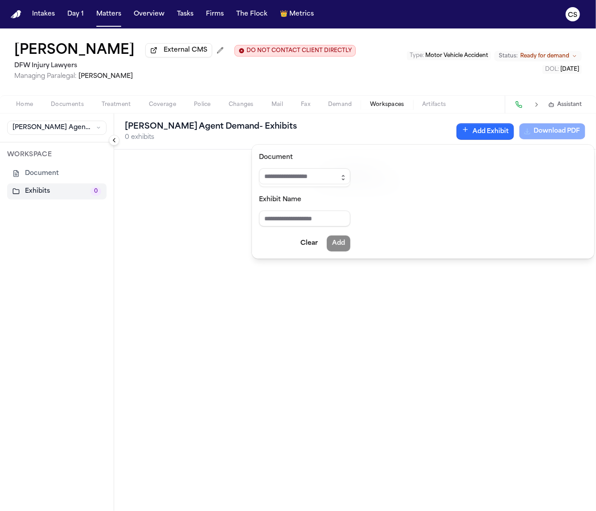
click at [342, 181] on button "button" at bounding box center [343, 177] width 14 height 19
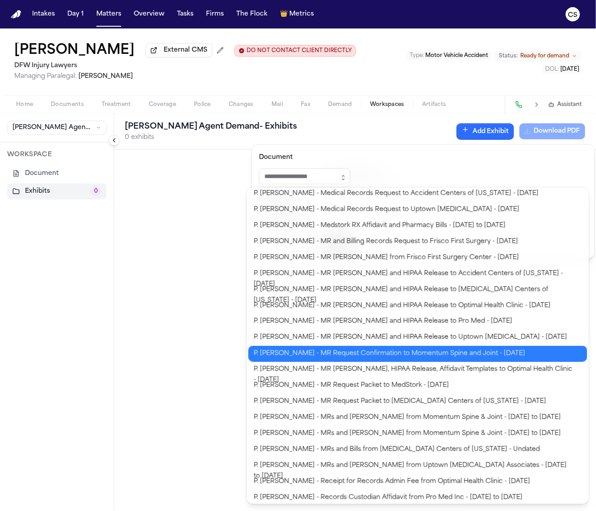
scroll to position [798, 0]
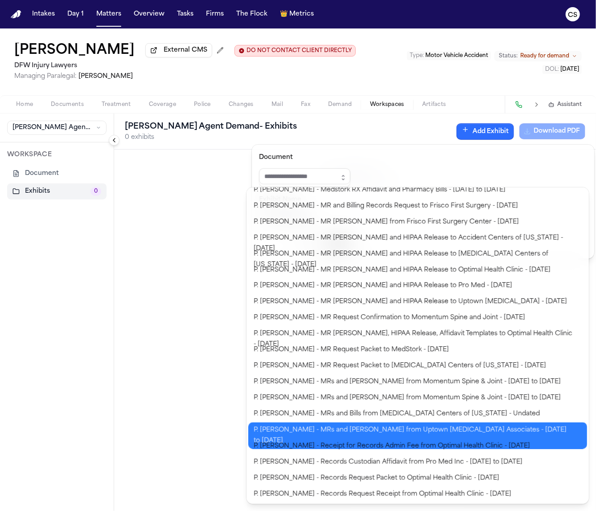
type input "**********"
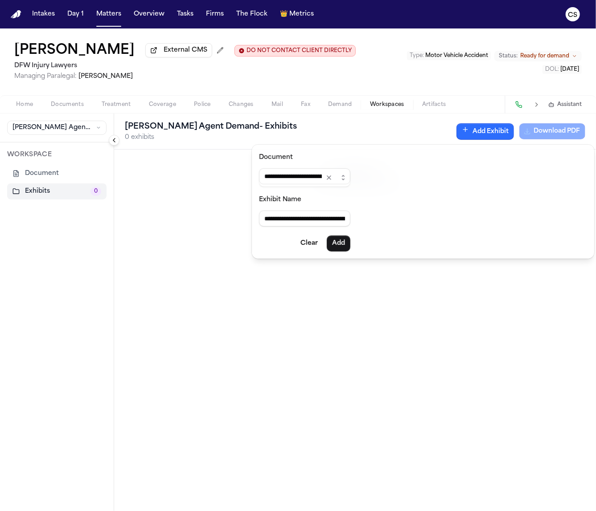
click at [353, 427] on body "**********" at bounding box center [298, 255] width 596 height 511
click at [350, 241] on button "Add" at bounding box center [339, 244] width 24 height 16
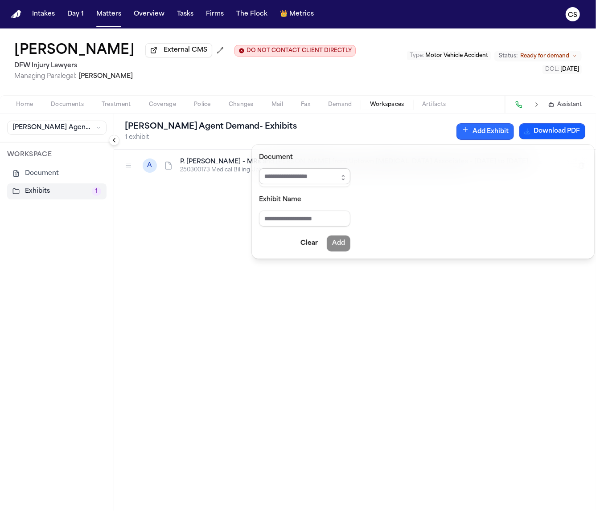
click at [338, 174] on button "button" at bounding box center [343, 177] width 14 height 19
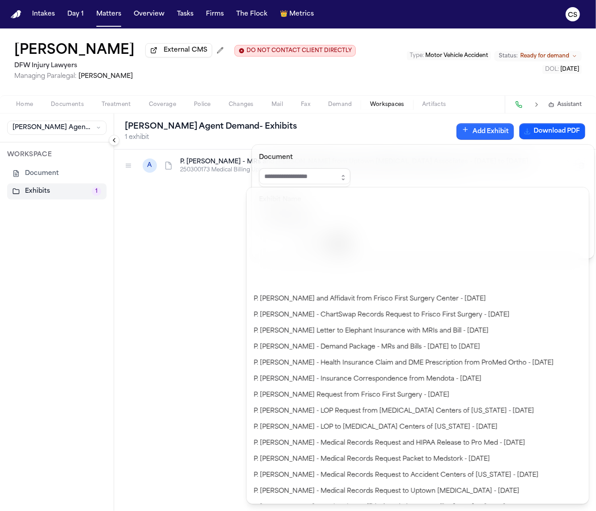
scroll to position [782, 0]
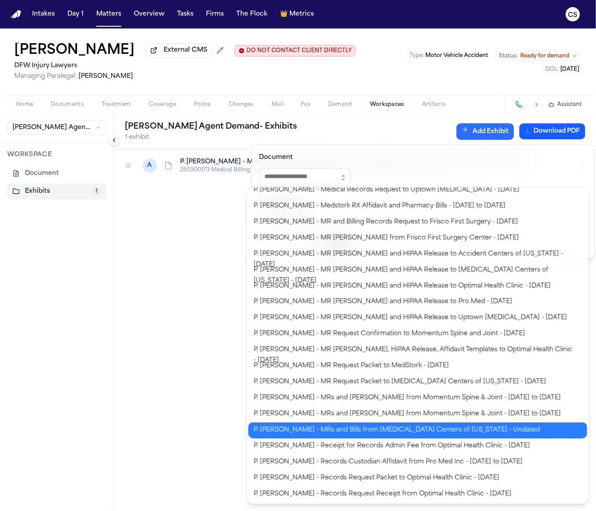
type input "**********"
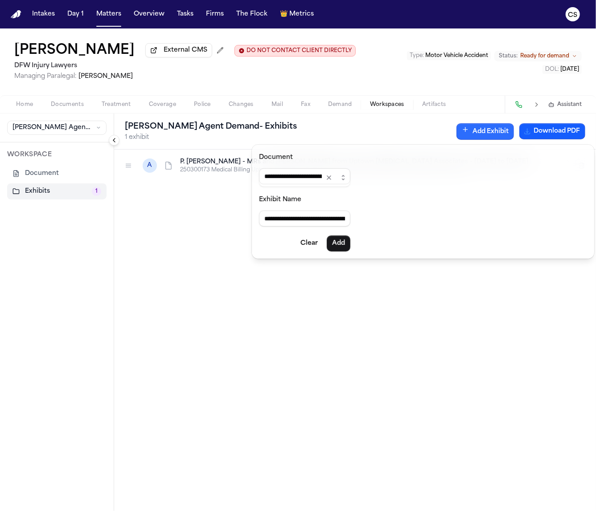
click at [407, 436] on body "**********" at bounding box center [298, 255] width 596 height 511
click at [350, 245] on button "Add" at bounding box center [339, 244] width 24 height 16
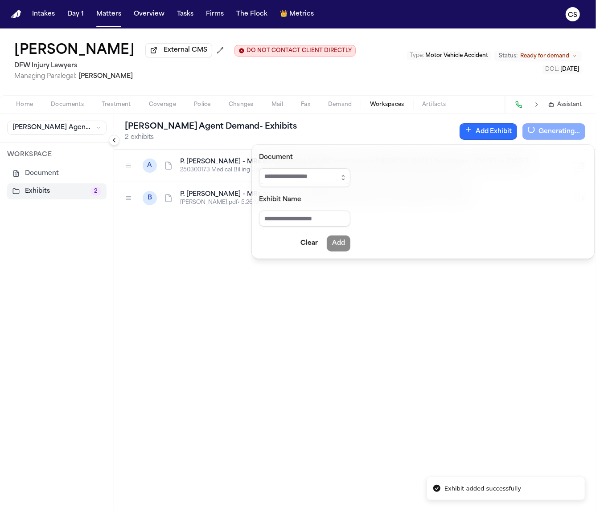
click at [501, 132] on button "Add Exhibit" at bounding box center [487, 131] width 57 height 16
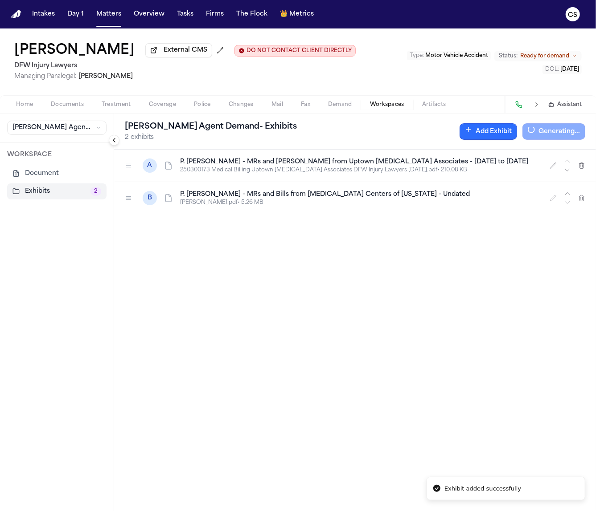
click at [501, 132] on button "Add Exhibit" at bounding box center [487, 131] width 57 height 16
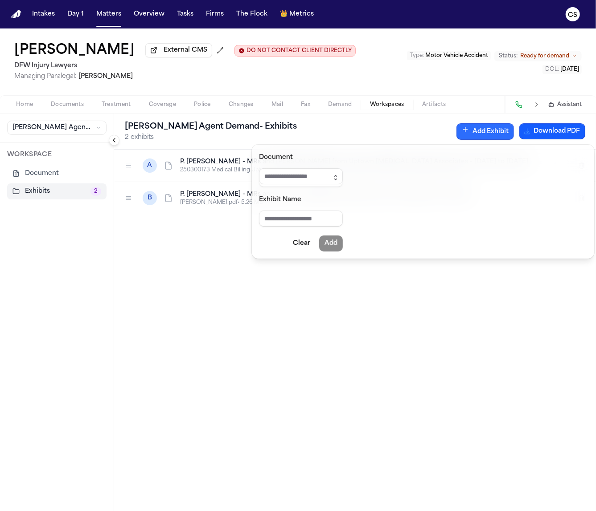
click at [339, 178] on icon "button" at bounding box center [335, 177] width 7 height 7
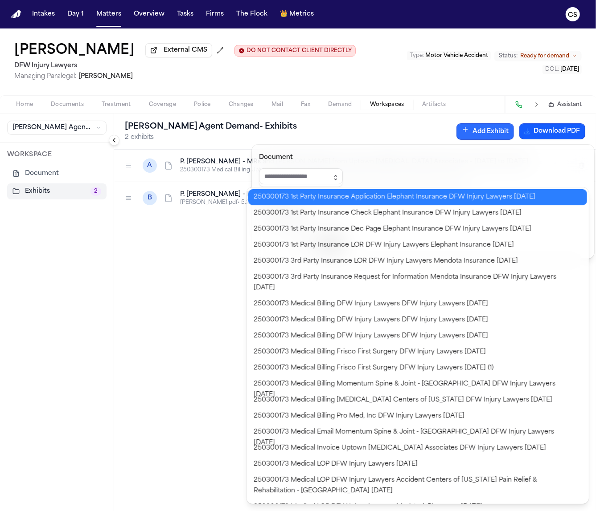
click at [339, 179] on icon "button" at bounding box center [335, 177] width 7 height 7
click at [337, 180] on icon "button" at bounding box center [336, 179] width 2 height 1
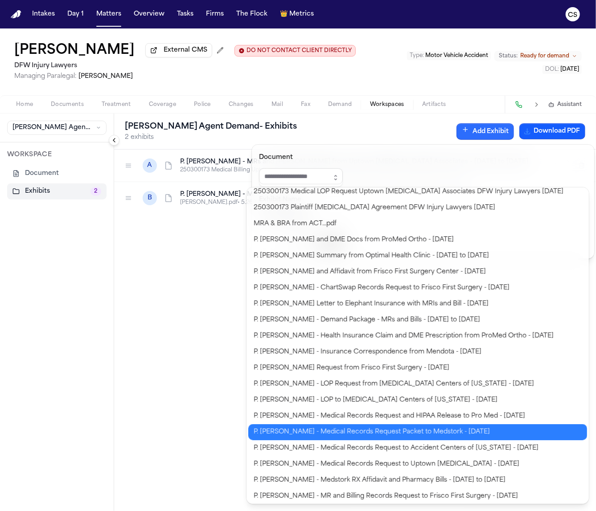
scroll to position [766, 0]
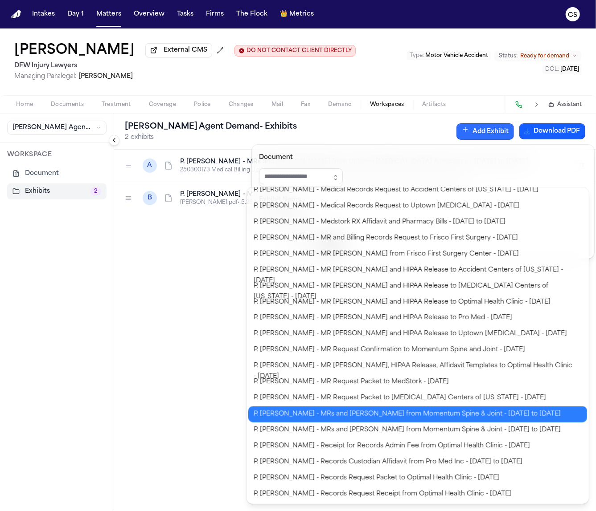
type input "**********"
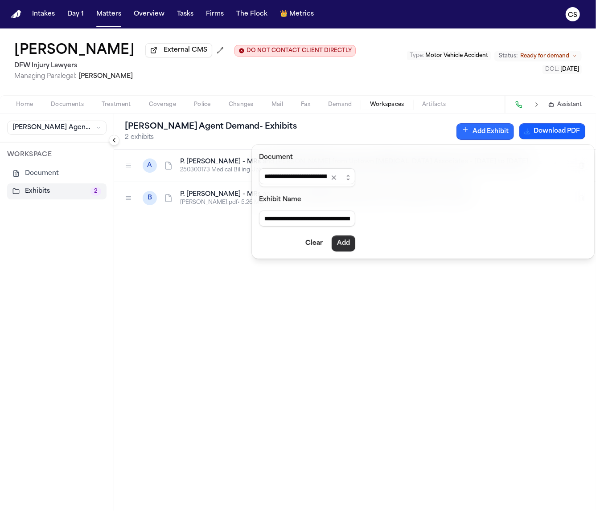
click at [349, 241] on button "Add" at bounding box center [343, 244] width 24 height 16
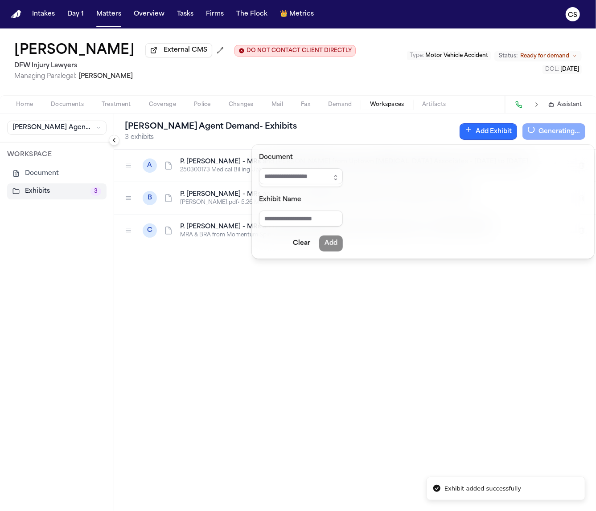
click at [501, 133] on button "Add Exhibit" at bounding box center [487, 131] width 57 height 16
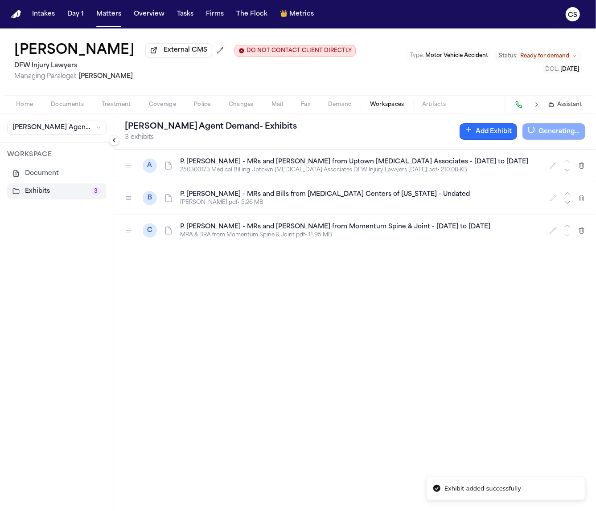
click at [502, 135] on button "Add Exhibit" at bounding box center [487, 131] width 57 height 16
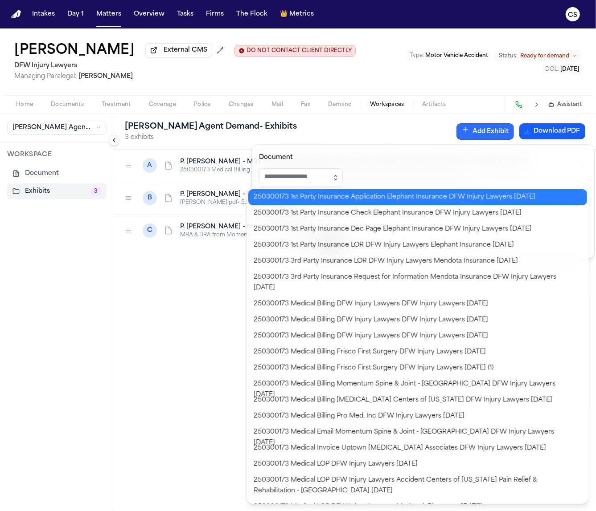
click at [339, 179] on icon "button" at bounding box center [335, 177] width 7 height 7
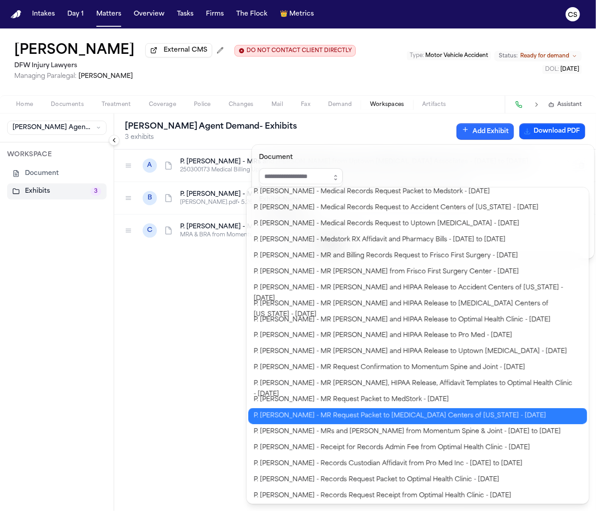
scroll to position [750, 0]
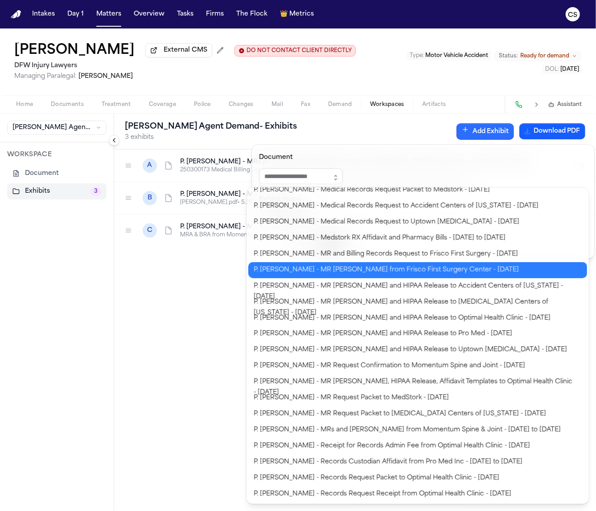
type input "**********"
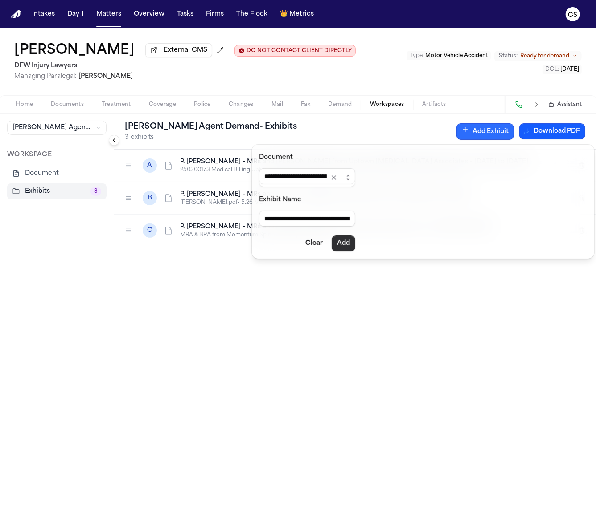
click at [354, 237] on button "Add" at bounding box center [343, 244] width 24 height 16
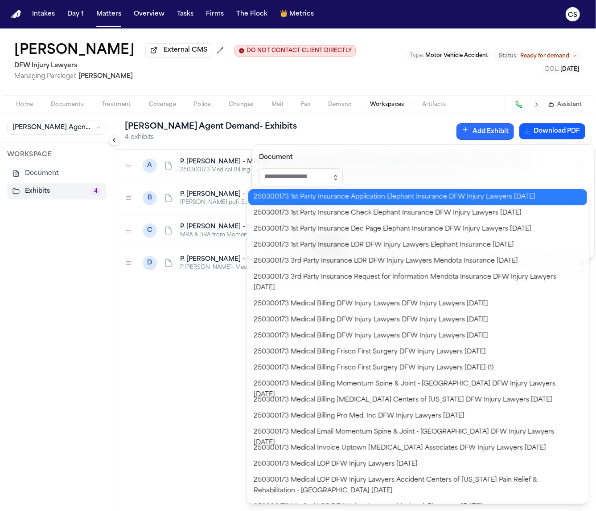
click at [337, 179] on icon "button" at bounding box center [336, 179] width 2 height 1
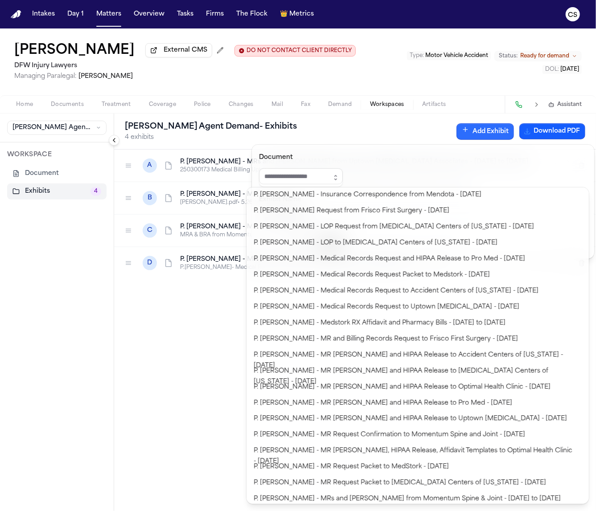
scroll to position [652, 0]
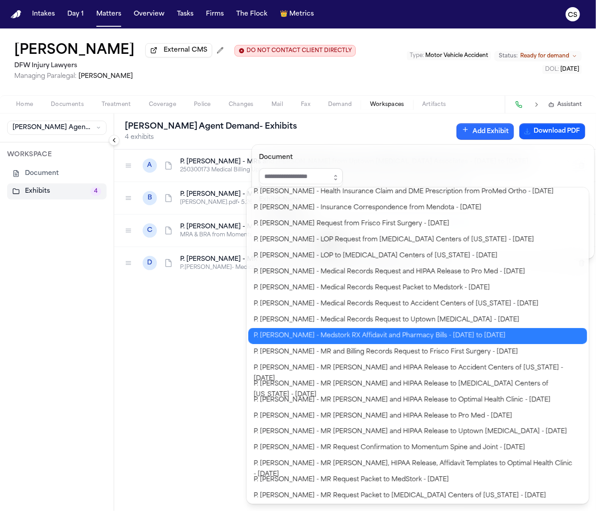
type input "**********"
click at [374, 341] on body "**********" at bounding box center [298, 255] width 596 height 511
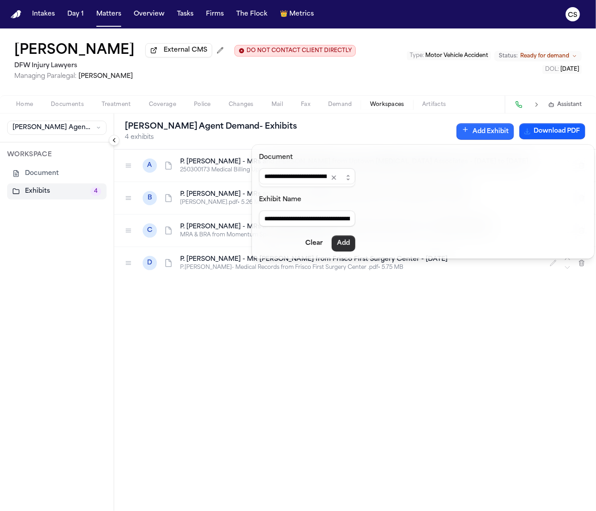
click at [355, 245] on button "Add" at bounding box center [343, 244] width 24 height 16
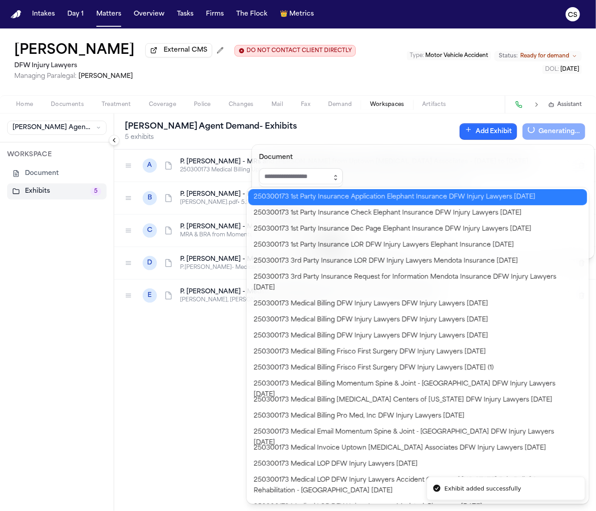
click at [338, 178] on button "button" at bounding box center [335, 177] width 14 height 19
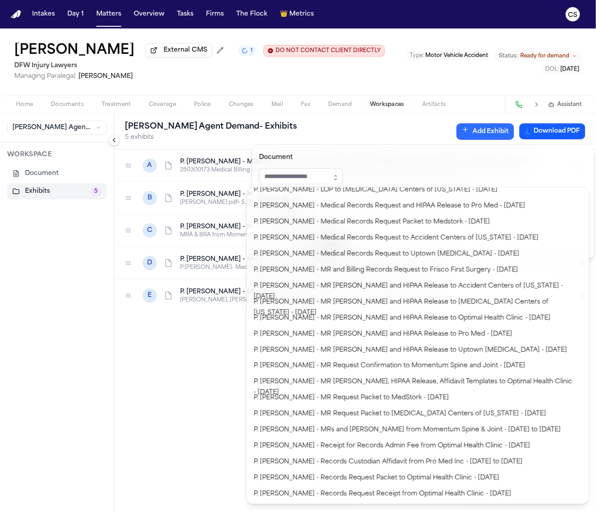
scroll to position [0, 0]
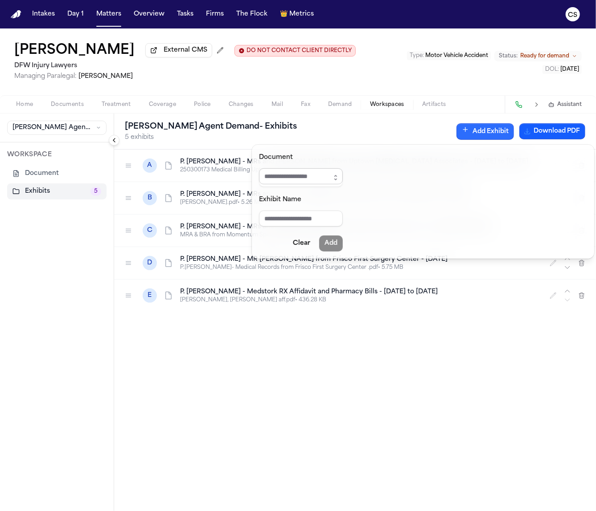
click at [319, 180] on input "Document" at bounding box center [301, 176] width 84 height 16
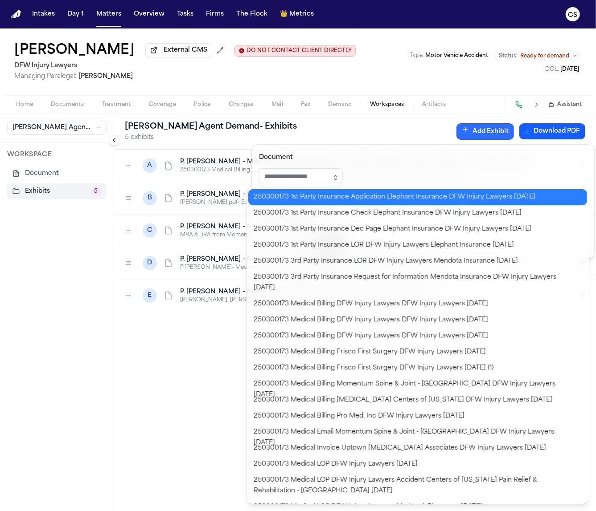
click at [339, 179] on icon "button" at bounding box center [335, 177] width 7 height 7
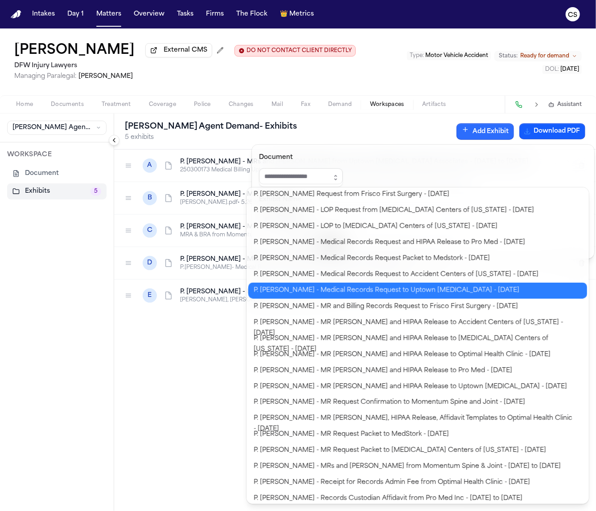
scroll to position [571, 0]
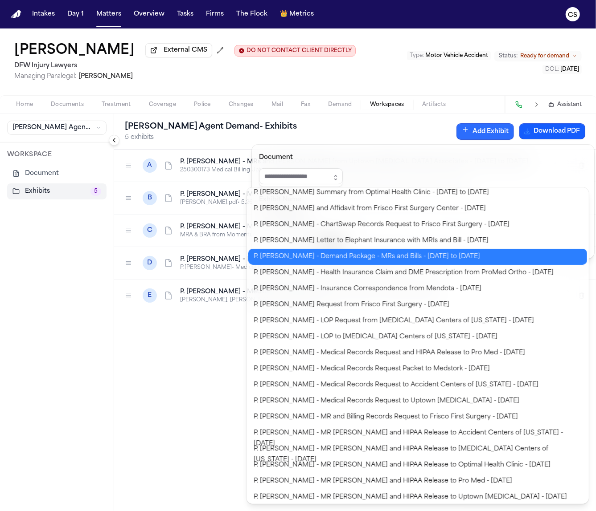
type input "**********"
click at [361, 511] on div "**********" at bounding box center [298, 511] width 596 height 0
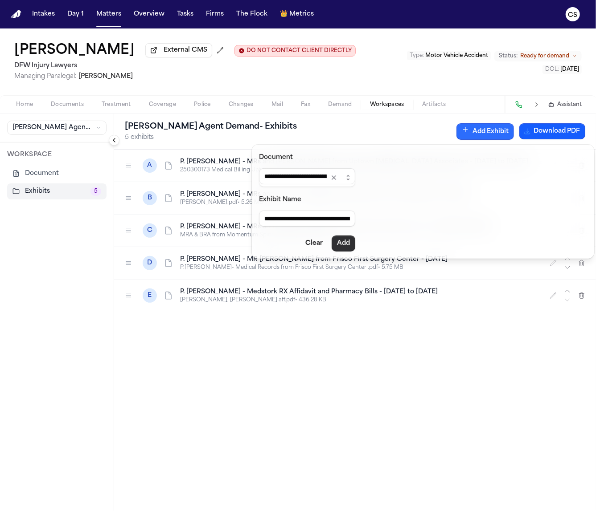
click at [349, 242] on button "Add" at bounding box center [343, 244] width 24 height 16
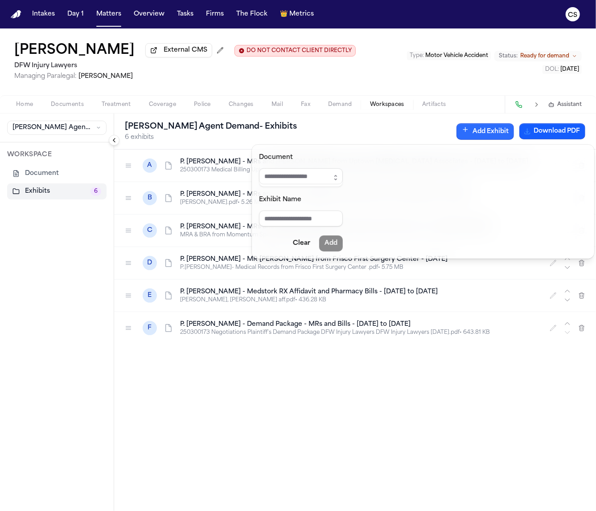
click at [405, 130] on div "Finch Agent Demand - Exhibits 6 exhibits Add Exhibit Download PDF" at bounding box center [355, 132] width 482 height 36
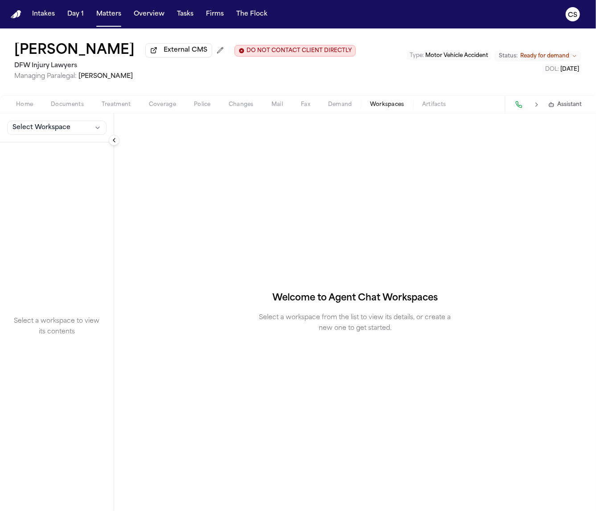
click at [69, 106] on span "Documents" at bounding box center [67, 104] width 33 height 7
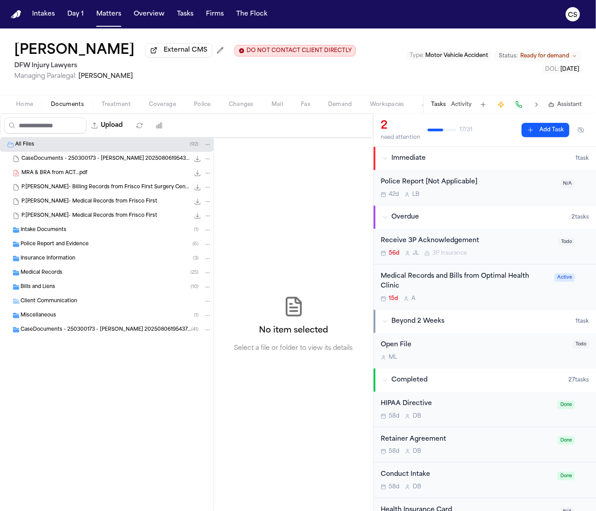
click at [87, 274] on div "Medical Records ( 25 )" at bounding box center [115, 273] width 191 height 8
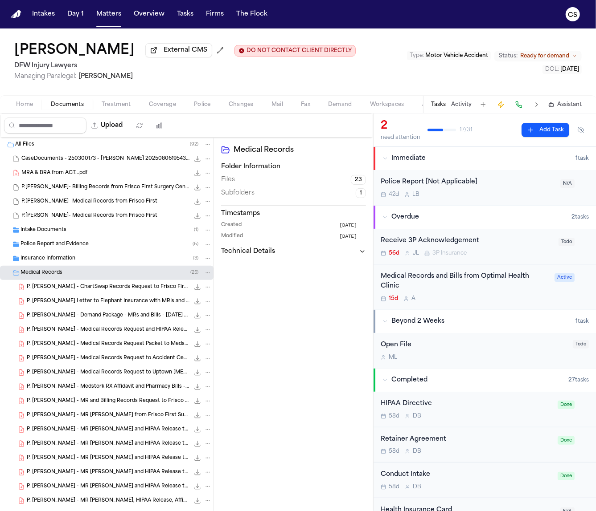
scroll to position [190, 0]
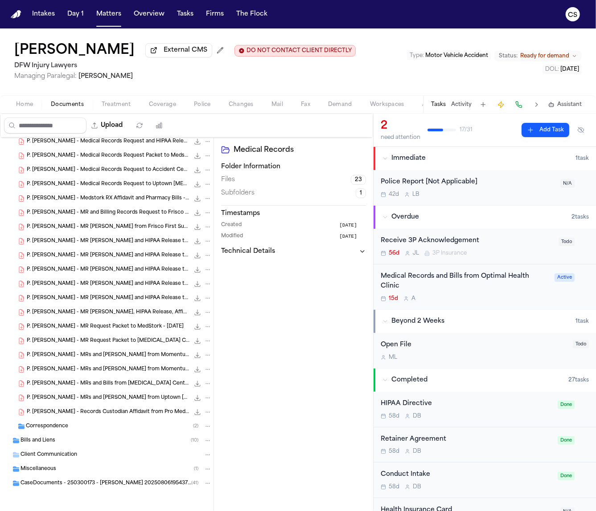
click at [122, 409] on span "P. [PERSON_NAME] - Records Custodian Affidavit from Pro Med Inc - [DATE] to [DA…" at bounding box center [108, 413] width 163 height 8
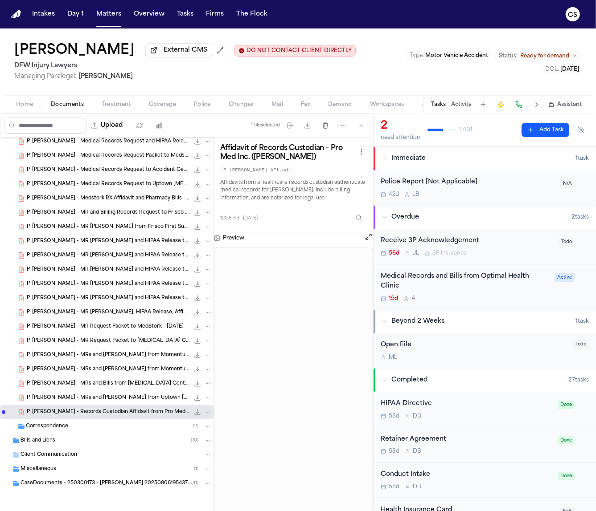
click at [0, 0] on span "210.1 KB • PDF" at bounding box center [0, 0] width 0 height 0
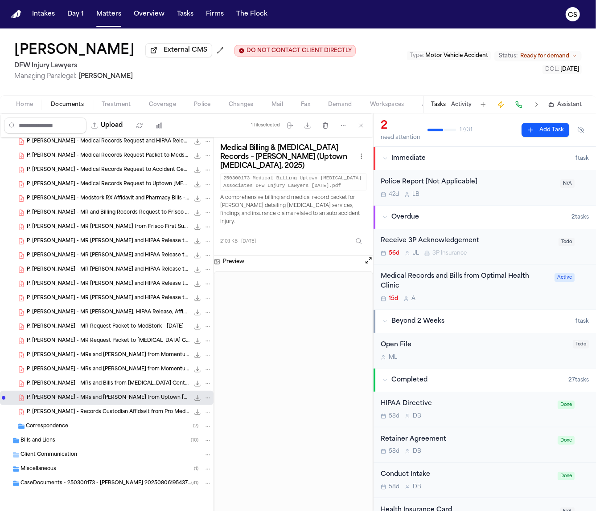
click at [132, 383] on span "P. [PERSON_NAME] - MRs and Bills from [MEDICAL_DATA] Centers of [US_STATE] - Un…" at bounding box center [108, 384] width 163 height 8
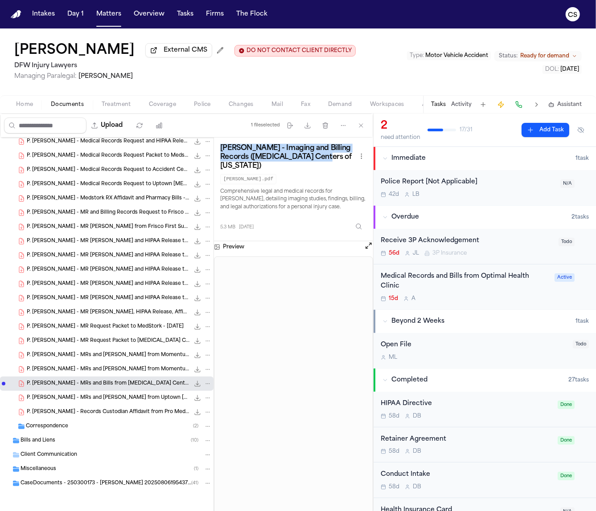
drag, startPoint x: 221, startPoint y: 151, endPoint x: 329, endPoint y: 162, distance: 108.4
click at [329, 162] on h3 "[PERSON_NAME] - Imaging and Billing Records ([MEDICAL_DATA] Centers of [US_STAT…" at bounding box center [288, 157] width 136 height 27
copy h3 "[PERSON_NAME] - Imaging and Billing Records ([MEDICAL_DATA] Centers of [US_STAT…"
click at [100, 414] on span "P. [PERSON_NAME] - Records Custodian Affidavit from Pro Med Inc - [DATE] to [DA…" at bounding box center [108, 413] width 163 height 8
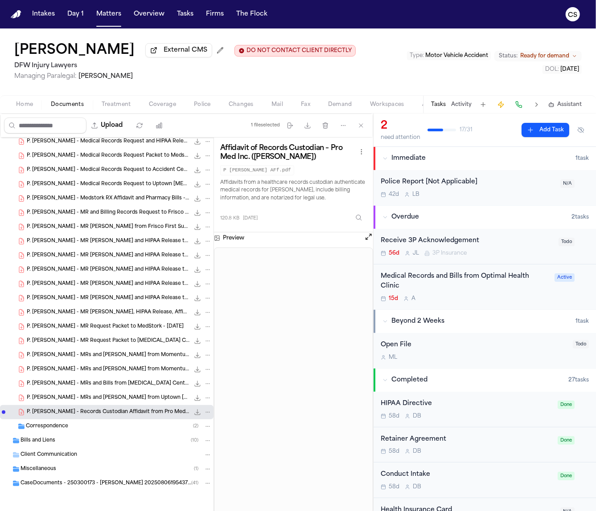
click at [101, 399] on span "P. [PERSON_NAME] - MRs and [PERSON_NAME] from Uptown [MEDICAL_DATA] Associates …" at bounding box center [108, 399] width 163 height 8
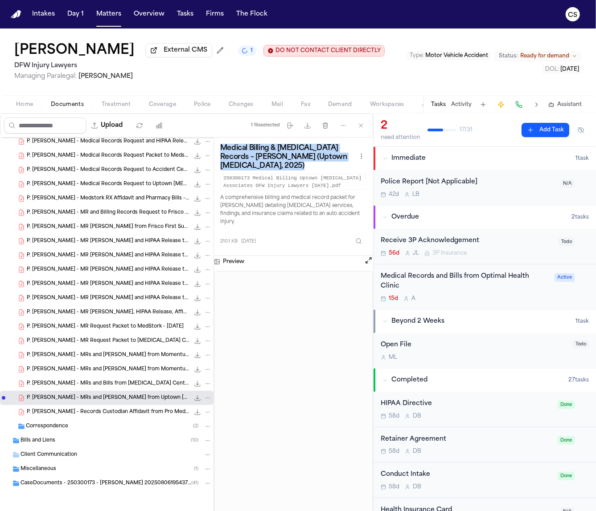
drag, startPoint x: 221, startPoint y: 149, endPoint x: 337, endPoint y: 165, distance: 116.5
click at [337, 165] on div "Medical Billing & Radiology Records – Philip Sam (Uptown Radiology, 2025) 25030…" at bounding box center [293, 167] width 147 height 47
copy div "Medical Billing & Radiology Records – Philip Sam (Uptown Radiology, 2025)"
click at [281, 173] on code "250300173 Medical Billing Uptown [MEDICAL_DATA] Associates DFW Injury Lawyers […" at bounding box center [293, 181] width 147 height 17
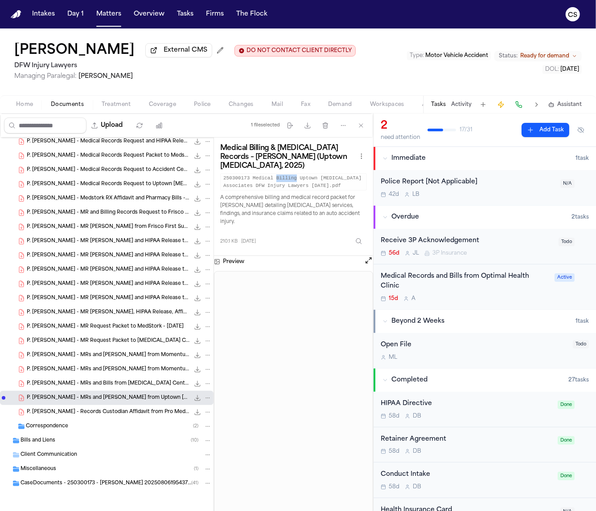
click at [281, 173] on code "250300173 Medical Billing Uptown [MEDICAL_DATA] Associates DFW Injury Lawyers […" at bounding box center [293, 181] width 147 height 17
copy code "250300173 Medical Billing Uptown [MEDICAL_DATA] Associates DFW Injury Lawyers […"
click at [204, 398] on icon "File: P. Sam - MRs and Bills from Uptown Radiology Associates - 4.4.25 to 6.11.…" at bounding box center [207, 398] width 6 height 6
click at [195, 414] on button "Rename" at bounding box center [199, 415] width 61 height 16
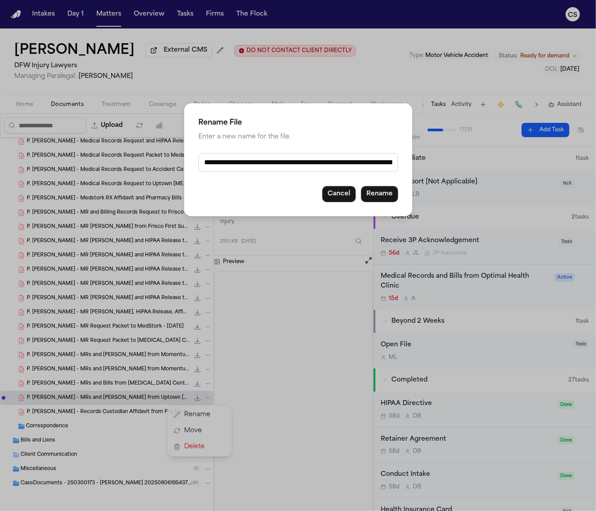
scroll to position [0, 74]
drag, startPoint x: 279, startPoint y: 162, endPoint x: 407, endPoint y: 159, distance: 127.9
click at [407, 159] on div "**********" at bounding box center [298, 159] width 228 height 113
click at [345, 193] on button "Cancel" at bounding box center [338, 194] width 33 height 16
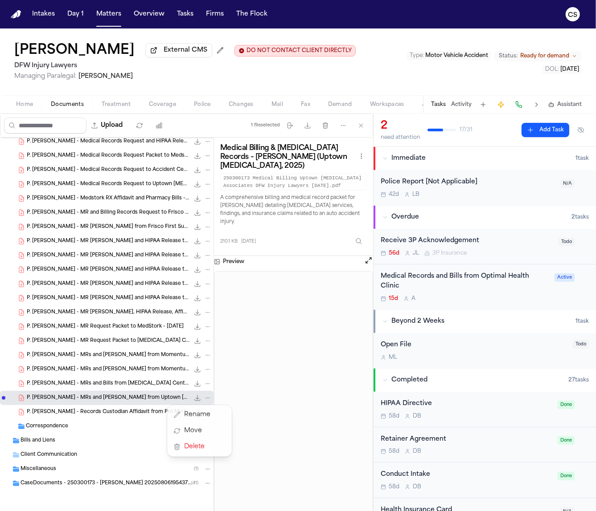
click at [138, 384] on div "Insurance Information ( 3 ) Medical Records ( 25 ) P. Sam - ChartSwap Records R…" at bounding box center [106, 242] width 213 height 586
click at [132, 384] on span "P. [PERSON_NAME] - MRs and Bills from [MEDICAL_DATA] Centers of [US_STATE] - Un…" at bounding box center [108, 384] width 163 height 8
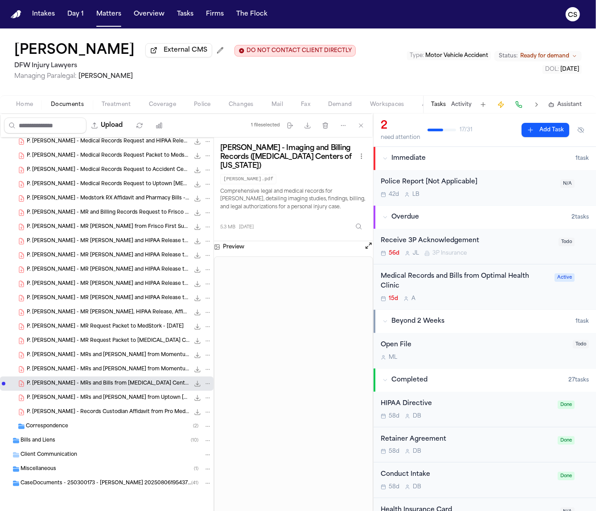
click at [115, 369] on span "P. [PERSON_NAME] - MRs and [PERSON_NAME] from Momentum Spine & Joint - [DATE] t…" at bounding box center [108, 370] width 163 height 8
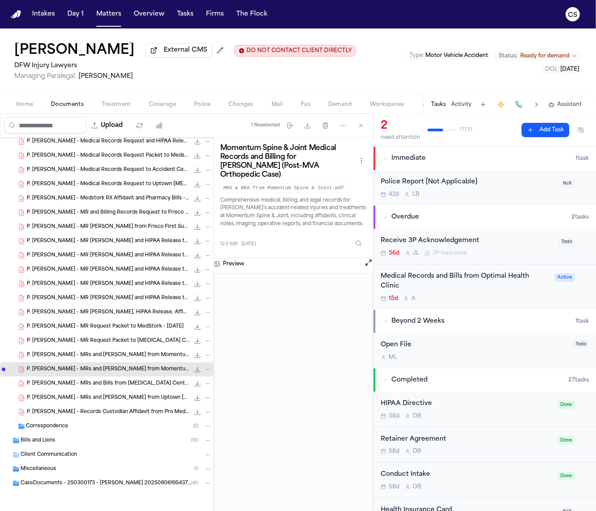
click at [0, 0] on span "12.0 MB • PDF" at bounding box center [0, 0] width 0 height 0
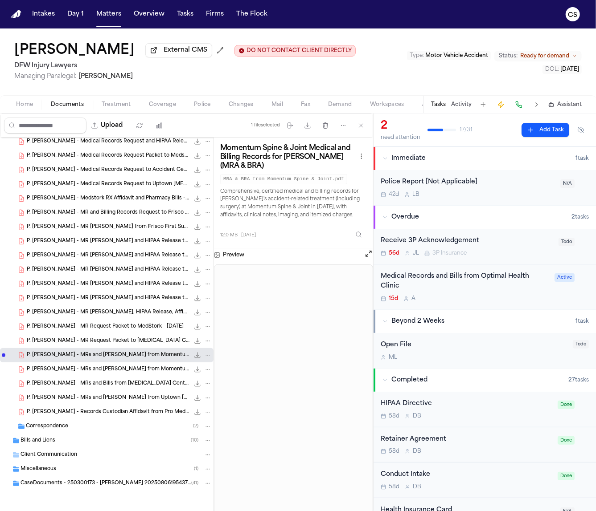
click at [113, 375] on div "P. Sam - MRs and Bills from Momentum Spine & Joint - 3.24.25 to 7.29.25 12.0 MB…" at bounding box center [106, 370] width 213 height 14
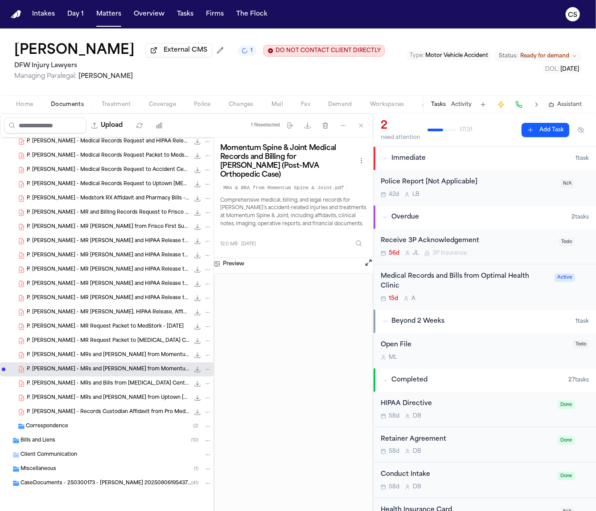
click at [91, 342] on span "P. [PERSON_NAME] - MR Request Packet to [MEDICAL_DATA] Centers of [US_STATE] - …" at bounding box center [108, 342] width 163 height 8
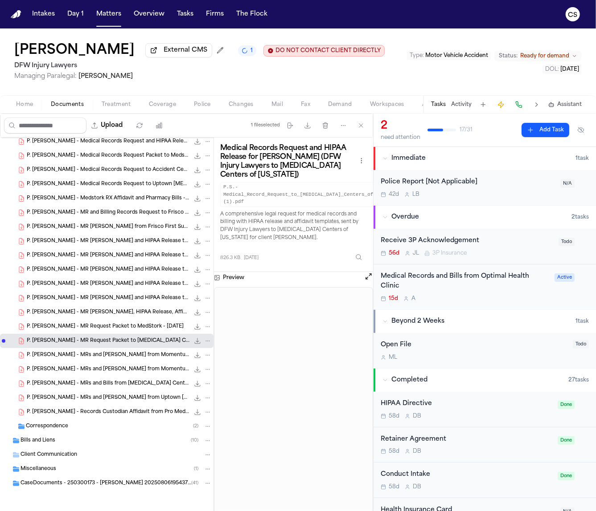
click at [112, 330] on span "P. [PERSON_NAME] - MR Request Packet to MedStork - [DATE]" at bounding box center [105, 327] width 157 height 8
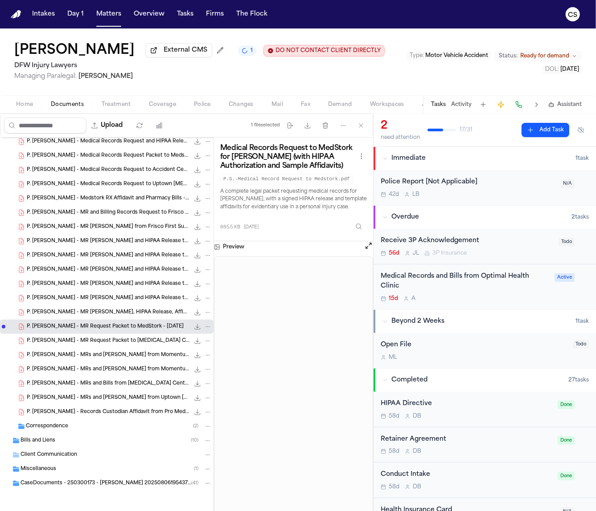
click at [118, 314] on span "P. [PERSON_NAME] - MR [PERSON_NAME], HIPAA Release, Affidavit Templates to Opti…" at bounding box center [108, 313] width 163 height 8
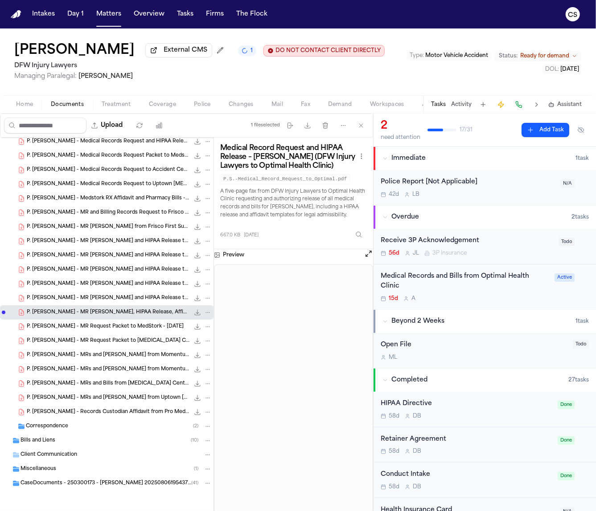
click at [116, 296] on span "P. [PERSON_NAME] - MR [PERSON_NAME] and HIPAA Release to Uptown [MEDICAL_DATA] …" at bounding box center [108, 299] width 163 height 8
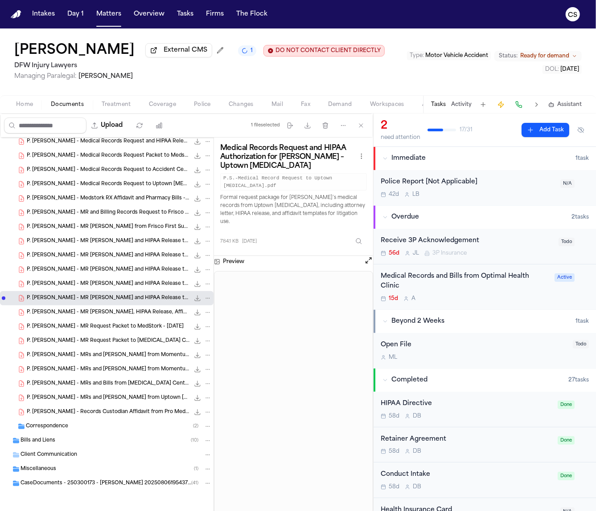
click at [122, 282] on span "P. [PERSON_NAME] - MR [PERSON_NAME] and HIPAA Release to Pro Med - [DATE]" at bounding box center [108, 285] width 163 height 8
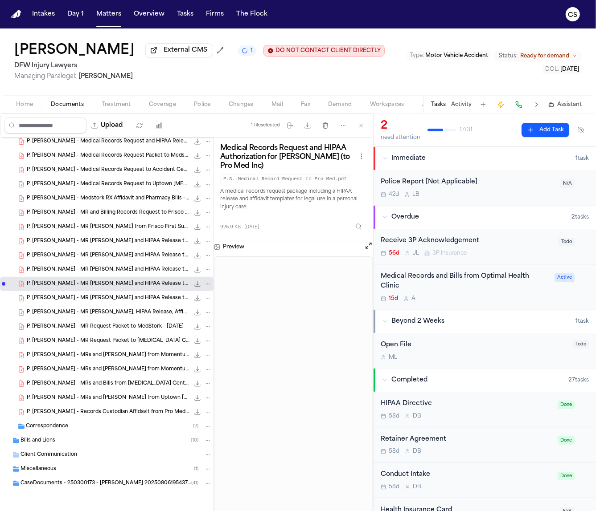
click at [78, 272] on span "P. [PERSON_NAME] - MR [PERSON_NAME] and HIPAA Release to Optimal Health Clinic …" at bounding box center [108, 270] width 163 height 8
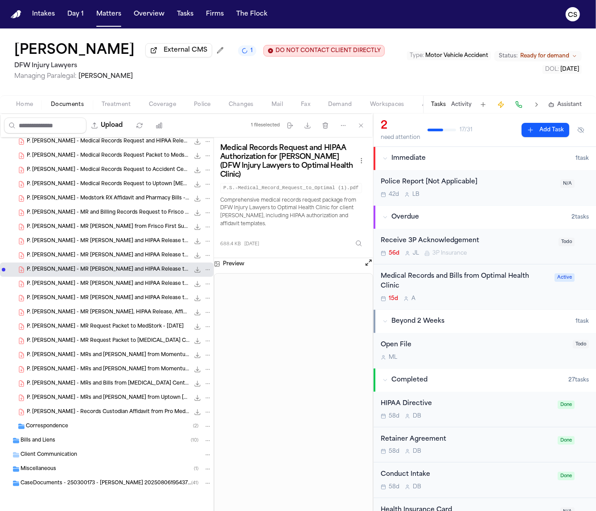
click at [128, 257] on span "P. [PERSON_NAME] - MR [PERSON_NAME] and HIPAA Release to [MEDICAL_DATA] Centers…" at bounding box center [108, 256] width 163 height 8
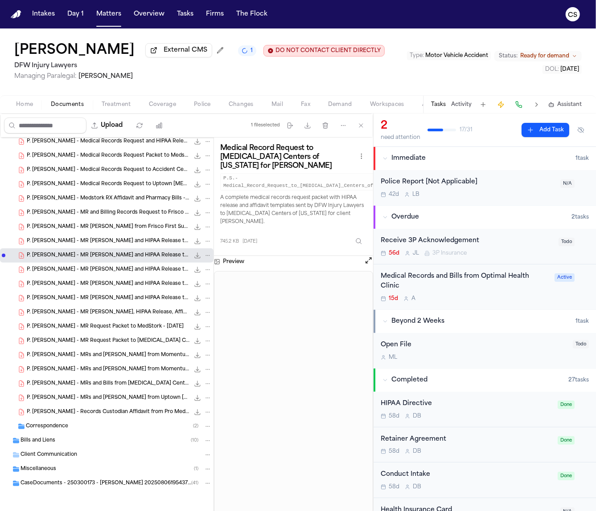
click at [136, 241] on span "P. [PERSON_NAME] - MR [PERSON_NAME] and HIPAA Release to Accident Centers of [U…" at bounding box center [108, 242] width 163 height 8
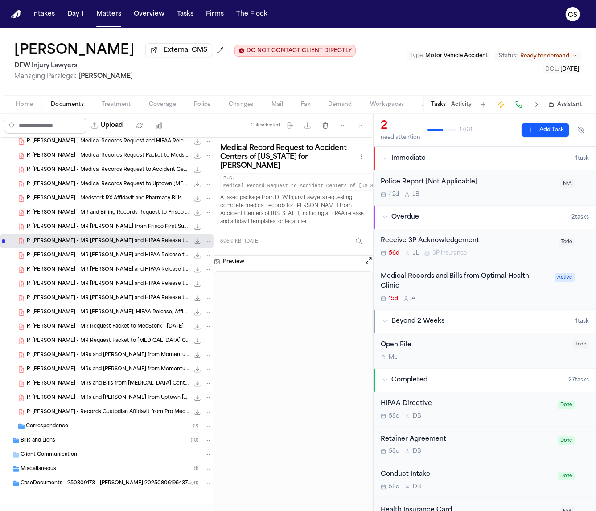
click at [127, 225] on span "P. [PERSON_NAME] - MR [PERSON_NAME] from Frisco First Surgery Center - [DATE]" at bounding box center [108, 228] width 163 height 8
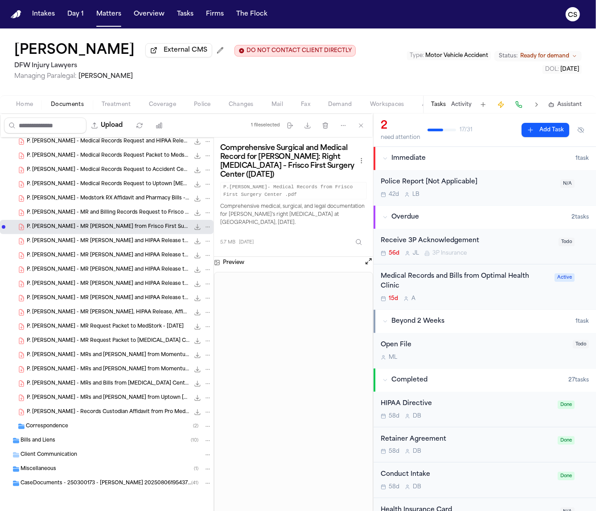
click at [105, 212] on span "P. [PERSON_NAME] - MR and Billing Records Request to Frisco First Surgery - [DA…" at bounding box center [108, 213] width 163 height 8
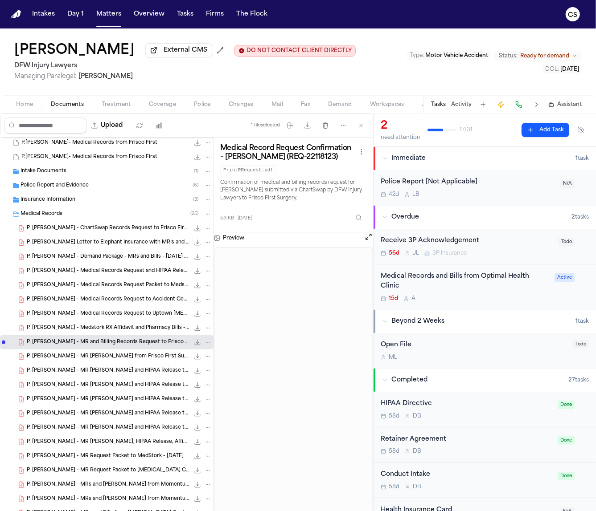
scroll to position [55, 0]
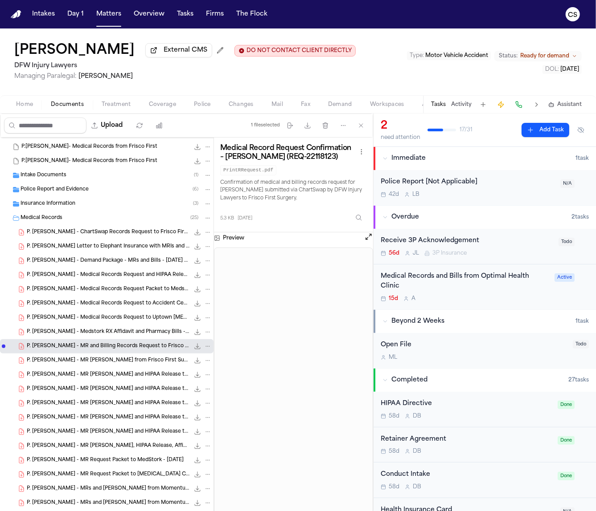
click at [103, 335] on span "P. [PERSON_NAME] - Medstork RX Affidavit and Pharmacy Bills - [DATE] to [DATE]" at bounding box center [108, 333] width 163 height 8
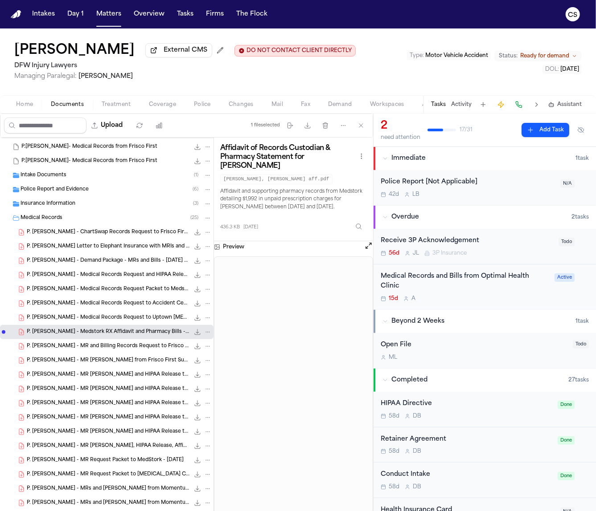
click at [113, 320] on span "P. [PERSON_NAME] - Medical Records Request to Uptown [MEDICAL_DATA] - [DATE]" at bounding box center [108, 318] width 163 height 8
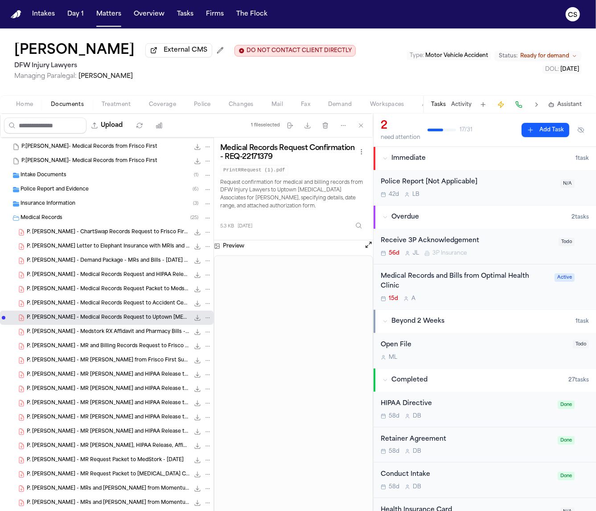
click at [100, 306] on span "P. [PERSON_NAME] - Medical Records Request to Accident Centers of [US_STATE] - …" at bounding box center [108, 304] width 163 height 8
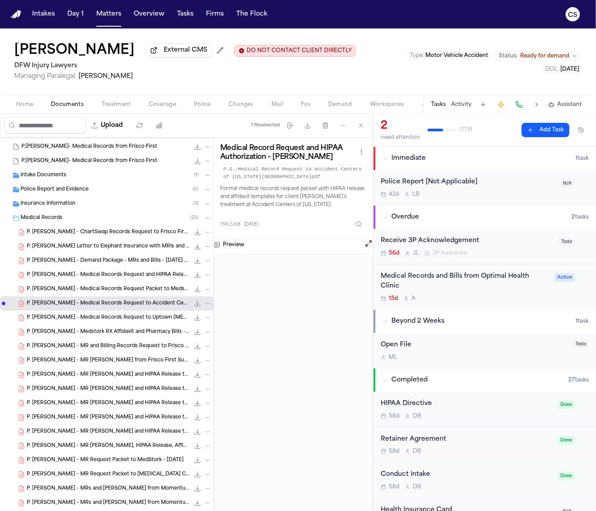
click at [124, 291] on span "P. Sam - Medical Records Request Packet to Medstork - 8.22.25" at bounding box center [108, 290] width 163 height 8
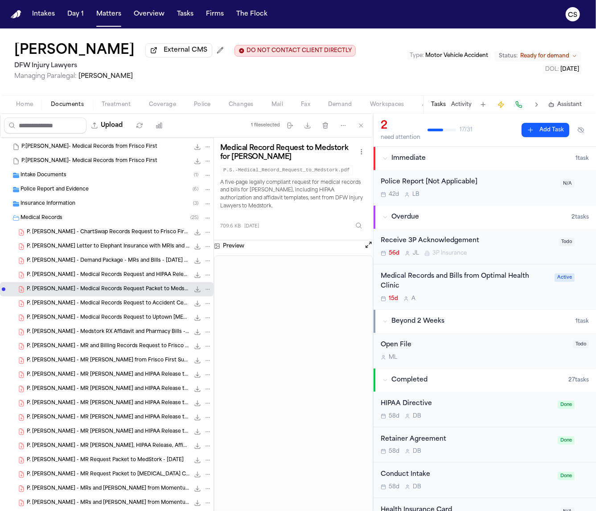
click at [97, 274] on span "P. [PERSON_NAME] - Medical Records Request and HIPAA Release to Pro Med - [DATE]" at bounding box center [108, 276] width 163 height 8
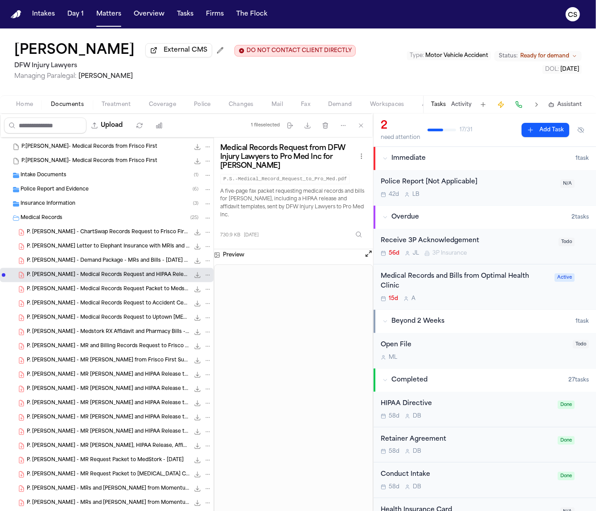
click at [100, 262] on span "P. [PERSON_NAME] - Demand Package - MRs and Bills - [DATE] to [DATE]" at bounding box center [108, 261] width 163 height 8
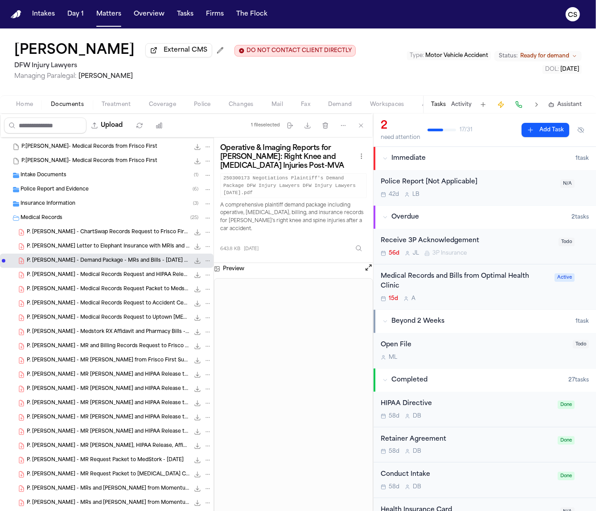
click at [99, 364] on span "P. [PERSON_NAME] - MR [PERSON_NAME] from Frisco First Surgery Center - [DATE]" at bounding box center [108, 361] width 163 height 8
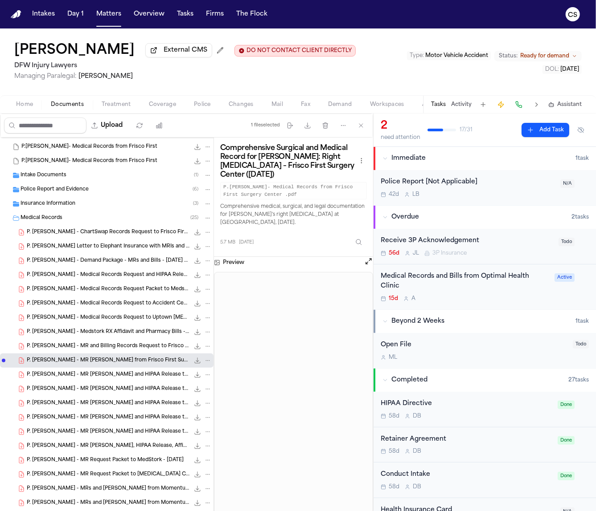
click at [127, 265] on div "P. Sam - Demand Package - MRs and Bills - 3.12.25 to 7.15.25 643.8 KB • PDF" at bounding box center [119, 261] width 185 height 9
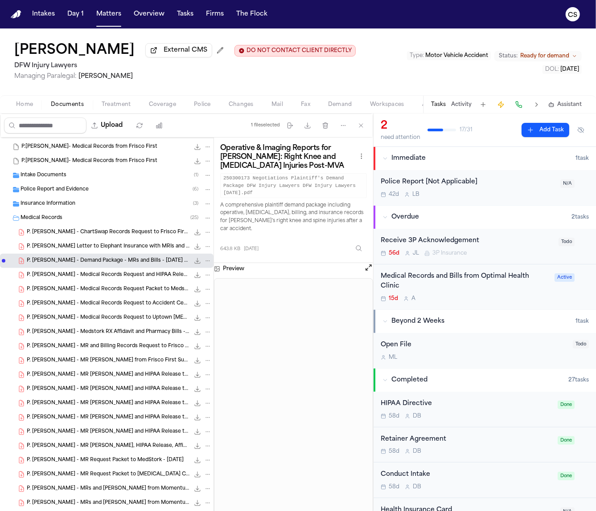
click at [62, 246] on span "P. [PERSON_NAME] Letter to Elephant Insurance with MRIs and Bill - [DATE]" at bounding box center [108, 247] width 163 height 8
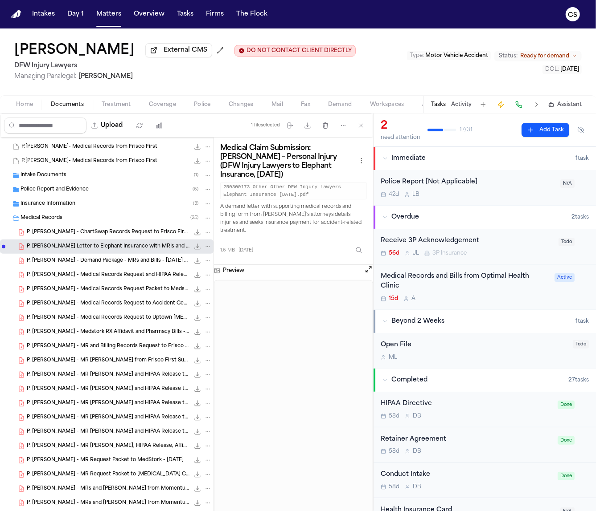
click at [54, 193] on span "Police Report and Evidence" at bounding box center [54, 190] width 68 height 8
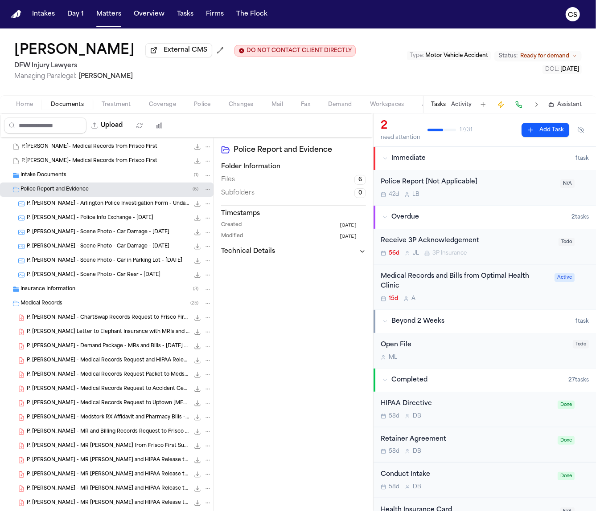
click at [61, 222] on span "P. Sam - Police Info Exchange - 3.25.25" at bounding box center [90, 219] width 127 height 8
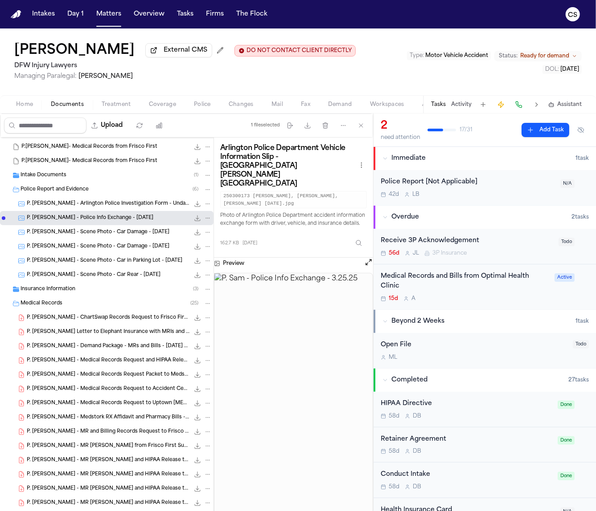
click at [59, 237] on span "P. Sam - Scene Photo - Car Damage - 3.25.25" at bounding box center [98, 233] width 143 height 8
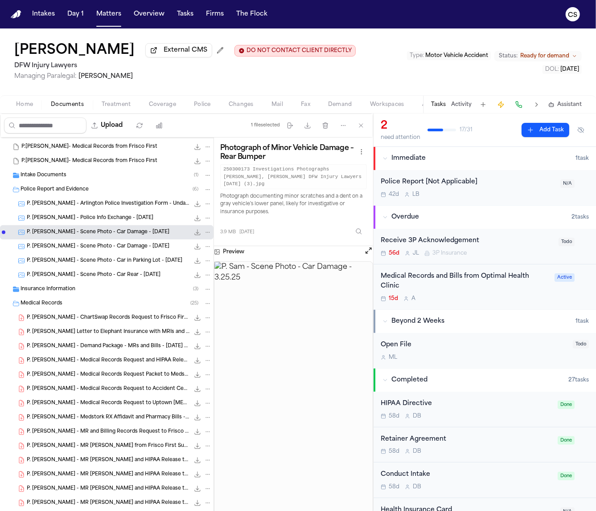
click at [128, 251] on div "P. Sam - Scene Photo - Car Damage - 3.25.25 555.7 KB • JPG" at bounding box center [119, 246] width 185 height 9
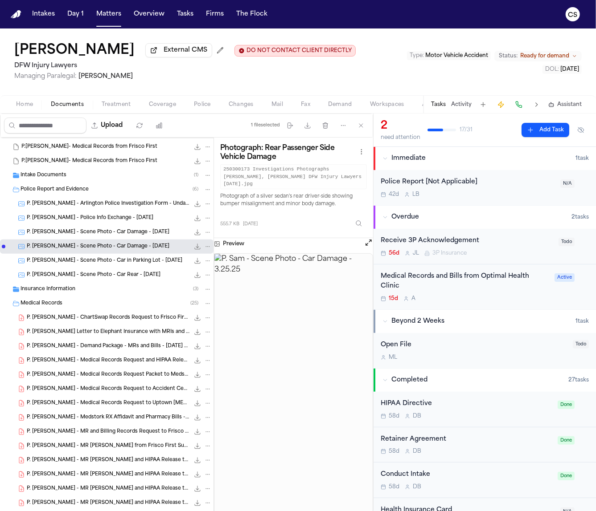
click at [102, 263] on span "P. Sam - Scene Photo - Car in Parking Lot - 3.25.25" at bounding box center [104, 261] width 155 height 8
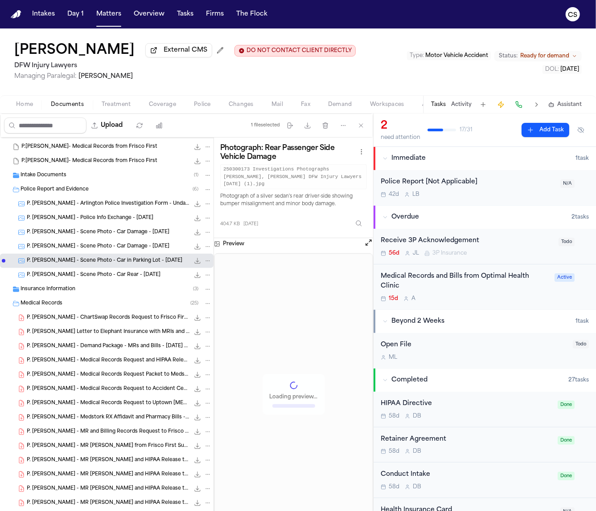
click at [102, 263] on span "P. Sam - Scene Photo - Car in Parking Lot - 3.25.25" at bounding box center [104, 261] width 155 height 8
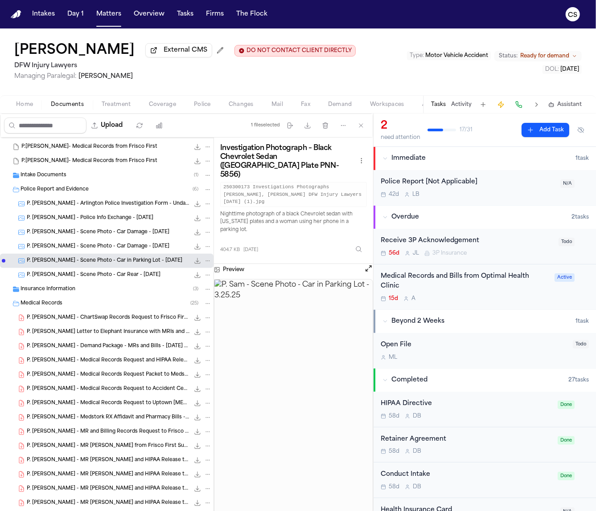
click at [117, 281] on div "P. Sam - Scene Photo - Car Rear - 3.25.25 465.1 KB • JPG" at bounding box center [106, 275] width 213 height 14
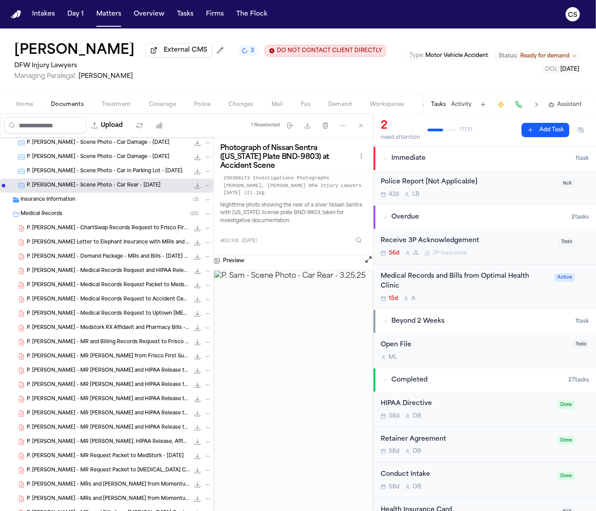
scroll to position [155, 0]
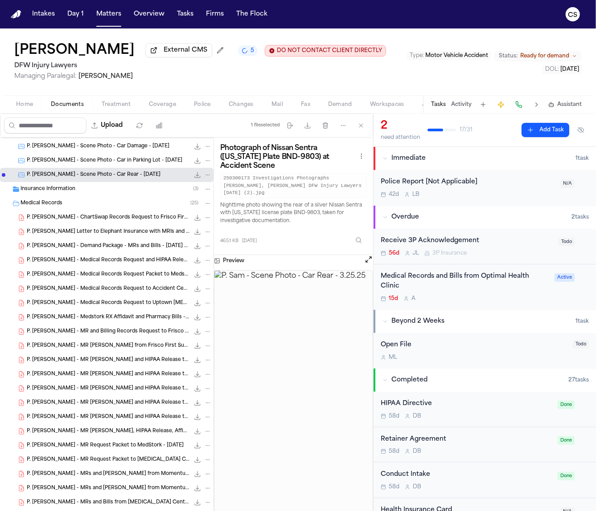
click at [117, 347] on span "P. [PERSON_NAME] - MR [PERSON_NAME] from Frisco First Surgery Center - [DATE]" at bounding box center [108, 347] width 163 height 8
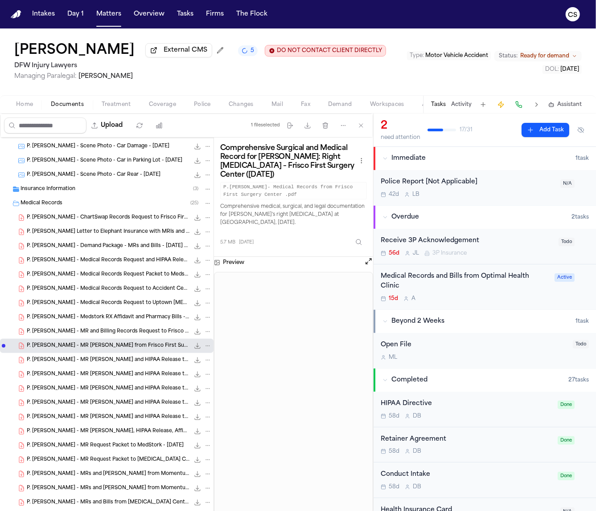
click at [130, 291] on span "P. [PERSON_NAME] - Medical Records Request to Accident Centers of [US_STATE] - …" at bounding box center [108, 290] width 163 height 8
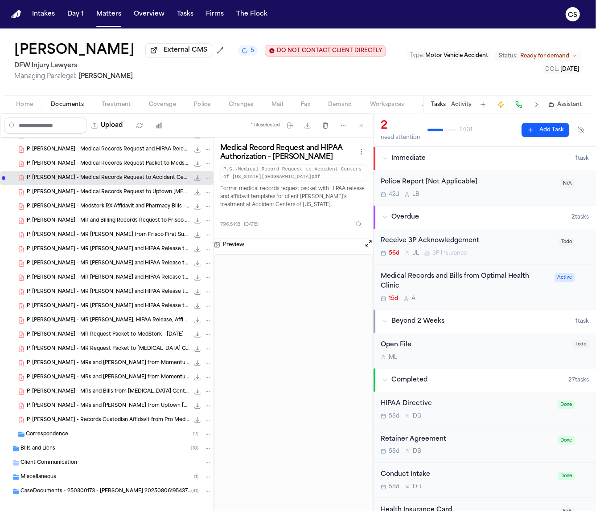
scroll to position [276, 0]
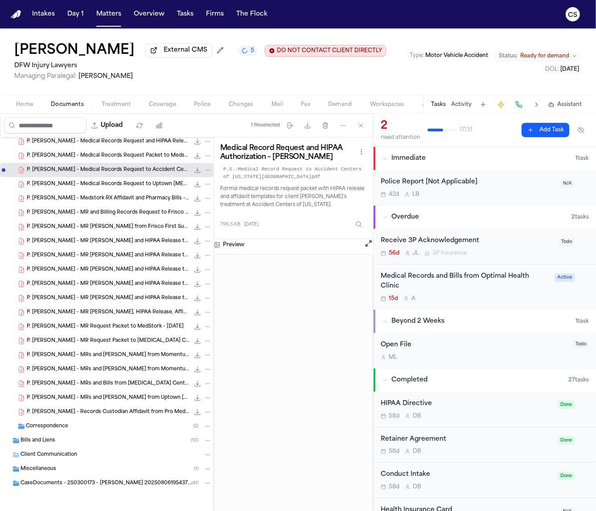
click at [146, 428] on div "Correspondence ( 2 )" at bounding box center [119, 427] width 186 height 8
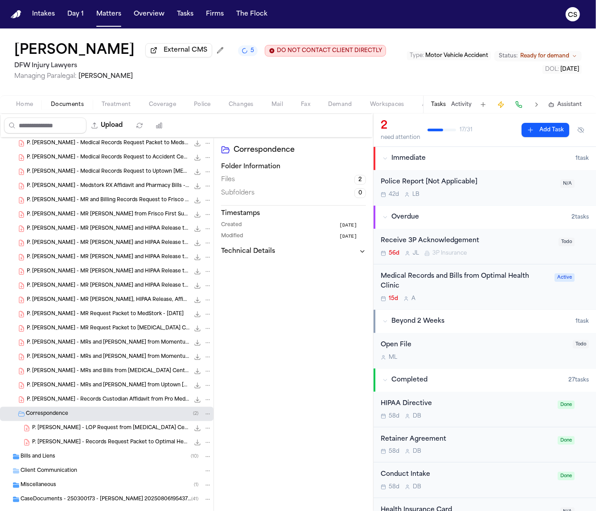
scroll to position [287, 0]
click at [146, 444] on span "P. Sam - Records Request Packet to Optimal Health Clinic - 8.9.25" at bounding box center [110, 443] width 157 height 8
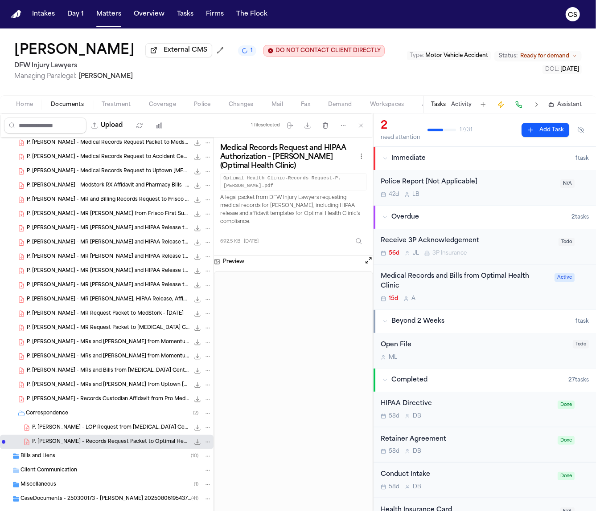
click at [144, 498] on span "CaseDocuments - 250300173 - [PERSON_NAME] 20250806195437 (unzipped)" at bounding box center [105, 500] width 171 height 8
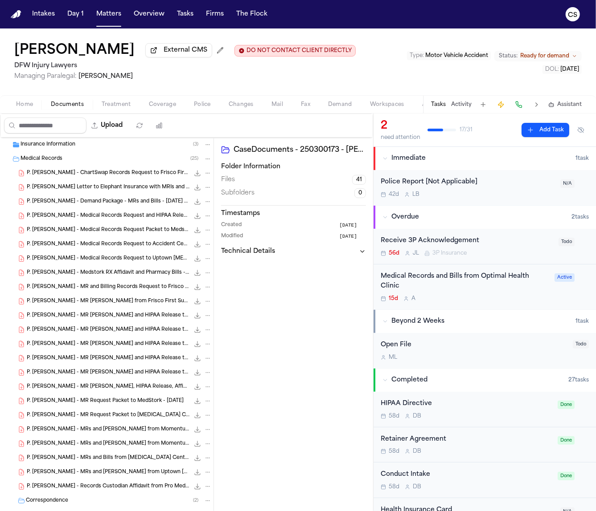
scroll to position [131, 0]
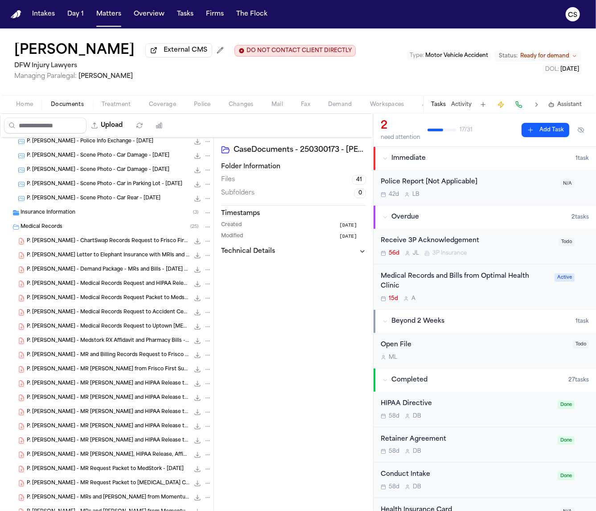
click at [121, 317] on span "P. [PERSON_NAME] - Medical Records Request to Accident Centers of [US_STATE] - …" at bounding box center [108, 313] width 163 height 8
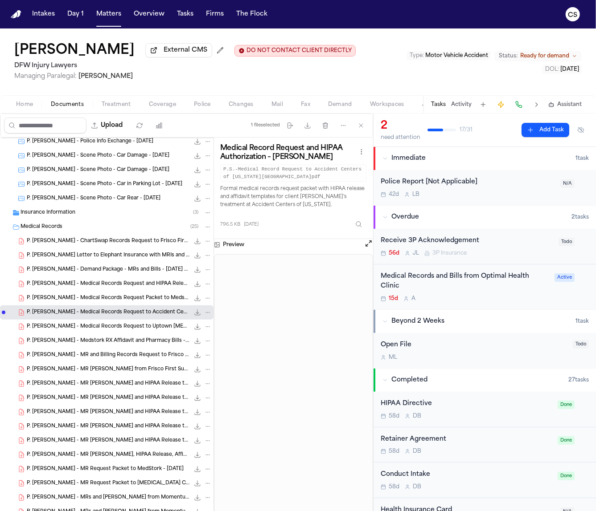
click at [143, 333] on div "P. Sam - Medical Records Request to Uptown Radiology - 8.28.25 5.3 KB • PDF" at bounding box center [106, 327] width 213 height 14
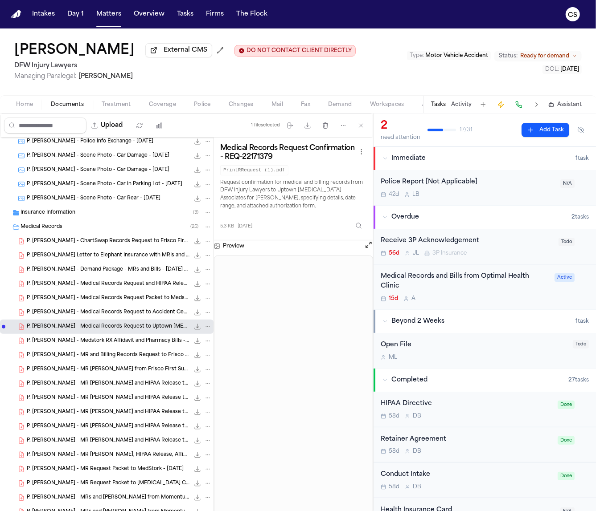
click at [132, 344] on span "P. [PERSON_NAME] - Medstork RX Affidavit and Pharmacy Bills - [DATE] to [DATE]" at bounding box center [108, 342] width 163 height 8
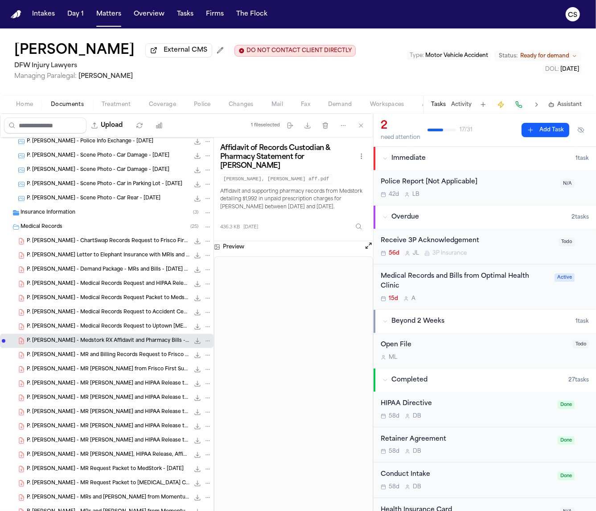
click at [124, 359] on span "P. [PERSON_NAME] - MR and Billing Records Request to Frisco First Surgery - [DA…" at bounding box center [108, 356] width 163 height 8
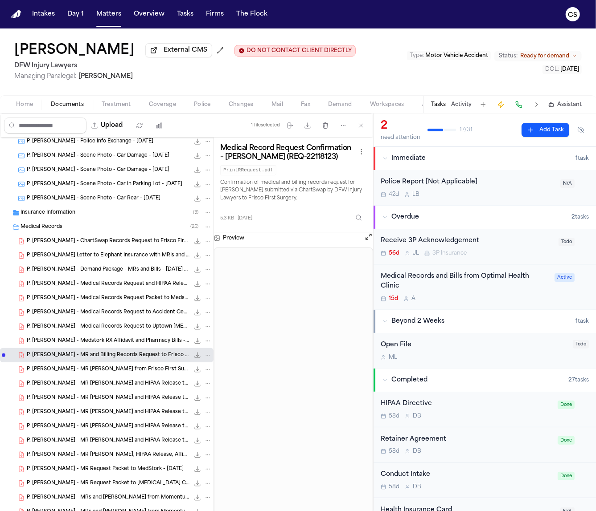
click at [121, 374] on div "P. Sam - MR Packet from Frisco First Surgery Center - 6.19.25 5.7 MB • PDF" at bounding box center [119, 369] width 185 height 9
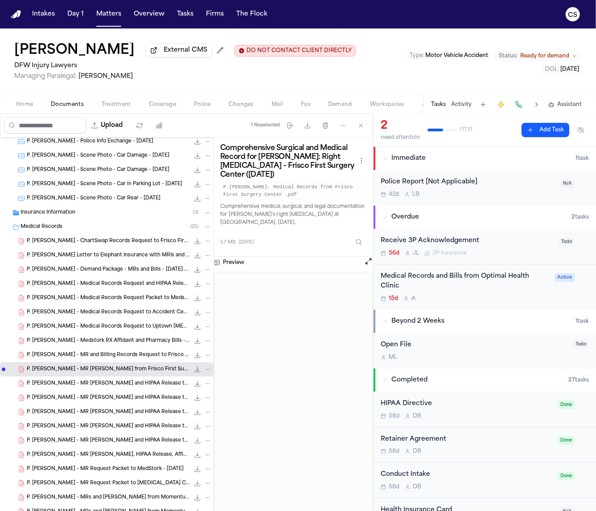
click at [117, 387] on span "P. [PERSON_NAME] - MR [PERSON_NAME] and HIPAA Release to Accident Centers of [U…" at bounding box center [108, 384] width 163 height 8
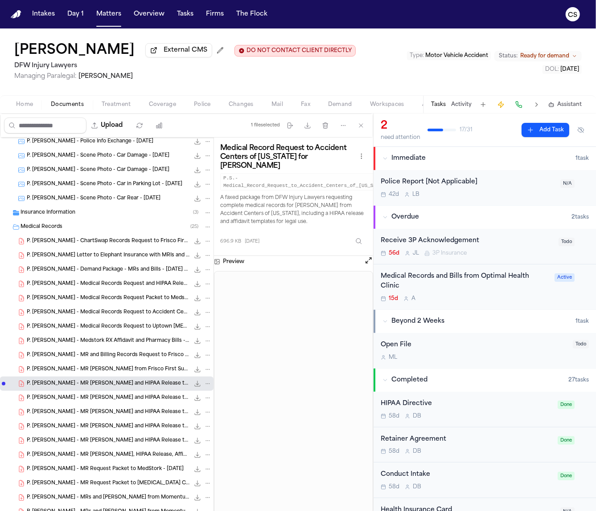
click at [109, 403] on div "P. Sam - MR Request and HIPAA Release to MRI Centers of Texas - 8.22.25 745.2 K…" at bounding box center [119, 398] width 185 height 9
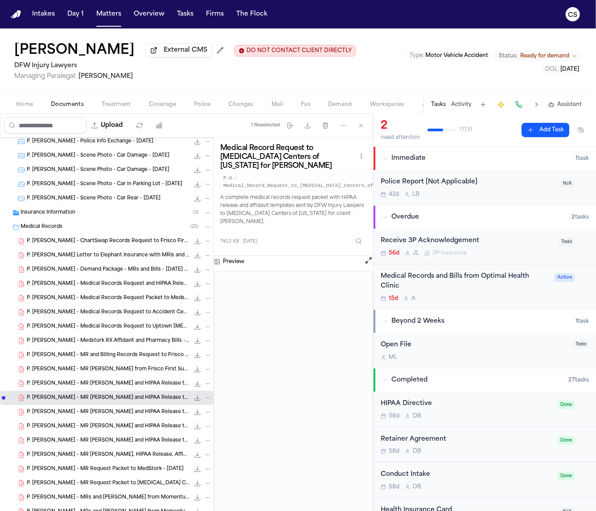
click at [114, 273] on span "P. [PERSON_NAME] - Demand Package - MRs and Bills - [DATE] to [DATE]" at bounding box center [108, 270] width 163 height 8
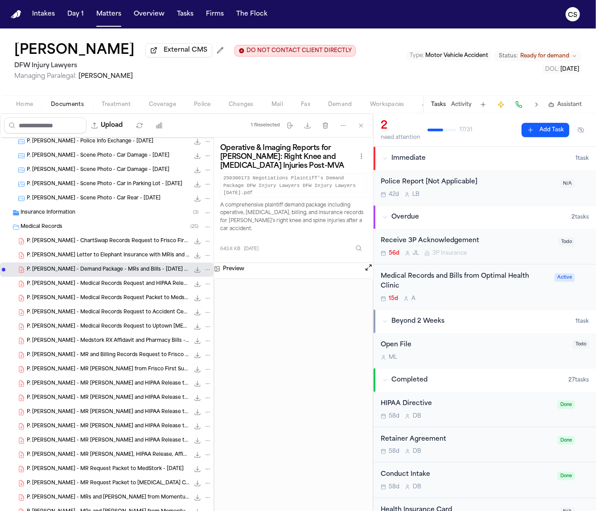
click at [118, 287] on span "P. [PERSON_NAME] - Medical Records Request and HIPAA Release to Pro Med - [DATE]" at bounding box center [108, 285] width 163 height 8
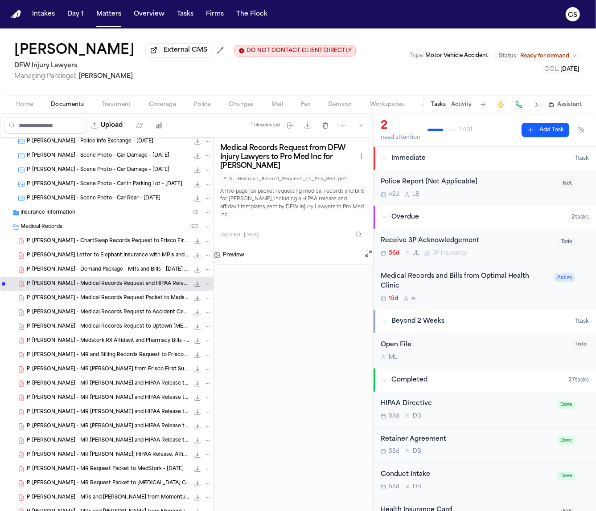
click at [118, 300] on span "P. Sam - Medical Records Request Packet to Medstork - 8.22.25" at bounding box center [108, 299] width 163 height 8
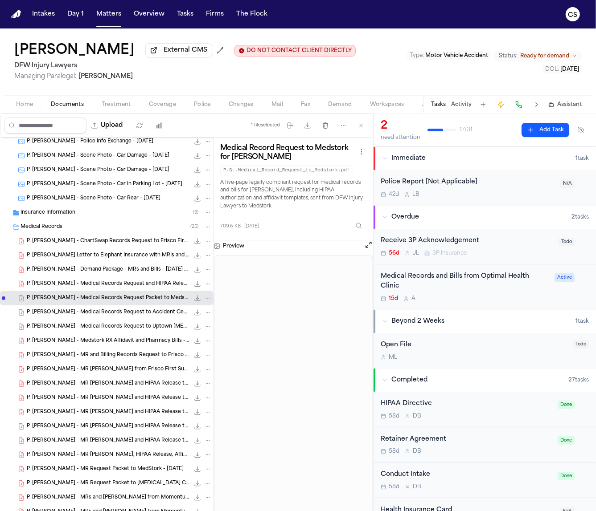
click at [121, 314] on span "P. [PERSON_NAME] - Medical Records Request to Accident Centers of [US_STATE] - …" at bounding box center [108, 313] width 163 height 8
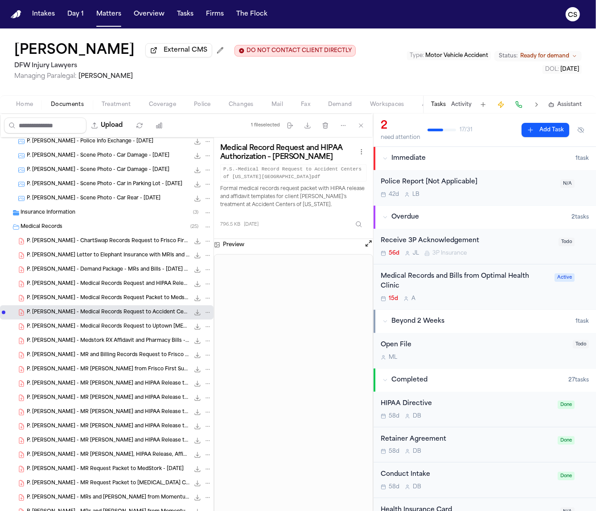
click at [120, 325] on span "P. [PERSON_NAME] - Medical Records Request to Uptown [MEDICAL_DATA] - [DATE]" at bounding box center [108, 327] width 163 height 8
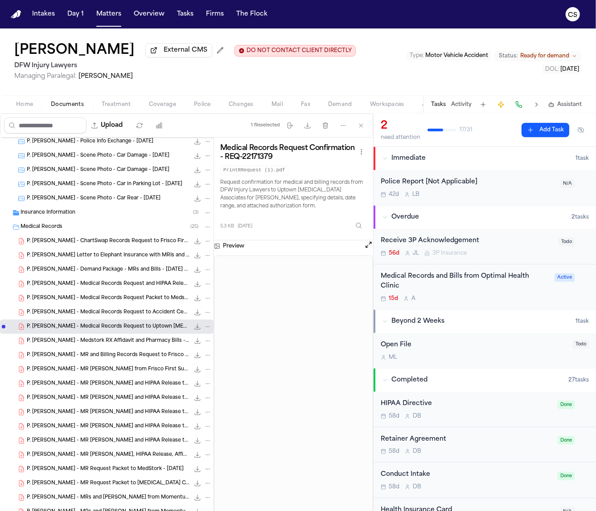
click at [137, 342] on span "P. [PERSON_NAME] - Medstork RX Affidavit and Pharmacy Bills - [DATE] to [DATE]" at bounding box center [108, 342] width 163 height 8
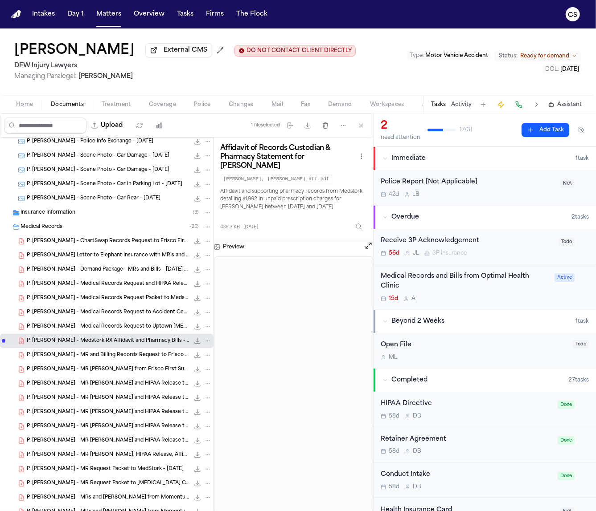
click at [117, 356] on span "P. [PERSON_NAME] - MR and Billing Records Request to Frisco First Surgery - [DA…" at bounding box center [108, 356] width 163 height 8
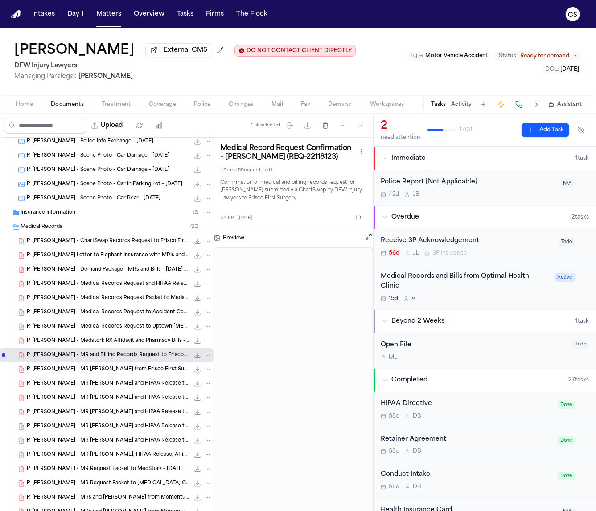
click at [151, 376] on div "P. Sam - MR Packet from Frisco First Surgery Center - 6.19.25 5.7 MB • PDF" at bounding box center [106, 370] width 213 height 14
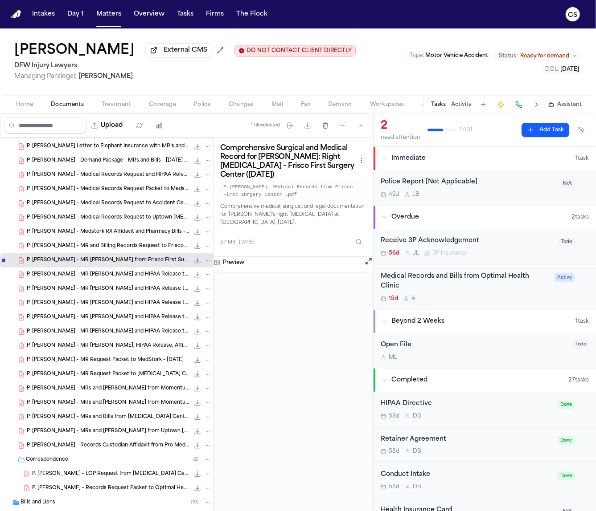
scroll to position [253, 0]
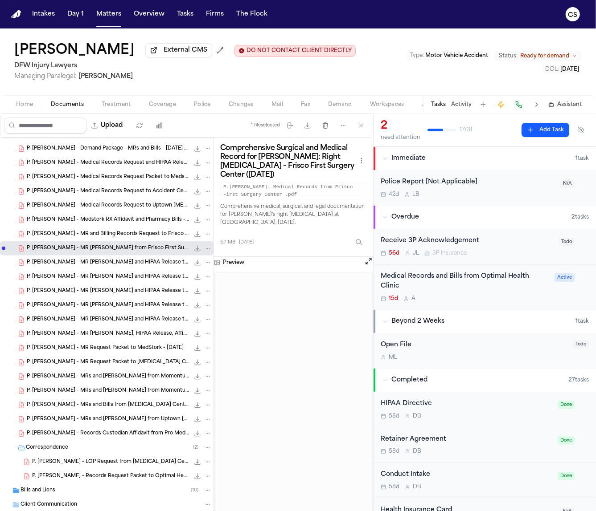
click at [144, 438] on div "P. Sam - Records Custodian Affidavit from Pro Med Inc - 6.9.25 to 6.19.23 120.8…" at bounding box center [119, 433] width 185 height 9
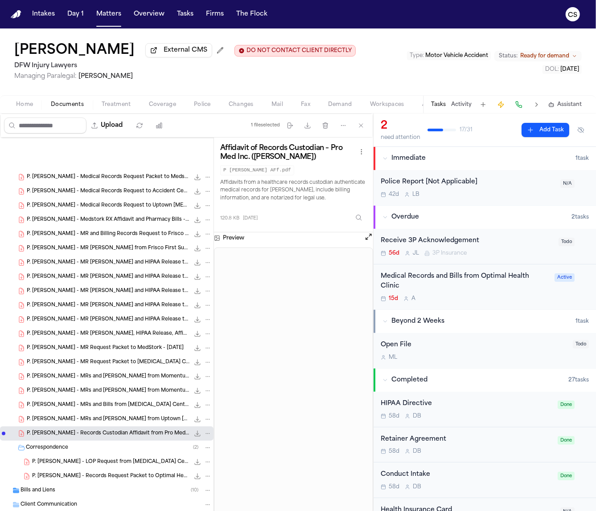
scroll to position [482, 0]
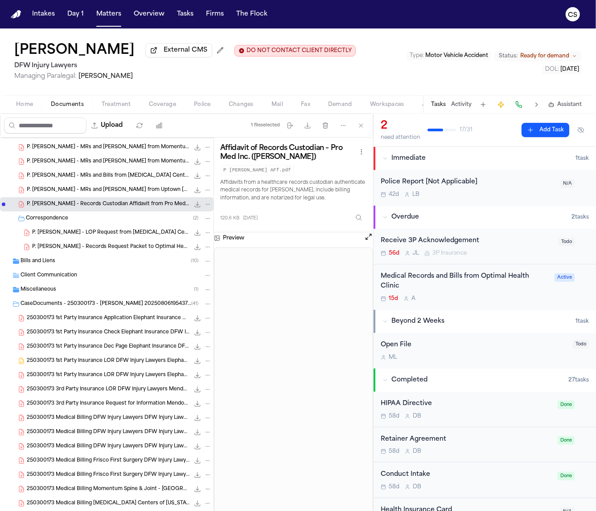
click at [49, 264] on span "Bills and Liens" at bounding box center [37, 262] width 35 height 8
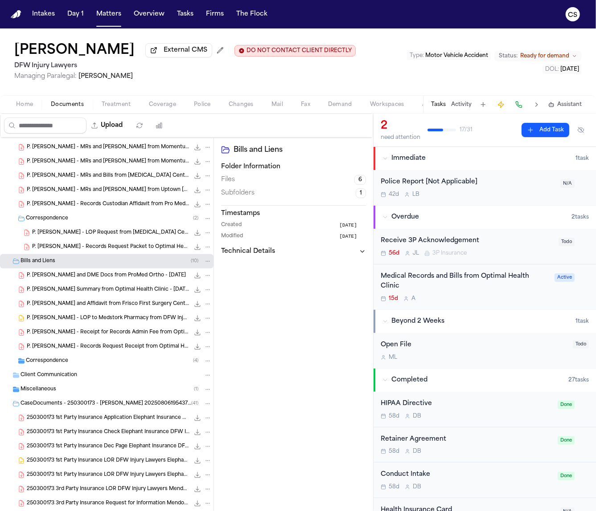
click at [131, 278] on span "P. [PERSON_NAME] and DME Docs from ProMed Ortho - [DATE]" at bounding box center [106, 276] width 159 height 8
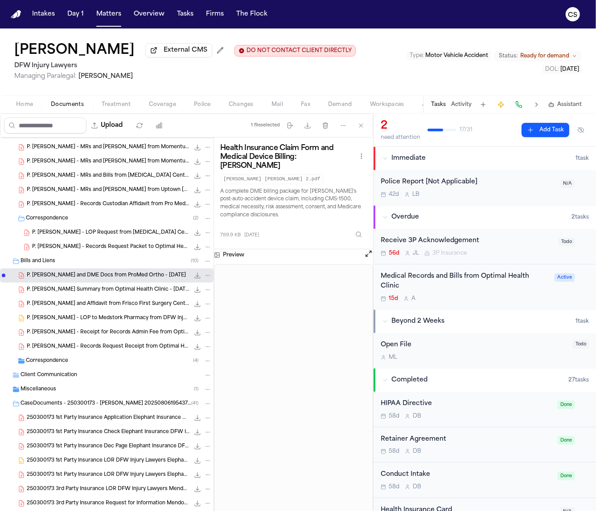
click at [111, 296] on div "P. Sam - Billing Summary from Optimal Health Clinic - 2024 to 2025 68.5 KB • PDF" at bounding box center [106, 290] width 213 height 14
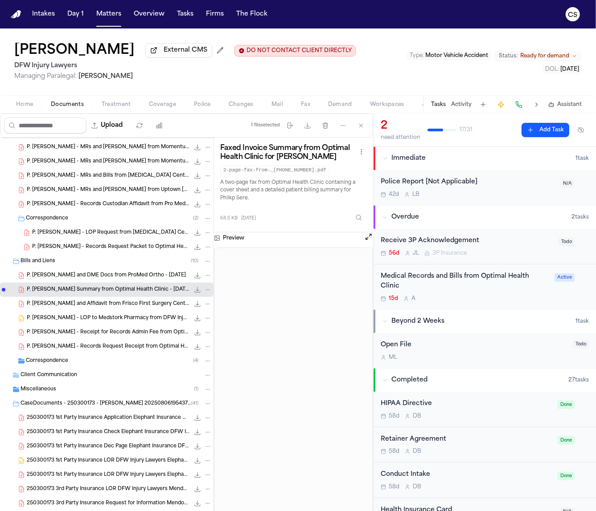
click at [91, 335] on span "P. [PERSON_NAME] - Receipt for Records Admin Fee from Optimal Health Clinic - […" at bounding box center [108, 333] width 163 height 8
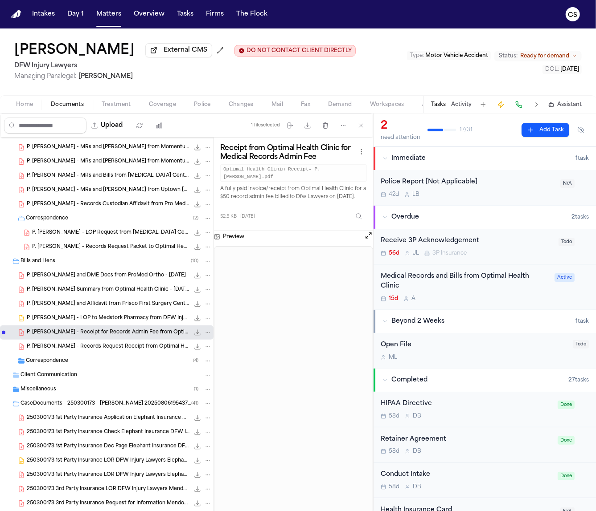
click at [63, 351] on span "P. Sam - Records Request Receipt from Optimal Health Clinic - 9.10.25" at bounding box center [108, 347] width 163 height 8
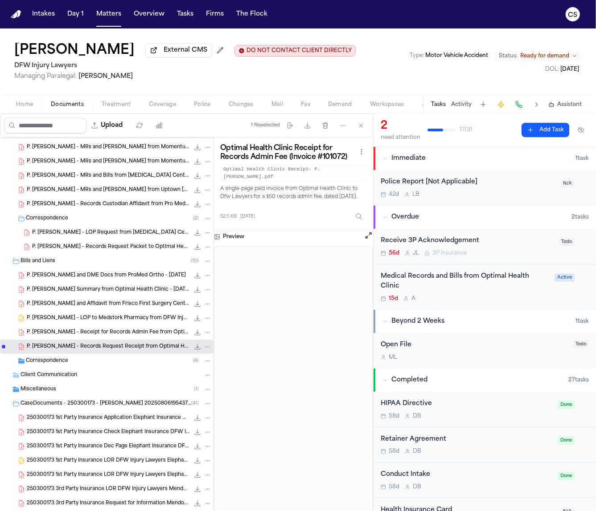
click at [81, 368] on div "Correspondence ( 4 )" at bounding box center [106, 361] width 213 height 14
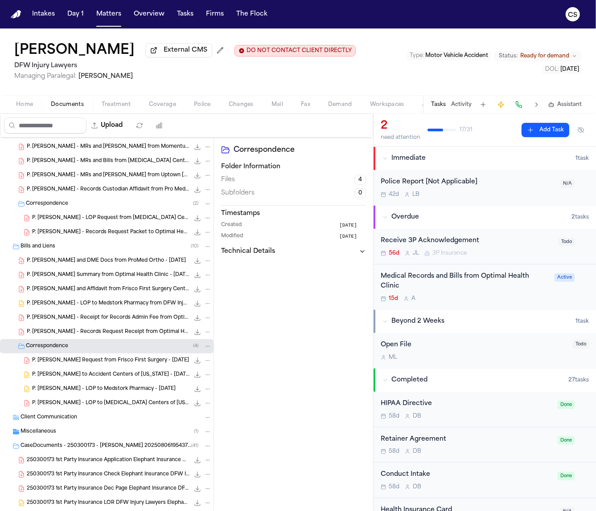
scroll to position [580, 0]
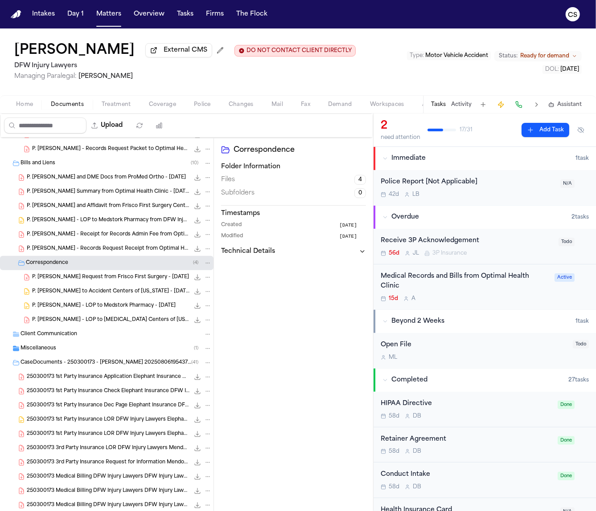
click at [66, 337] on span "Client Communication" at bounding box center [48, 335] width 57 height 8
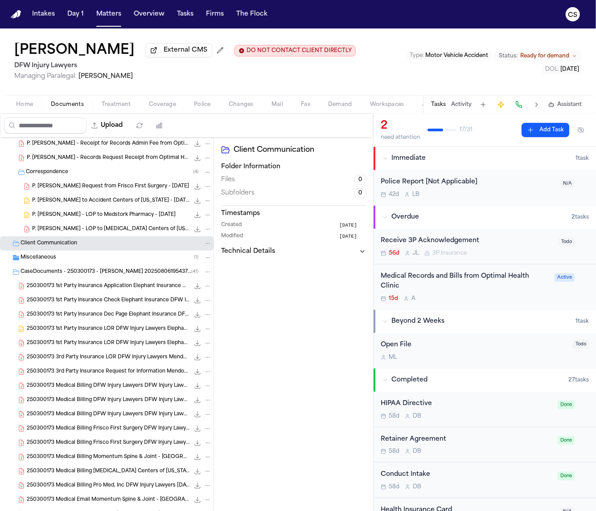
scroll to position [673, 0]
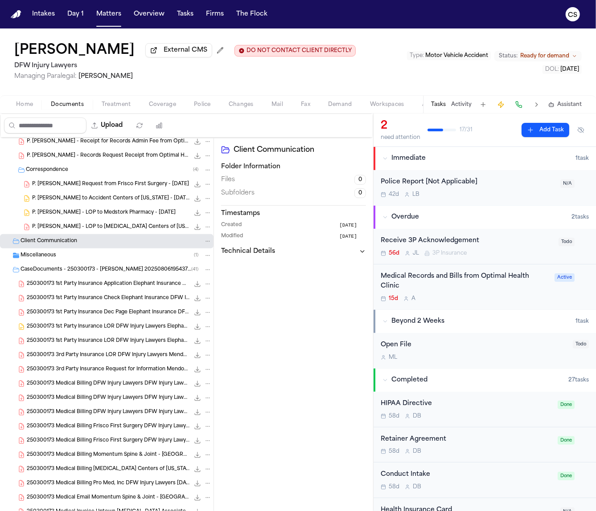
click at [147, 387] on span "250300173 Medical Billing DFW Injury Lawyers DFW Injury Lawyers [DATE]" at bounding box center [108, 384] width 163 height 8
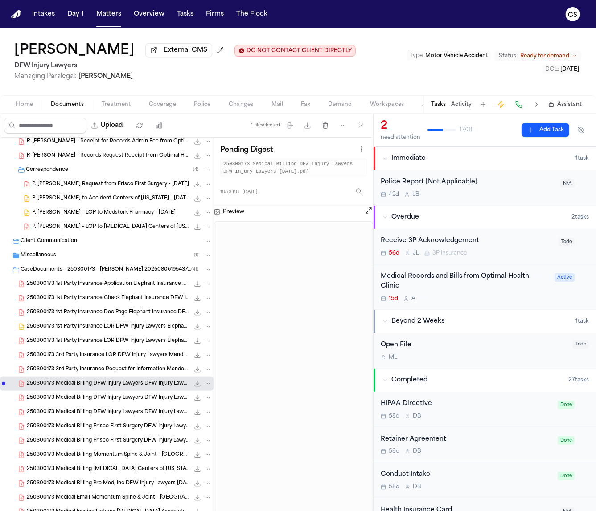
click at [143, 404] on div "250300173 Medical Billing DFW Injury Lawyers DFW Injury Lawyers 05-14-2025 74.2…" at bounding box center [106, 398] width 213 height 14
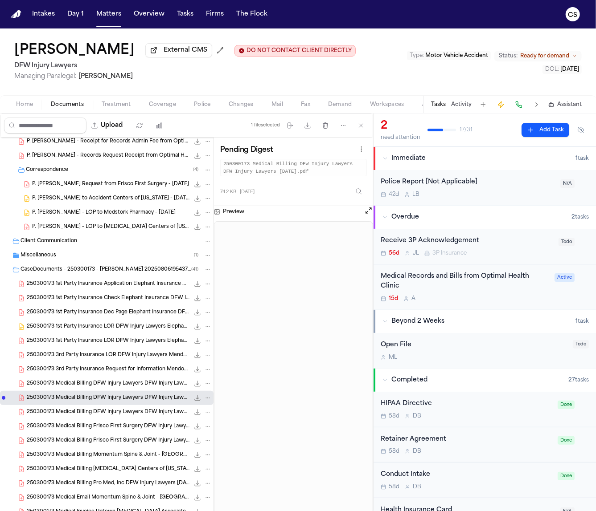
click at [141, 410] on span "250300173 Medical Billing DFW Injury Lawyers DFW Injury Lawyers 07-02-2025" at bounding box center [108, 413] width 163 height 8
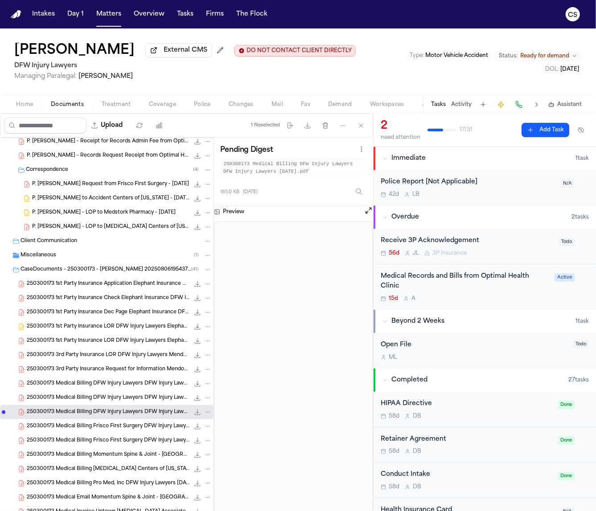
click at [139, 422] on div "250300173 Medical Billing Frisco First Surgery DFW Injury Lawyers 07-15-2025 11…" at bounding box center [106, 427] width 213 height 14
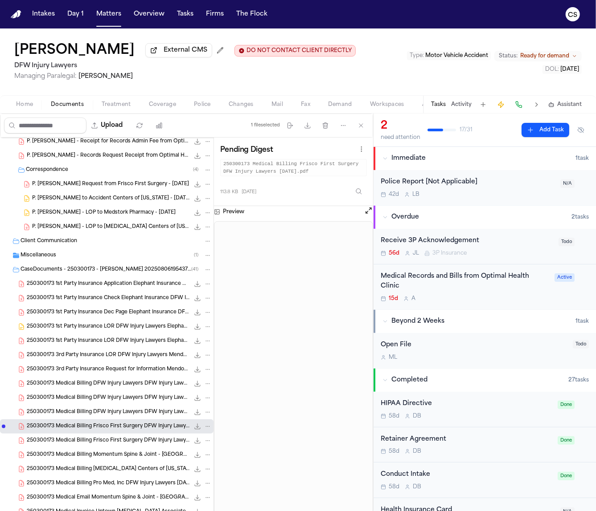
click at [138, 442] on span "250300173 Medical Billing Frisco First Surgery DFW Injury Lawyers [DATE] (1)" at bounding box center [108, 441] width 163 height 8
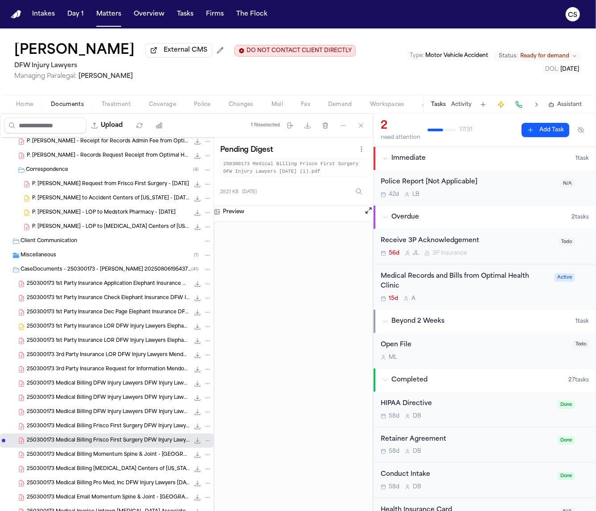
click at [143, 453] on span "250300173 Medical Billing Momentum Spine & Joint - [GEOGRAPHIC_DATA] DFW Injury…" at bounding box center [108, 456] width 163 height 8
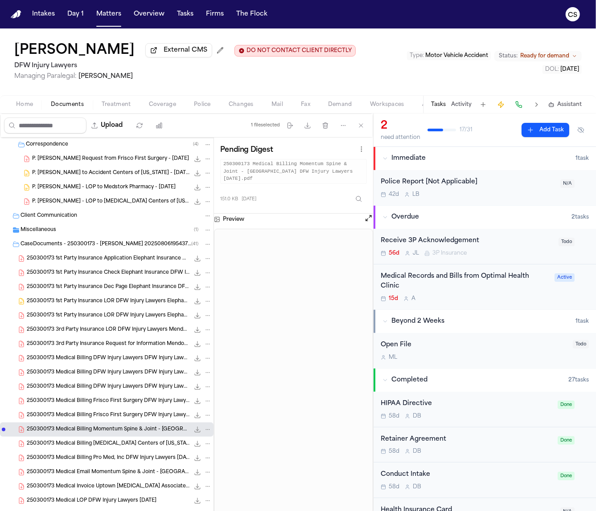
scroll to position [704, 0]
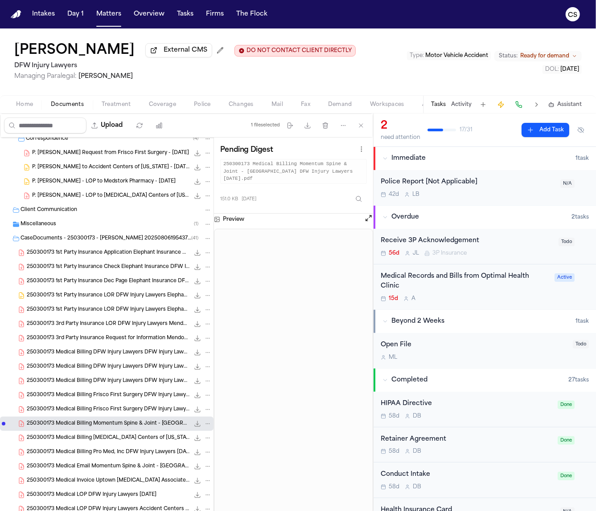
click at [143, 441] on span "250300173 Medical Billing [MEDICAL_DATA] Centers of [US_STATE] DFW Injury Lawye…" at bounding box center [108, 439] width 163 height 8
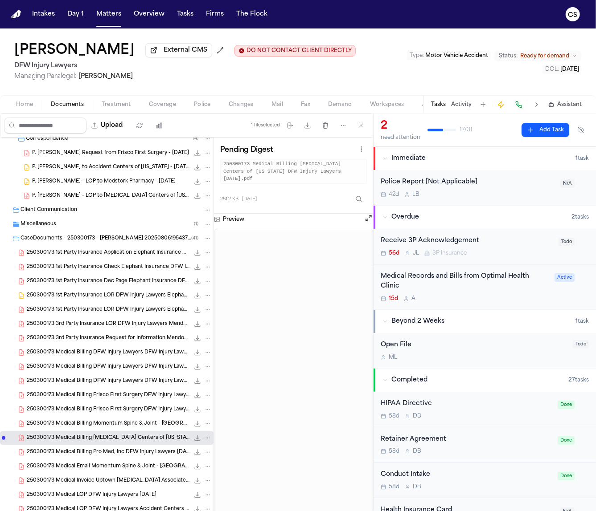
click at [0, 0] on span "350.1 KB • PDF" at bounding box center [0, 0] width 0 height 0
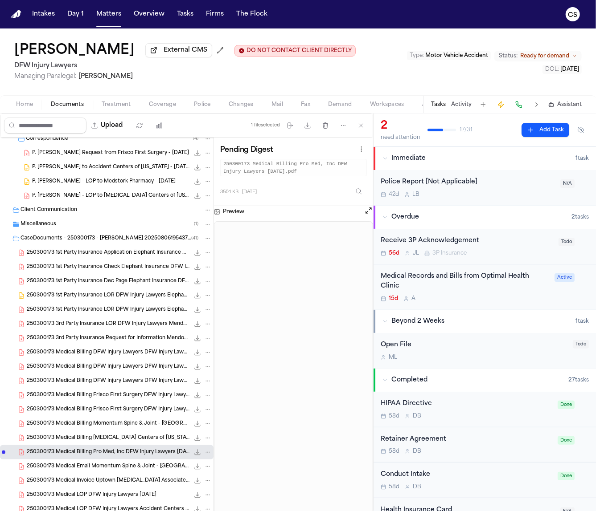
scroll to position [702, 0]
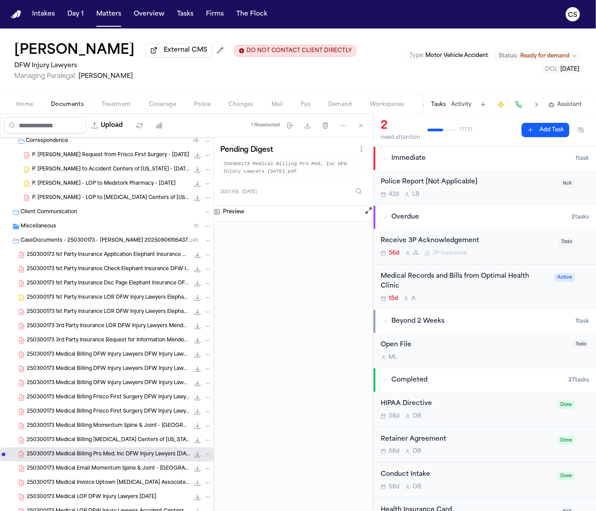
click at [139, 472] on span "250300173 Medical Email Momentum Spine & Joint - [GEOGRAPHIC_DATA] DFW Injury L…" at bounding box center [108, 470] width 163 height 8
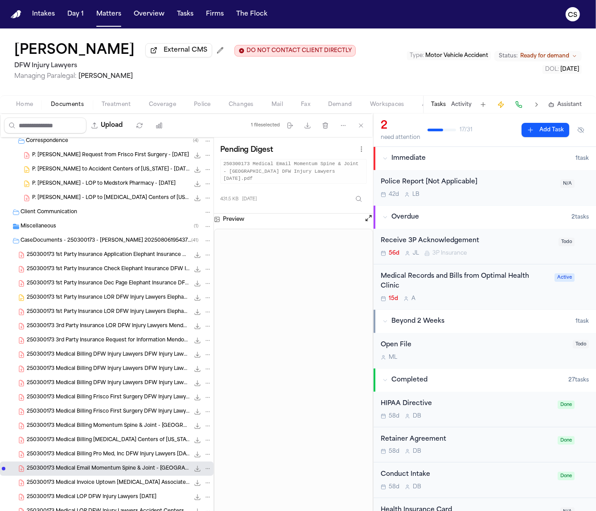
click at [0, 0] on span "159.3 KB • PDF" at bounding box center [0, 0] width 0 height 0
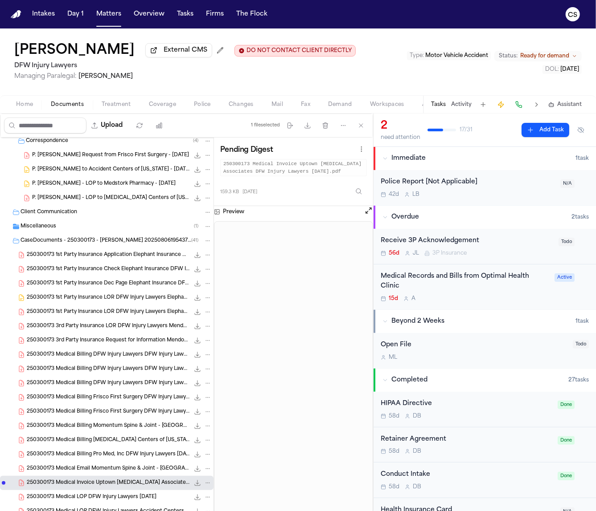
click at [146, 497] on span "250300173 Medical LOP DFW Injury Lawyers [DATE]" at bounding box center [92, 498] width 130 height 8
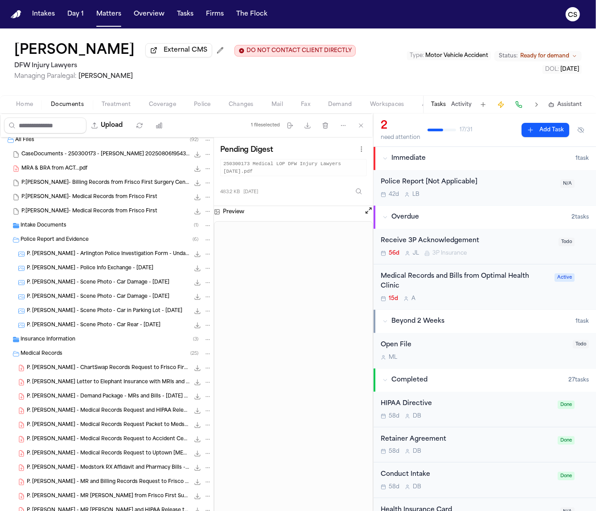
scroll to position [0, 0]
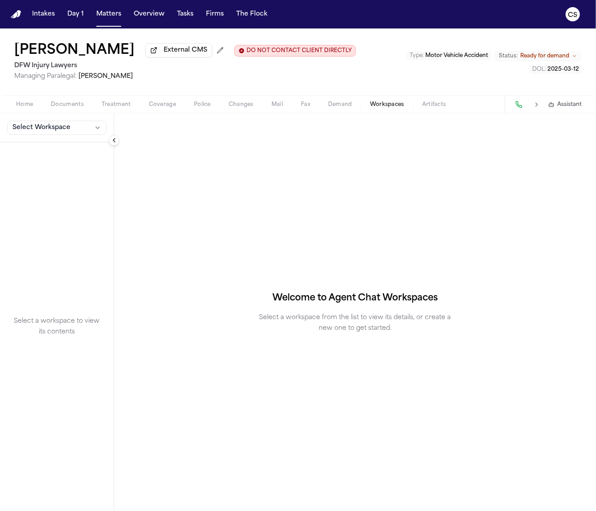
click at [68, 105] on span "Documents" at bounding box center [67, 104] width 33 height 7
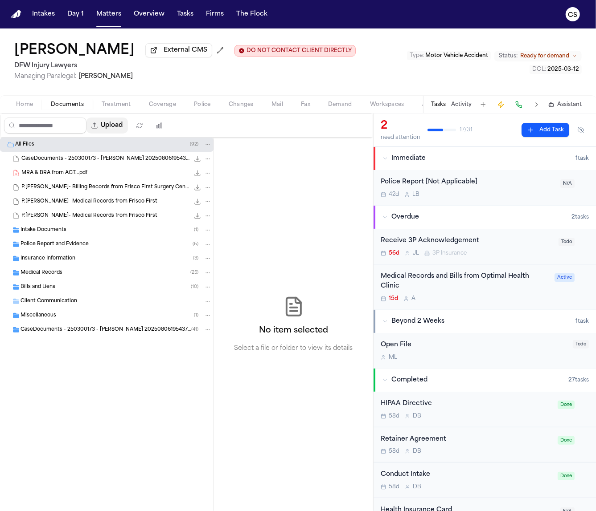
click at [113, 125] on button "Upload" at bounding box center [106, 126] width 41 height 16
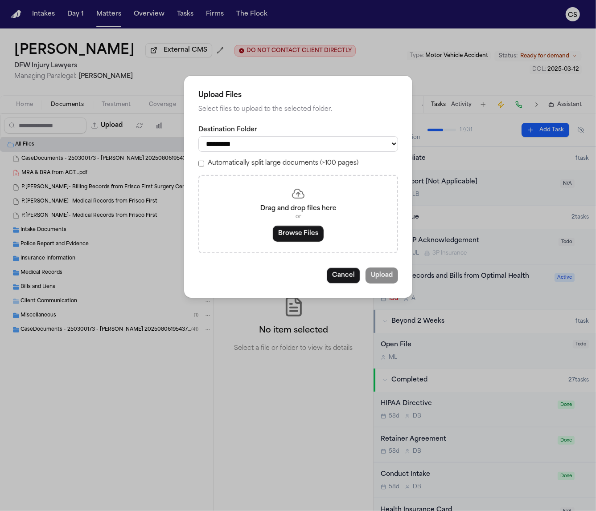
click at [274, 149] on select "**********" at bounding box center [298, 144] width 200 height 16
select select "**********"
click at [198, 136] on select "**********" at bounding box center [298, 144] width 200 height 16
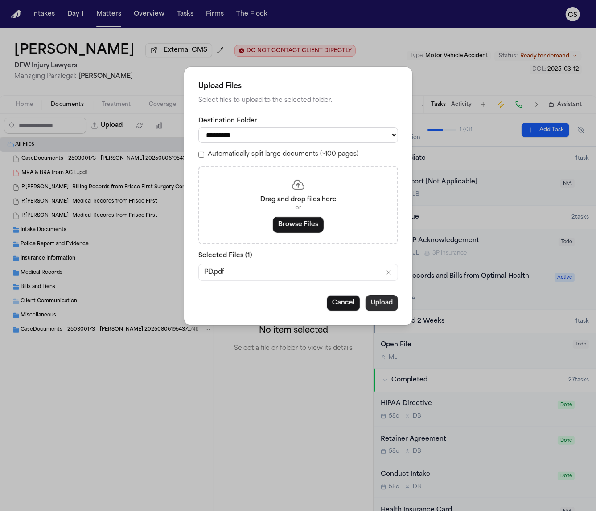
click at [386, 309] on button "Upload" at bounding box center [381, 303] width 33 height 16
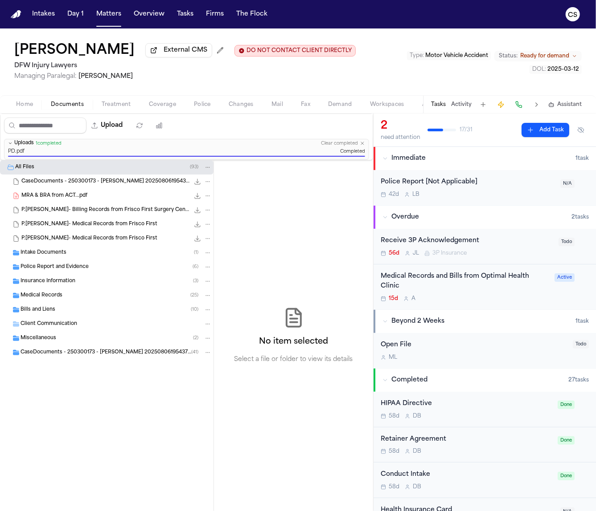
click at [339, 107] on span "Demand" at bounding box center [340, 104] width 24 height 7
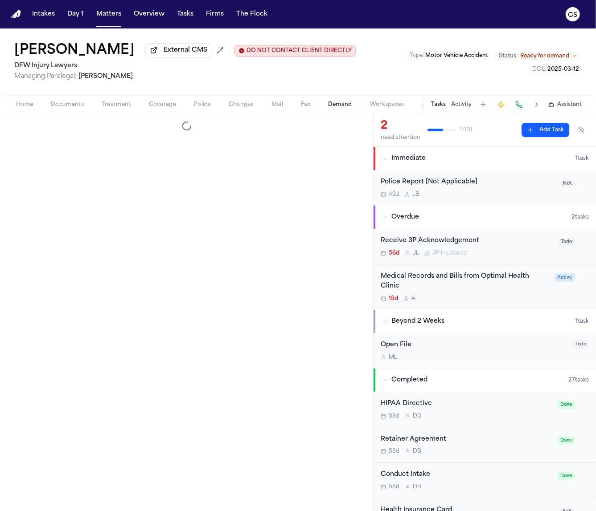
select select "**********"
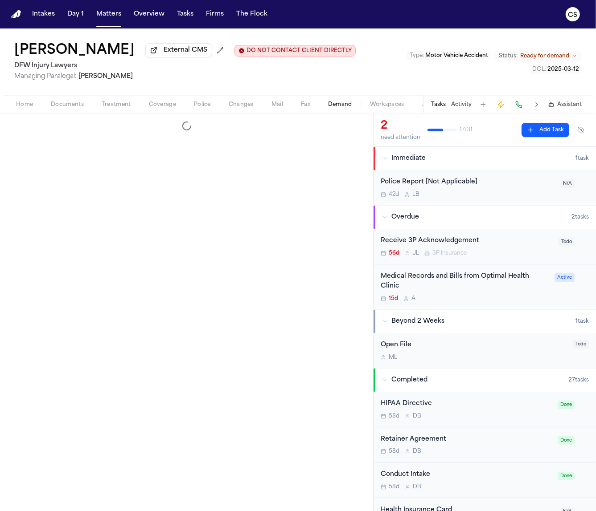
select select "**********"
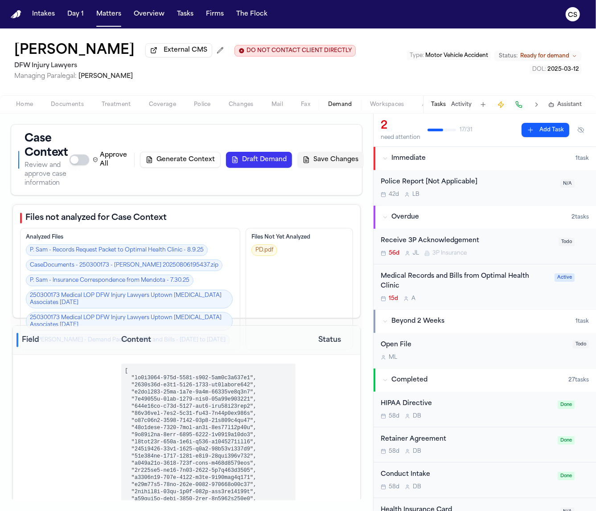
click at [380, 108] on span "Workspaces" at bounding box center [387, 104] width 34 height 7
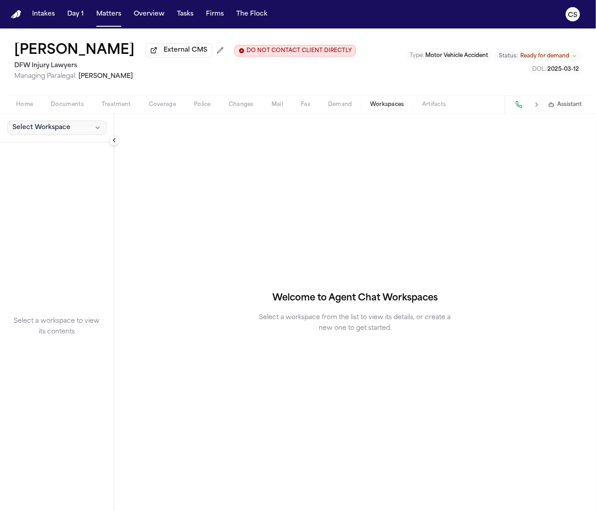
click at [74, 128] on button "Select Workspace" at bounding box center [56, 128] width 99 height 14
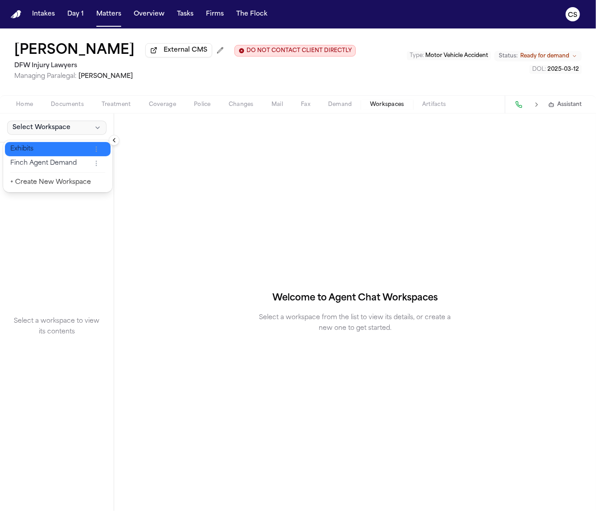
click at [68, 145] on span "Exhibits" at bounding box center [50, 149] width 81 height 9
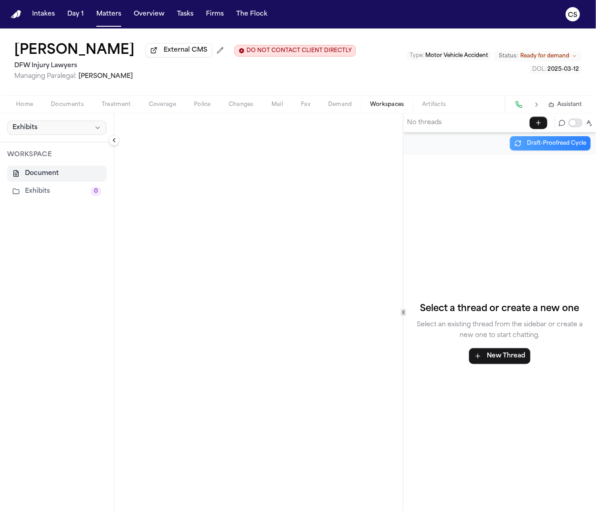
click at [68, 130] on button "Exhibits" at bounding box center [56, 128] width 99 height 14
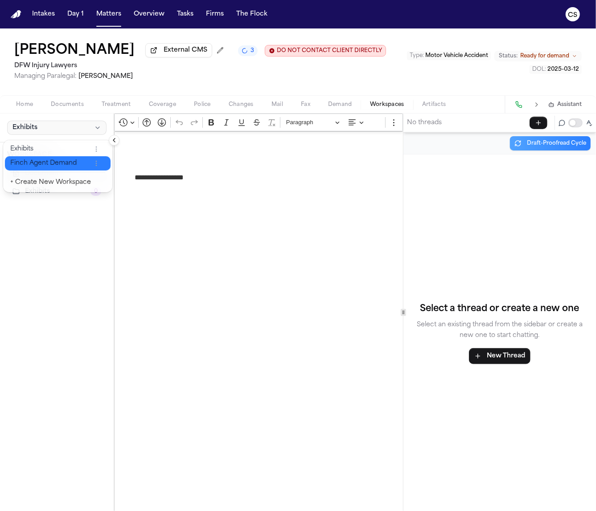
click at [64, 163] on span "Finch Agent Demand" at bounding box center [50, 163] width 81 height 9
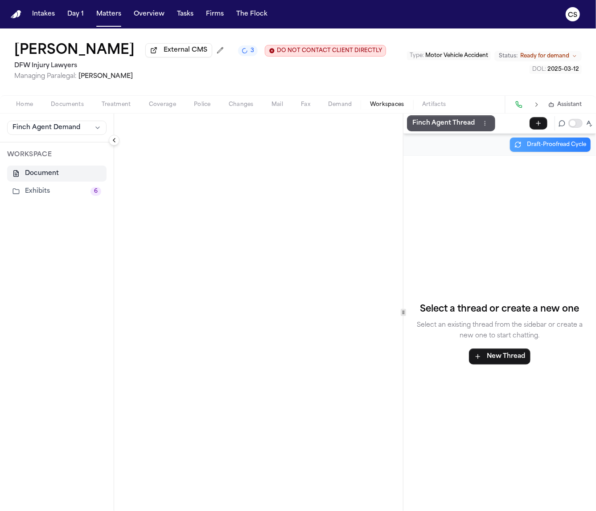
click at [57, 195] on button "Exhibits 6" at bounding box center [56, 192] width 99 height 16
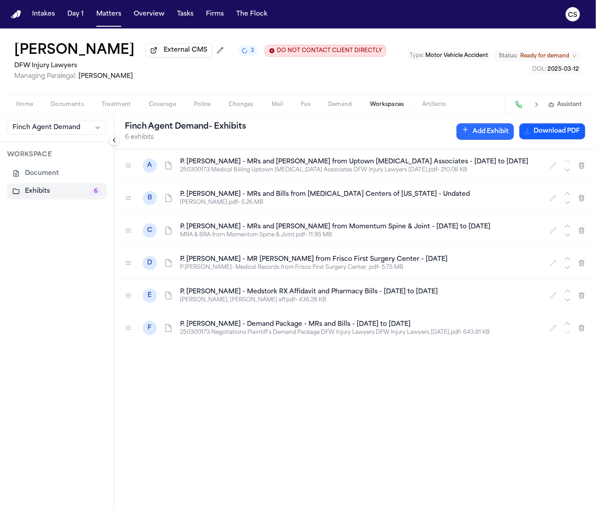
click at [488, 129] on button "Add Exhibit" at bounding box center [484, 131] width 57 height 16
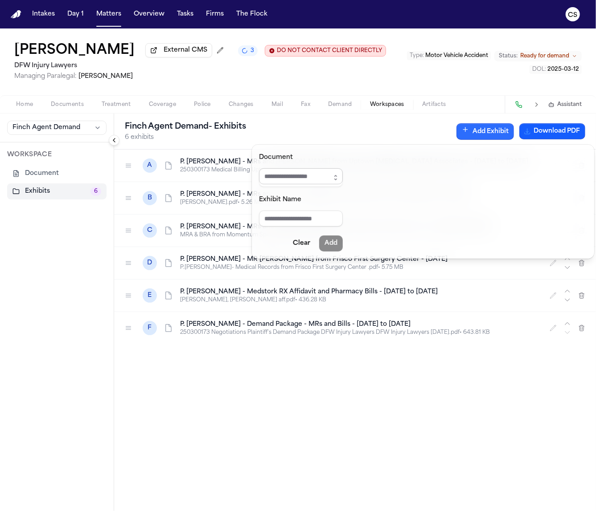
click at [319, 172] on input "Document" at bounding box center [301, 176] width 84 height 16
click at [339, 178] on icon "button" at bounding box center [335, 177] width 7 height 7
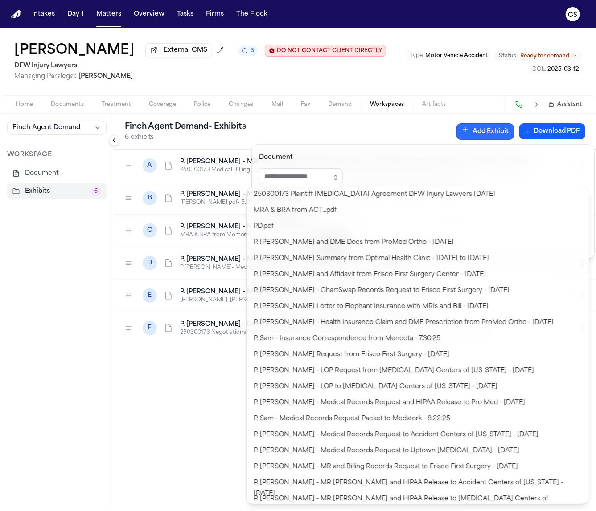
scroll to position [509, 0]
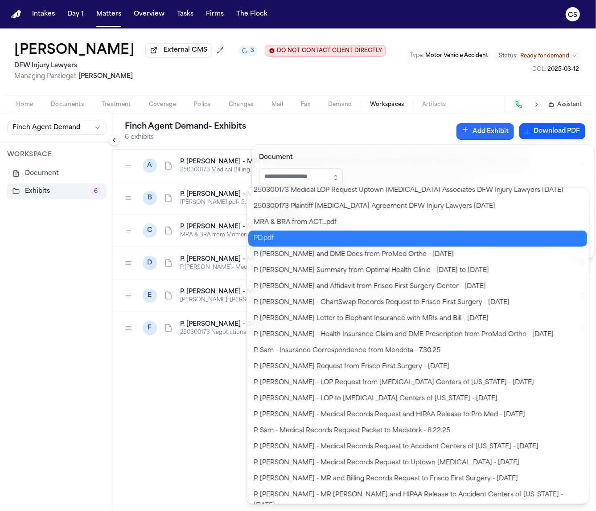
type input "******"
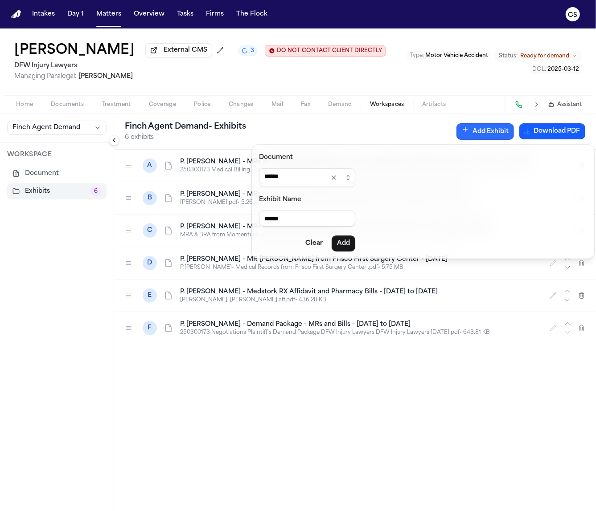
click at [358, 511] on div "Document ****** Exhibit Name ****** Clear Add 250300173 Medical LOP DFW Injury …" at bounding box center [298, 511] width 596 height 0
click at [352, 245] on button "Add" at bounding box center [343, 244] width 24 height 16
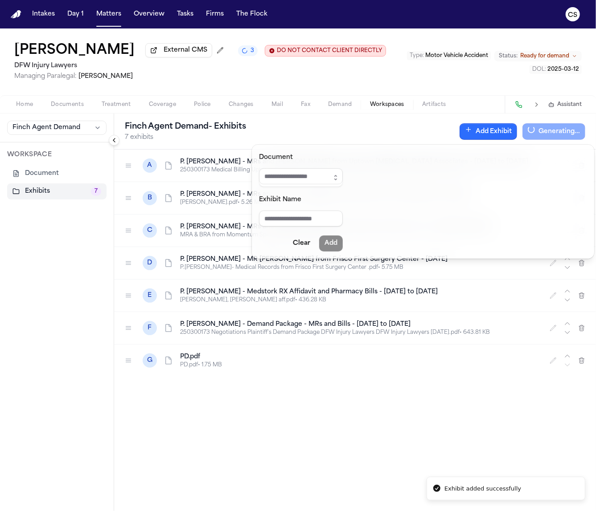
click at [221, 402] on div "[PERSON_NAME] Agent Demand - Exhibits 7 exhibits Add Exhibit Generating... A P.…" at bounding box center [355, 313] width 482 height 398
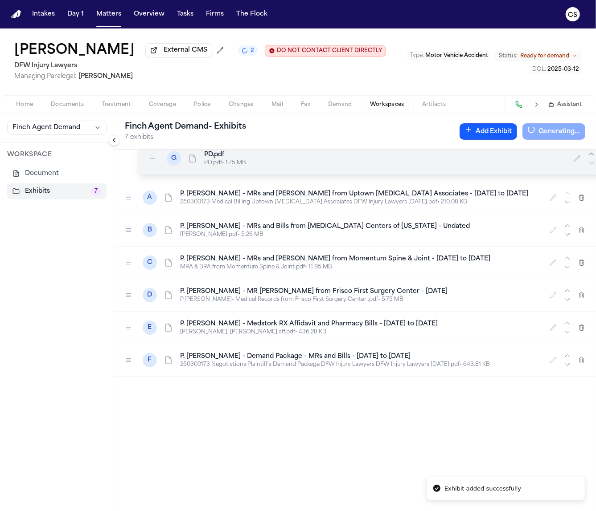
drag, startPoint x: 131, startPoint y: 361, endPoint x: 154, endPoint y: 159, distance: 203.6
click at [154, 159] on icon at bounding box center [152, 158] width 7 height 7
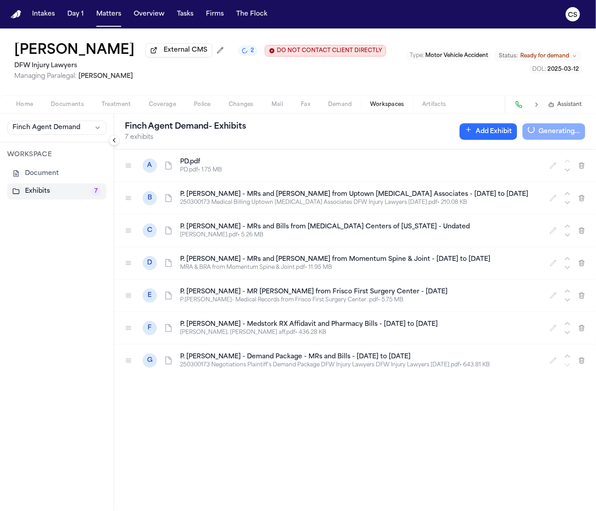
click at [498, 133] on button "Add Exhibit" at bounding box center [487, 131] width 57 height 16
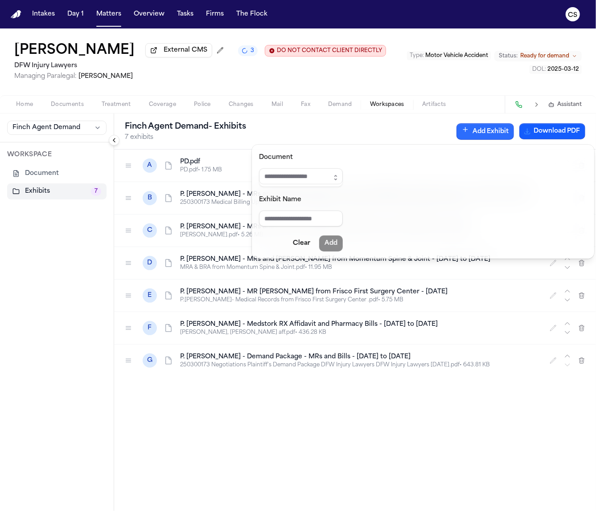
click at [484, 133] on button "Add Exhibit" at bounding box center [484, 131] width 57 height 16
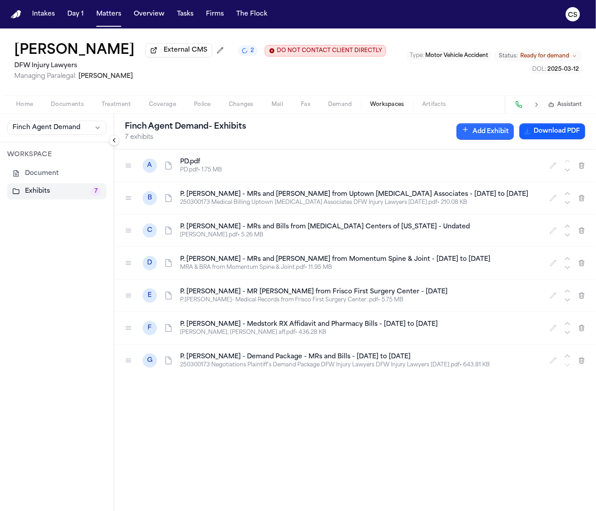
click at [484, 133] on button "Add Exhibit" at bounding box center [484, 131] width 57 height 16
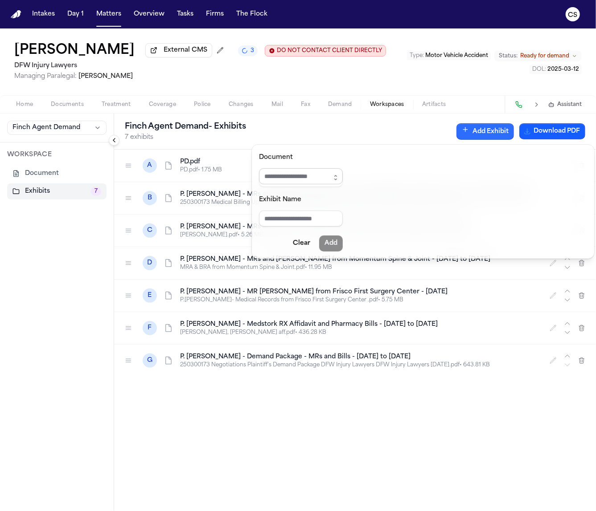
click at [321, 177] on input "Document" at bounding box center [301, 176] width 84 height 16
click at [339, 180] on icon "button" at bounding box center [335, 177] width 7 height 7
click at [343, 181] on button "button" at bounding box center [335, 177] width 14 height 19
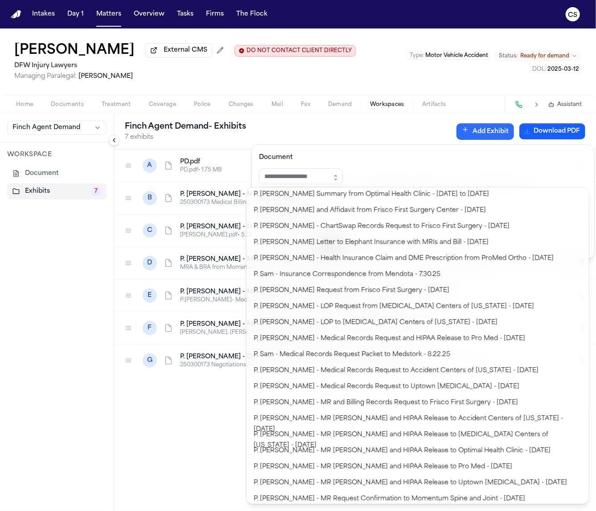
scroll to position [486, 0]
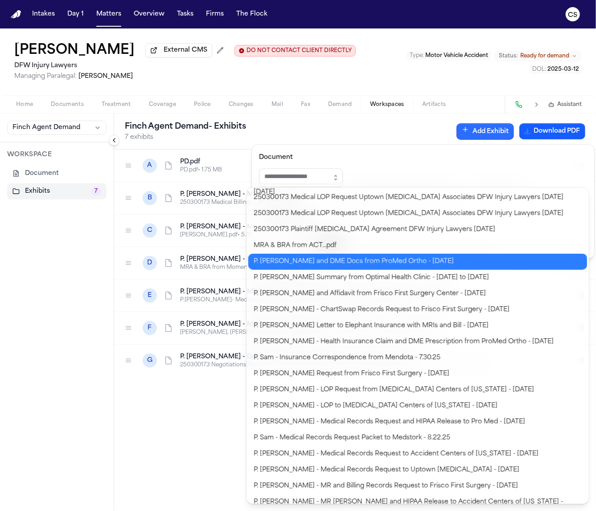
type input "**********"
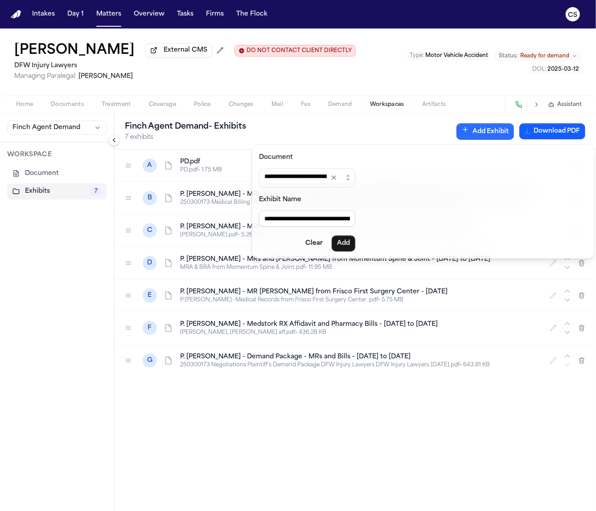
click at [390, 262] on body "**********" at bounding box center [298, 255] width 596 height 511
click at [355, 245] on button "Add" at bounding box center [343, 244] width 24 height 16
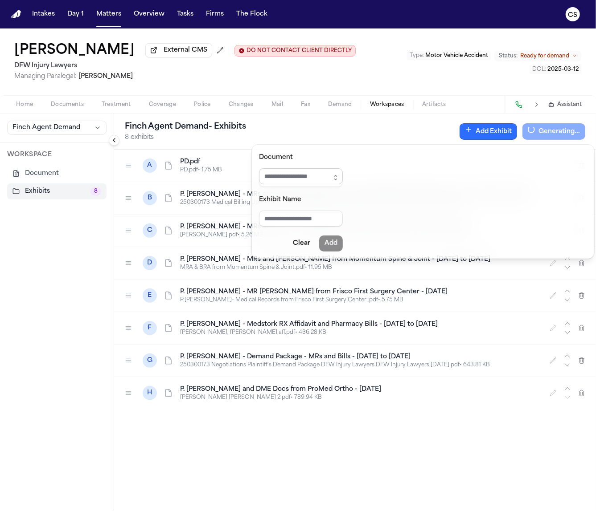
click at [317, 181] on input "Document" at bounding box center [301, 176] width 84 height 16
click at [339, 180] on icon "button" at bounding box center [335, 177] width 7 height 7
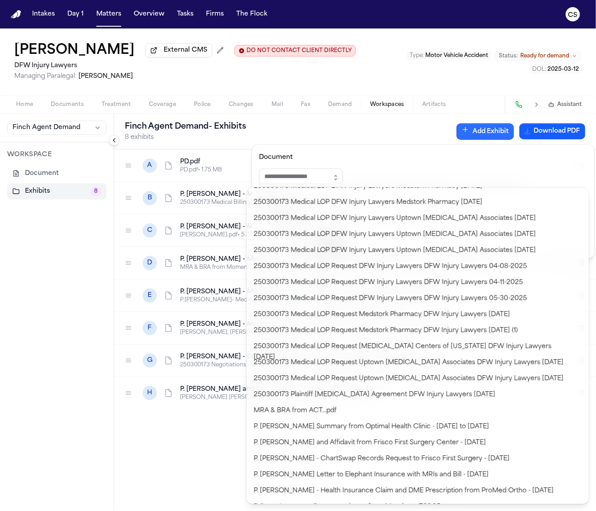
scroll to position [376, 0]
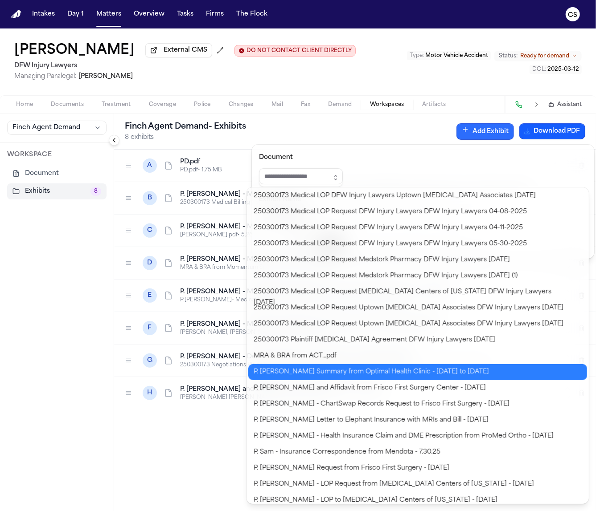
type input "**********"
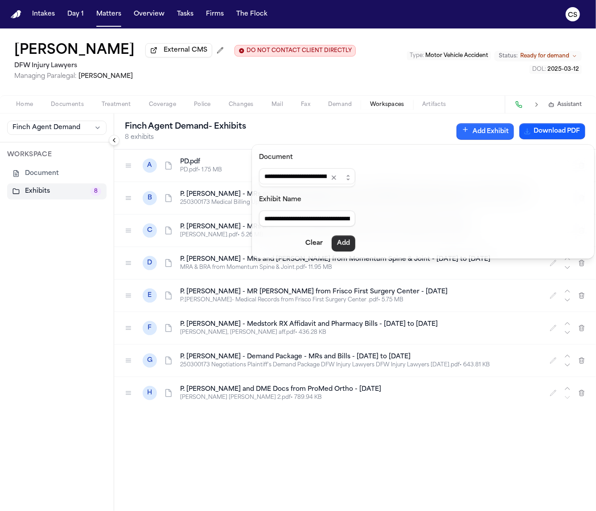
click at [355, 242] on button "Add" at bounding box center [343, 244] width 24 height 16
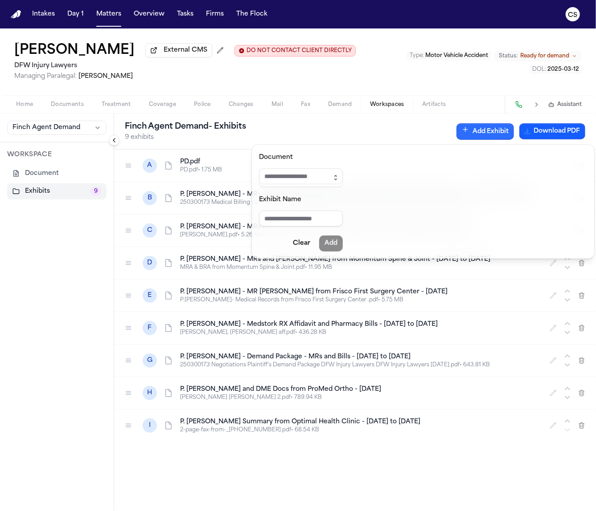
click at [337, 179] on icon "button" at bounding box center [336, 179] width 2 height 1
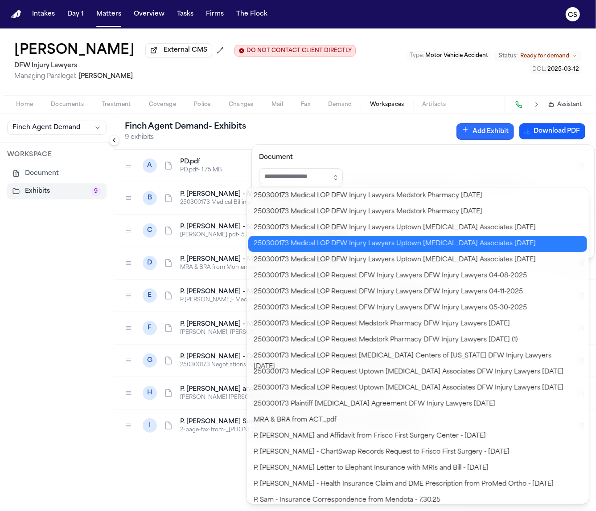
scroll to position [312, 0]
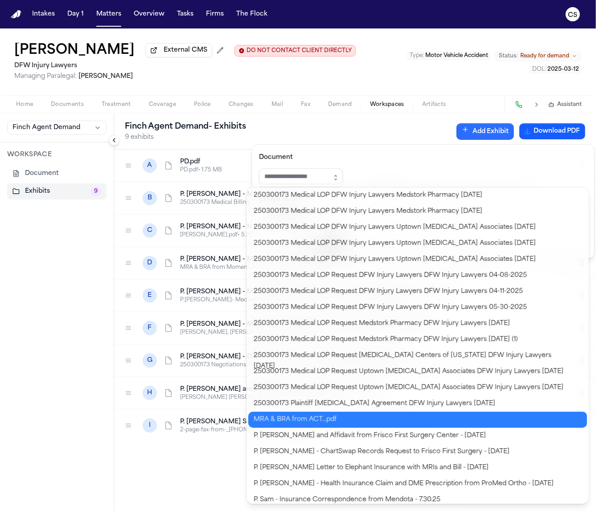
type input "**********"
click at [323, 425] on body "**********" at bounding box center [298, 255] width 596 height 511
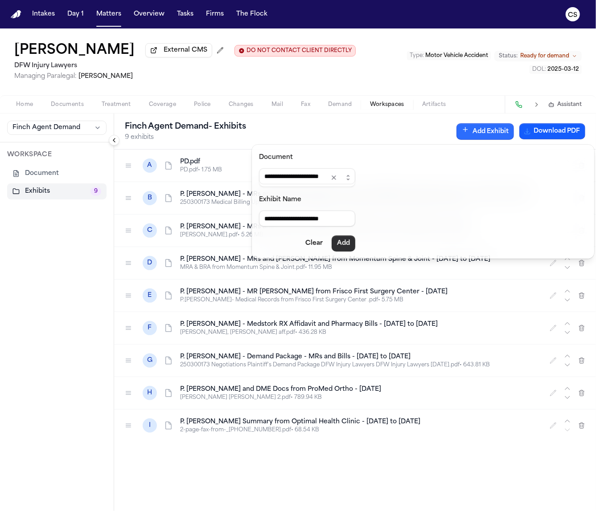
click at [355, 241] on button "Add" at bounding box center [343, 244] width 24 height 16
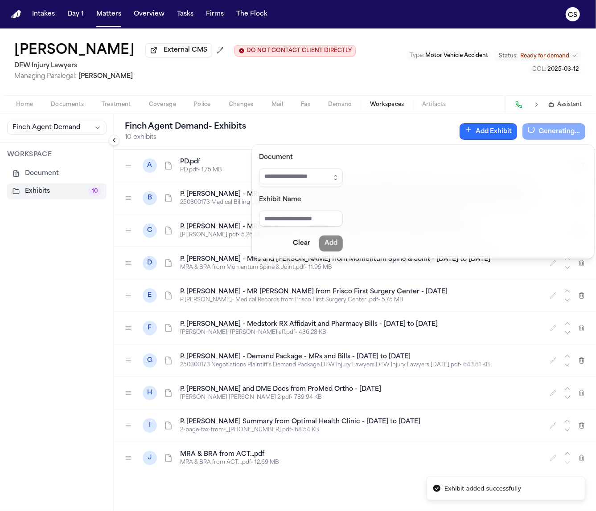
click at [397, 139] on div "Finch Agent Demand - Exhibits 10 exhibits Add Exhibit Generating..." at bounding box center [355, 132] width 482 height 36
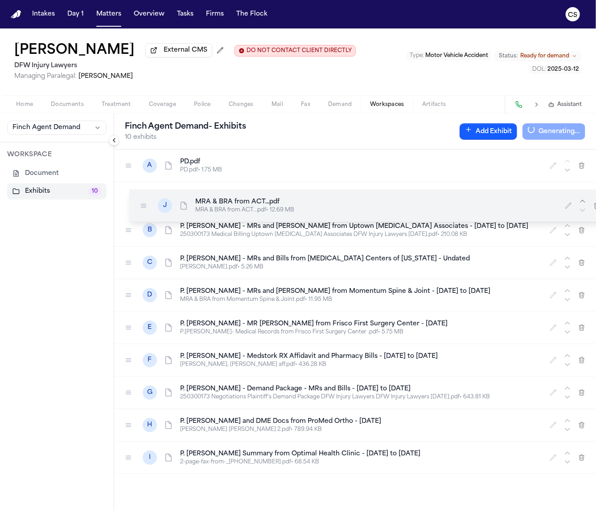
drag, startPoint x: 130, startPoint y: 462, endPoint x: 145, endPoint y: 209, distance: 252.6
click at [145, 209] on icon at bounding box center [143, 205] width 7 height 7
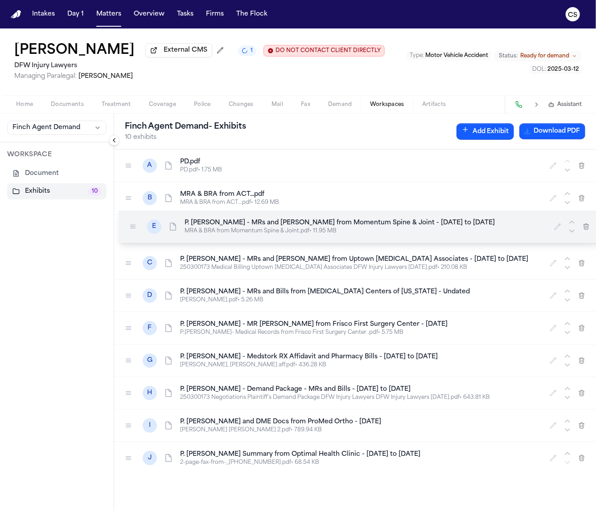
drag, startPoint x: 133, startPoint y: 299, endPoint x: 137, endPoint y: 230, distance: 69.2
click at [137, 230] on div at bounding box center [133, 227] width 14 height 14
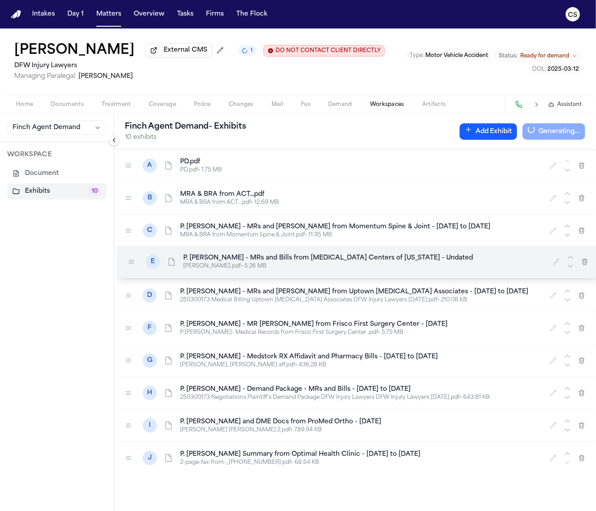
drag, startPoint x: 127, startPoint y: 301, endPoint x: 131, endPoint y: 262, distance: 39.4
click at [131, 262] on div at bounding box center [131, 262] width 14 height 14
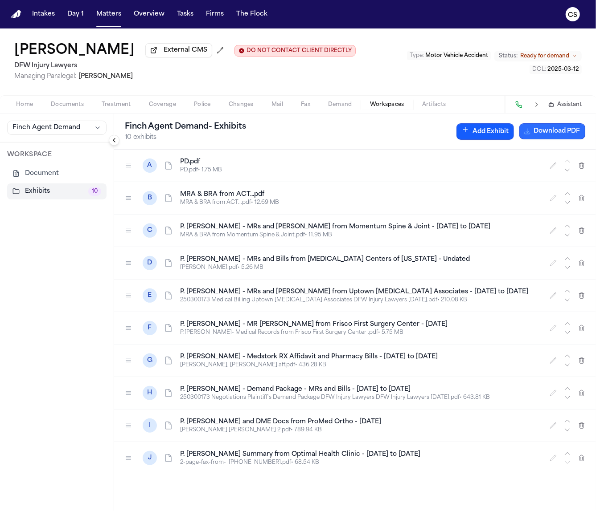
click at [539, 135] on button "Download PDF" at bounding box center [552, 131] width 66 height 16
click at [110, 16] on button "Matters" at bounding box center [109, 14] width 32 height 16
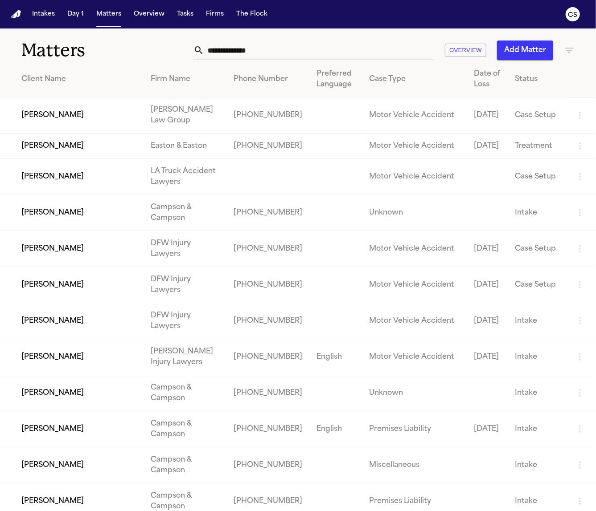
click at [257, 50] on input "text" at bounding box center [319, 51] width 230 height 20
paste input "**********"
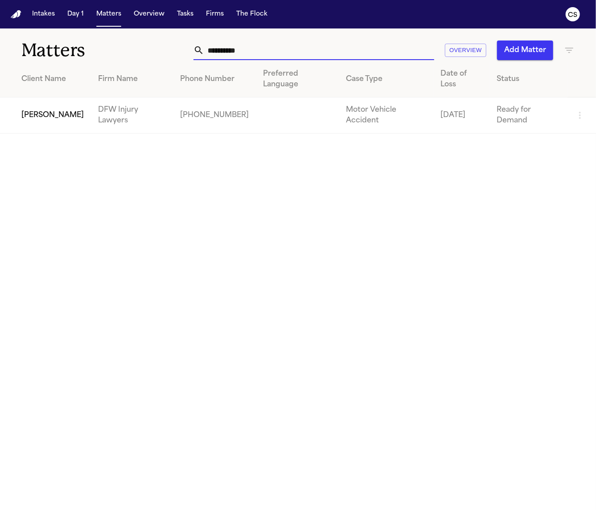
type input "**********"
click at [35, 98] on td "[PERSON_NAME]" at bounding box center [45, 116] width 91 height 36
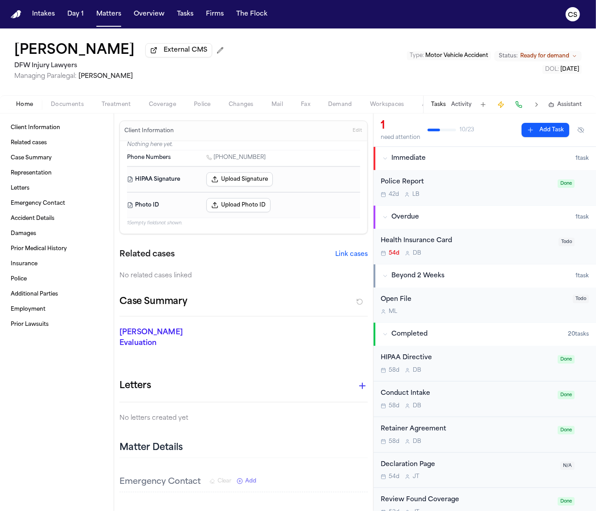
click at [382, 112] on div "Home Documents Treatment Coverage Police Changes Mail Fax Demand Workspaces Art…" at bounding box center [298, 104] width 596 height 18
click at [380, 108] on span "Workspaces" at bounding box center [387, 104] width 34 height 7
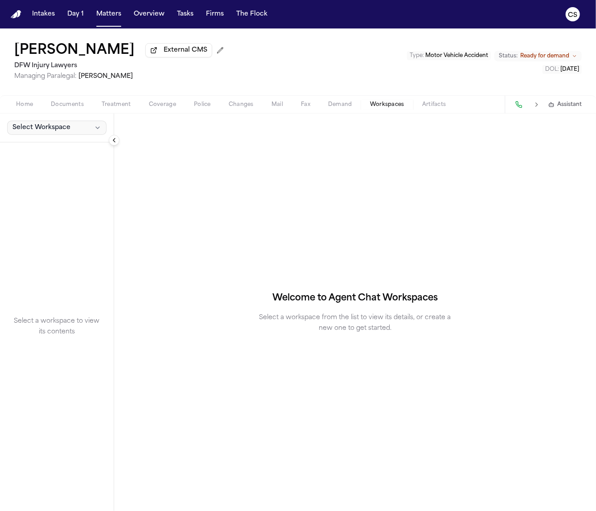
click at [79, 132] on button "Select Workspace" at bounding box center [56, 128] width 99 height 14
click at [74, 149] on span "Finch Agent Demand" at bounding box center [50, 149] width 81 height 9
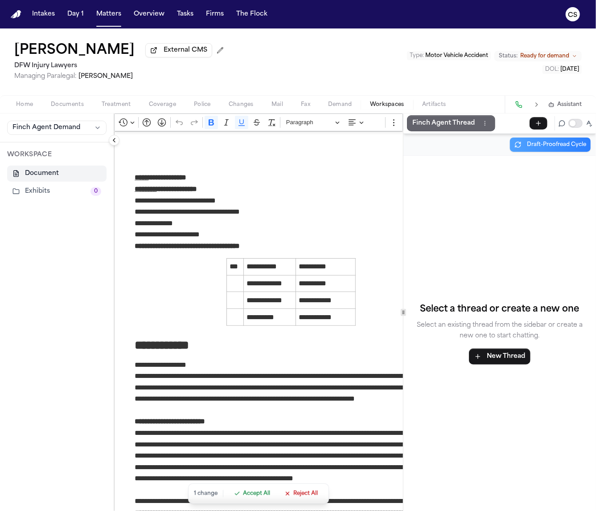
click at [443, 125] on p "Finch Agent Thread" at bounding box center [443, 123] width 62 height 11
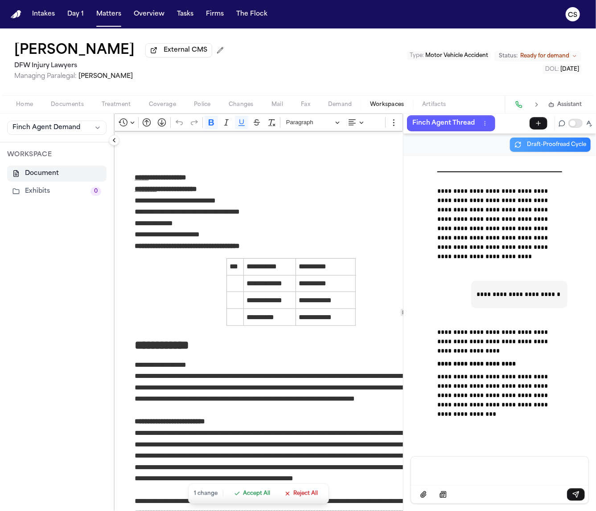
scroll to position [133918, 0]
click at [491, 361] on strong "**********" at bounding box center [476, 364] width 78 height 6
copy strong "*********"
click at [68, 110] on span "button" at bounding box center [67, 109] width 44 height 1
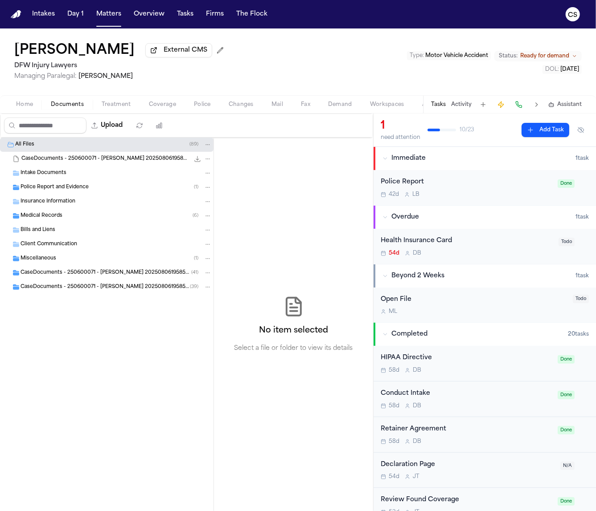
click at [61, 175] on span "Intake Documents" at bounding box center [43, 174] width 46 height 8
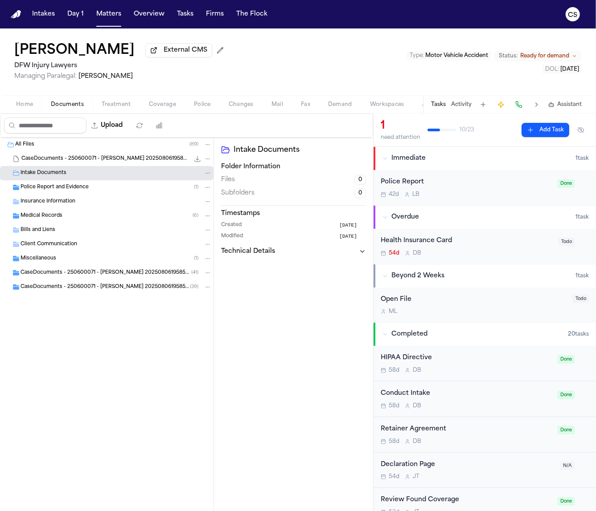
click at [68, 184] on div "Police Report and Evidence ( 1 )" at bounding box center [106, 187] width 213 height 14
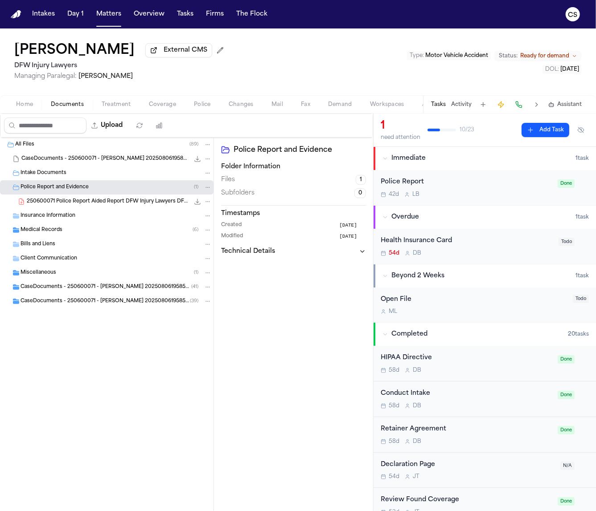
click at [63, 222] on div "Insurance Information" at bounding box center [106, 216] width 213 height 14
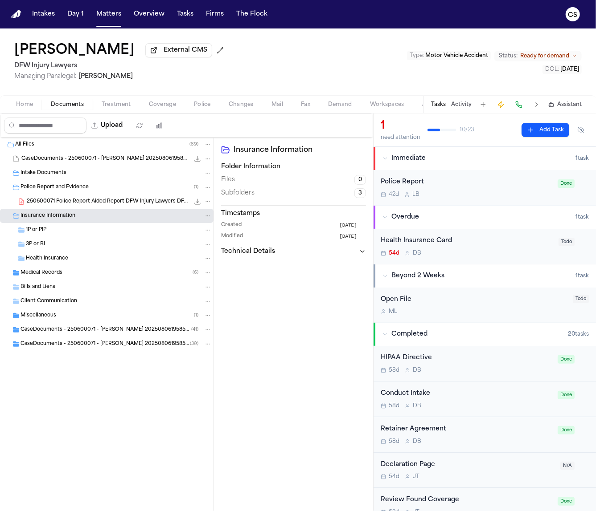
click at [384, 108] on span "Workspaces" at bounding box center [387, 104] width 34 height 7
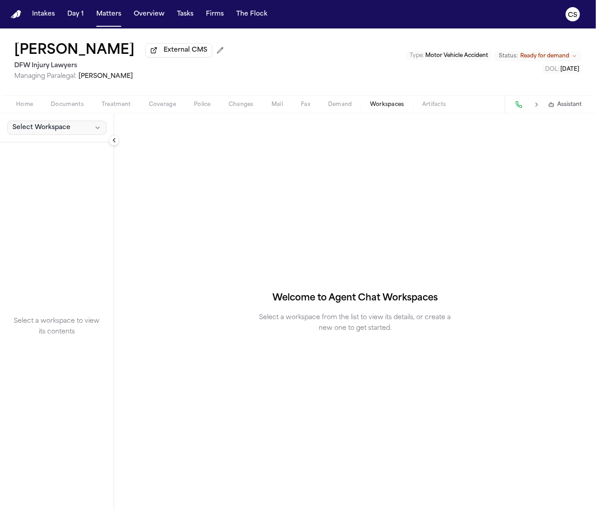
click at [50, 129] on span "Select Workspace" at bounding box center [41, 127] width 58 height 9
click at [52, 146] on span "Finch Agent Demand" at bounding box center [50, 149] width 81 height 9
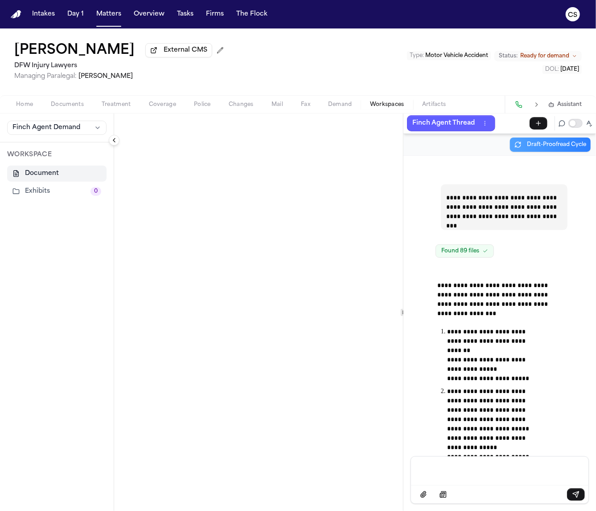
click at [476, 465] on div "Message input" at bounding box center [499, 470] width 167 height 27
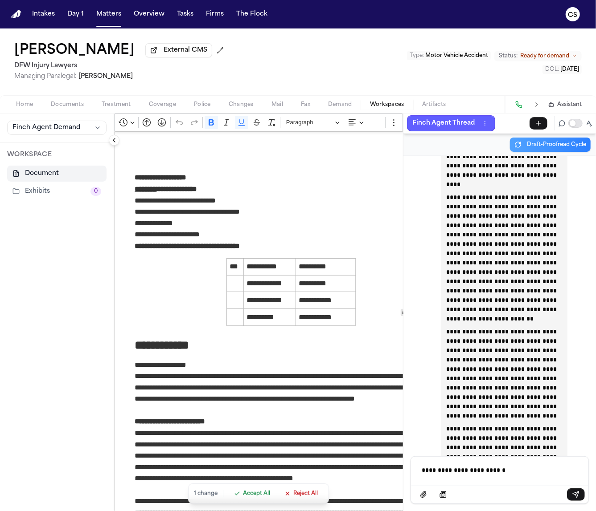
scroll to position [129607, 0]
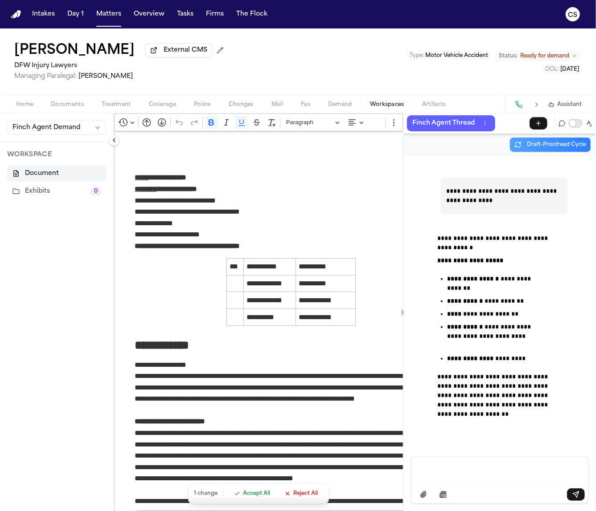
scroll to position [134179, 0]
drag, startPoint x: 513, startPoint y: 280, endPoint x: 508, endPoint y: 270, distance: 11.2
click at [508, 274] on p "**********" at bounding box center [493, 283] width 92 height 19
drag, startPoint x: 447, startPoint y: 307, endPoint x: 535, endPoint y: 305, distance: 88.7
click at [535, 310] on p "**********" at bounding box center [493, 314] width 92 height 9
